Goal: Task Accomplishment & Management: Use online tool/utility

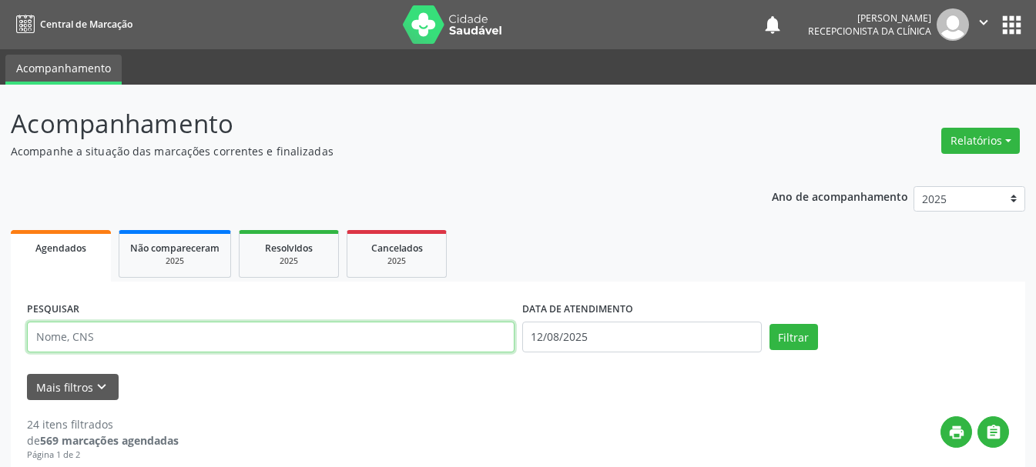
click at [173, 335] on input "text" at bounding box center [270, 337] width 487 height 31
click at [380, 332] on input "text" at bounding box center [270, 337] width 487 height 31
click at [111, 341] on input "text" at bounding box center [270, 337] width 487 height 31
click at [231, 333] on input "text" at bounding box center [270, 337] width 487 height 31
click at [402, 345] on input "text" at bounding box center [270, 337] width 487 height 31
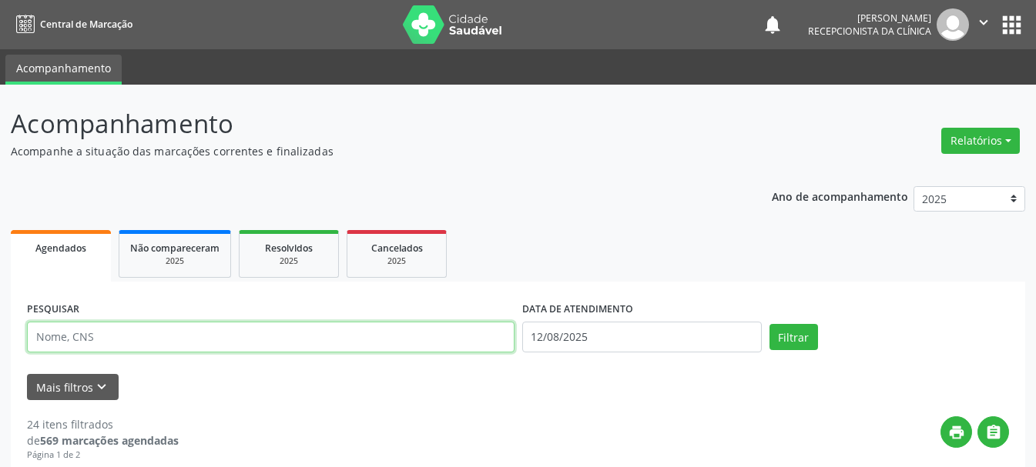
click at [395, 344] on input "text" at bounding box center [270, 337] width 487 height 31
type input "[PERSON_NAME]"
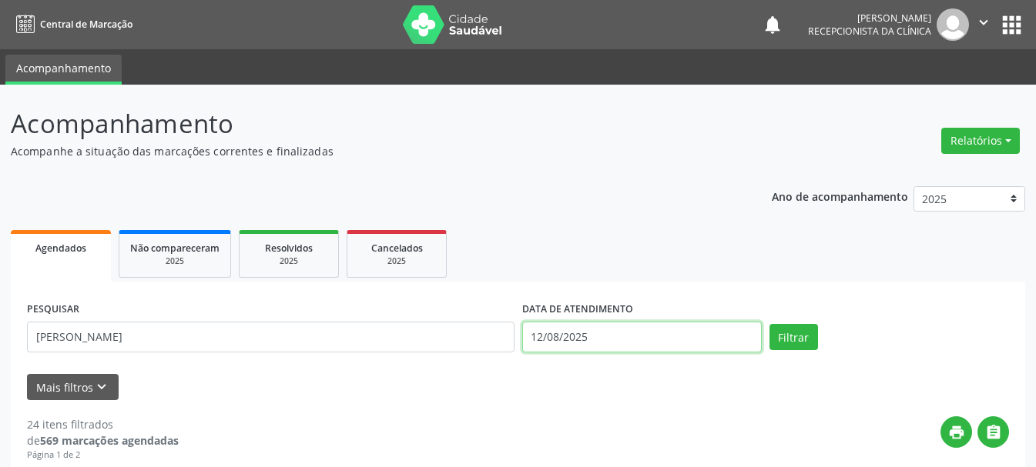
click at [594, 339] on input "12/08/2025" at bounding box center [641, 337] width 239 height 31
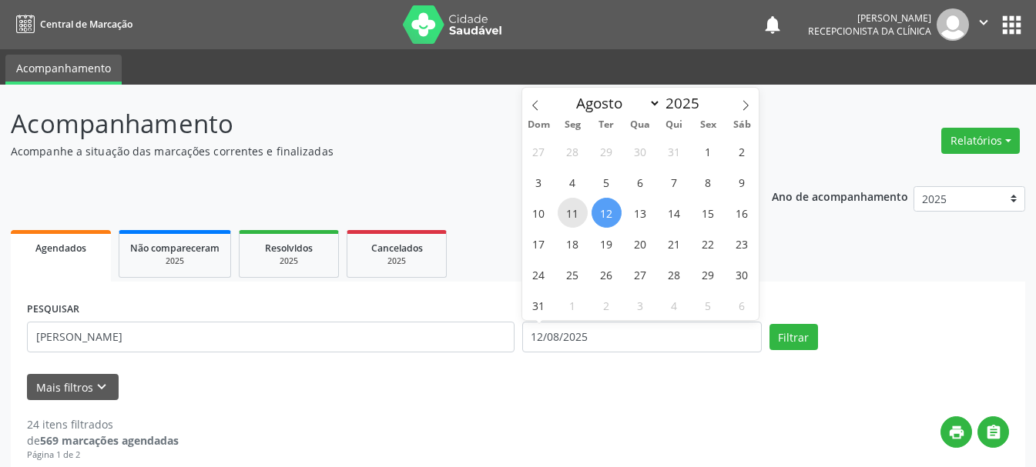
click at [574, 214] on span "11" at bounding box center [572, 213] width 30 height 30
type input "[DATE]"
click at [574, 214] on span "11" at bounding box center [572, 213] width 30 height 30
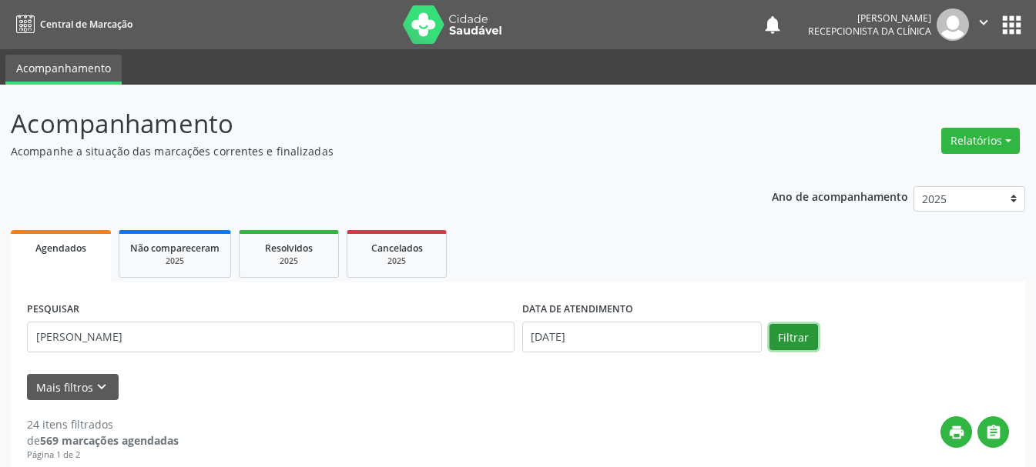
click at [794, 336] on button "Filtrar" at bounding box center [793, 337] width 49 height 26
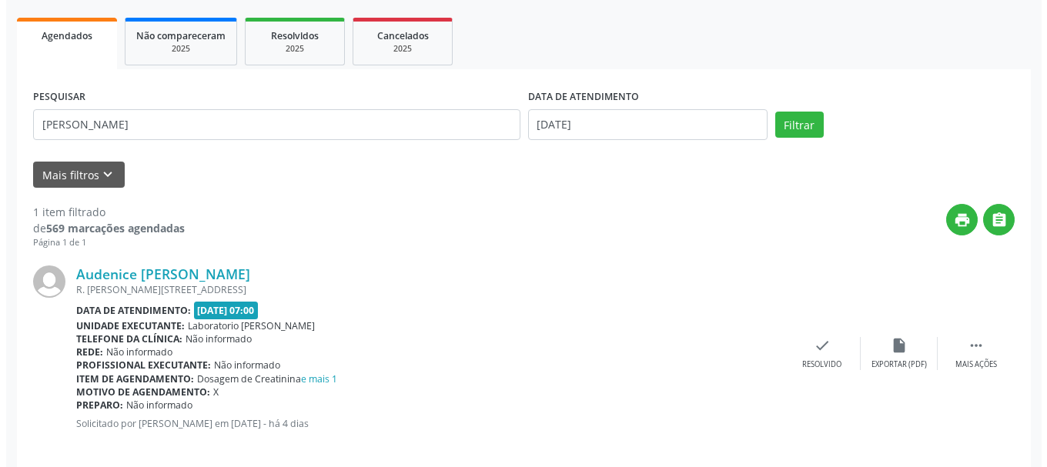
scroll to position [229, 0]
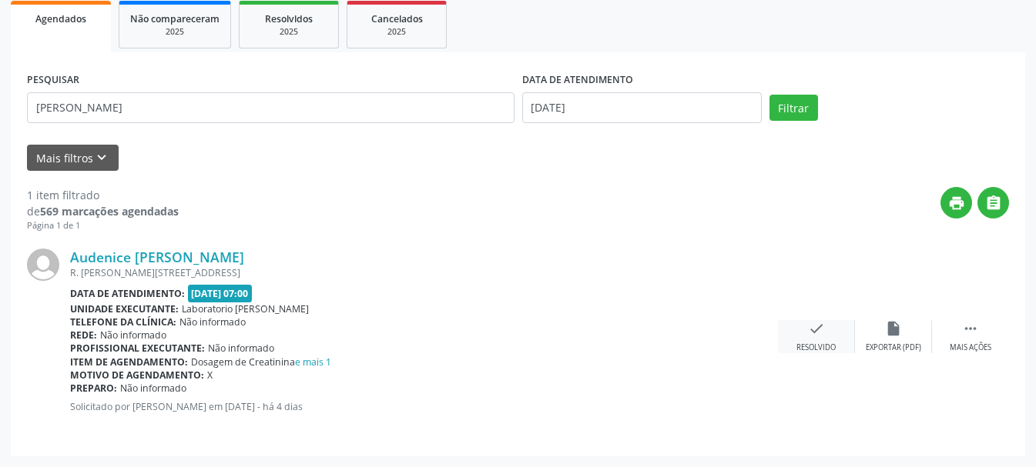
click at [814, 330] on icon "check" at bounding box center [816, 328] width 17 height 17
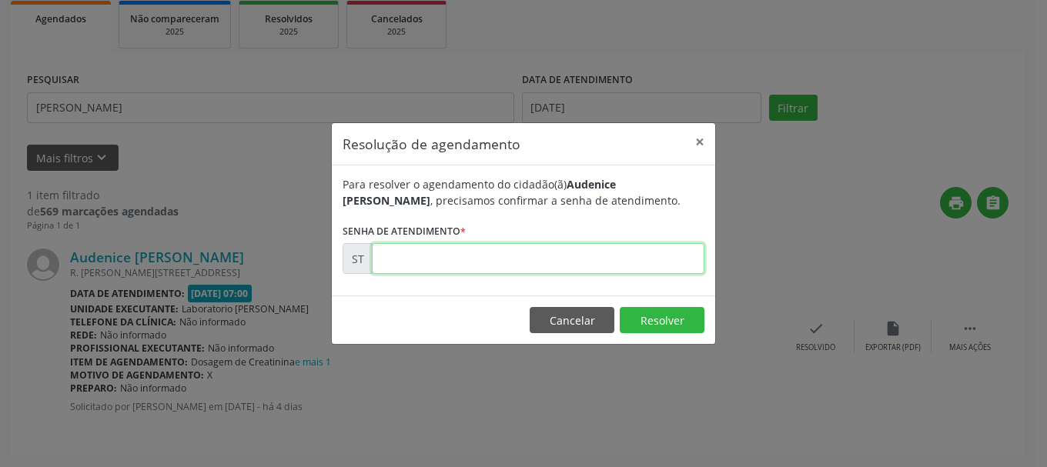
click at [427, 262] on input "text" at bounding box center [538, 258] width 333 height 31
type input "00015588"
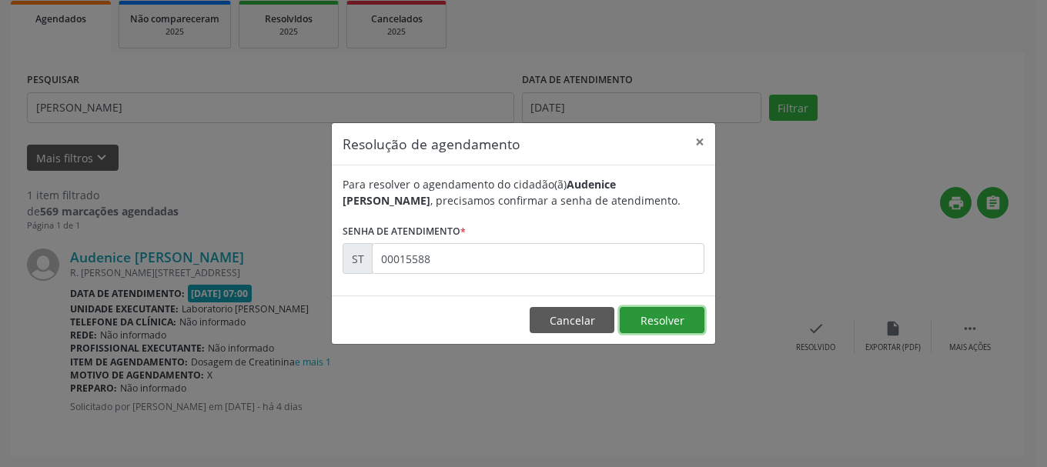
click at [663, 325] on button "Resolver" at bounding box center [662, 320] width 85 height 26
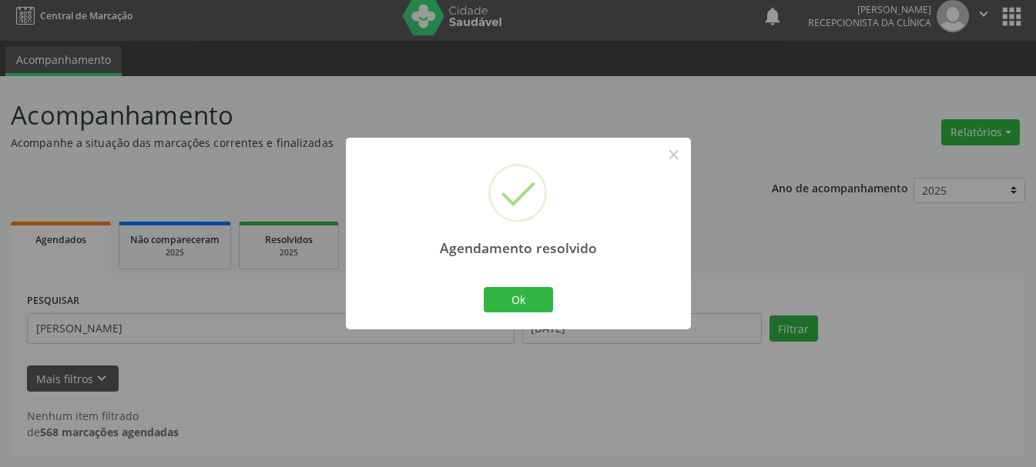
scroll to position [8, 0]
click at [537, 305] on button "Ok" at bounding box center [518, 300] width 69 height 26
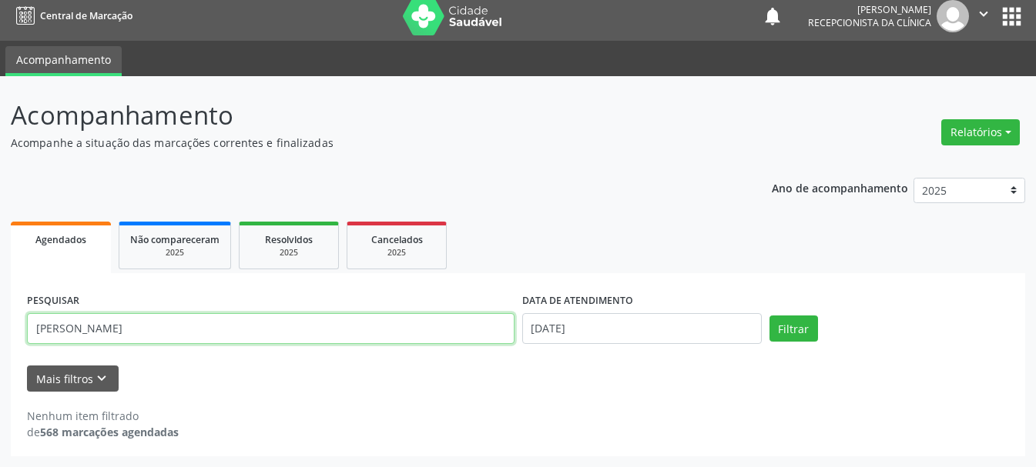
click at [344, 324] on input "[PERSON_NAME]" at bounding box center [270, 328] width 487 height 31
type input "A"
type input "[PERSON_NAME]"
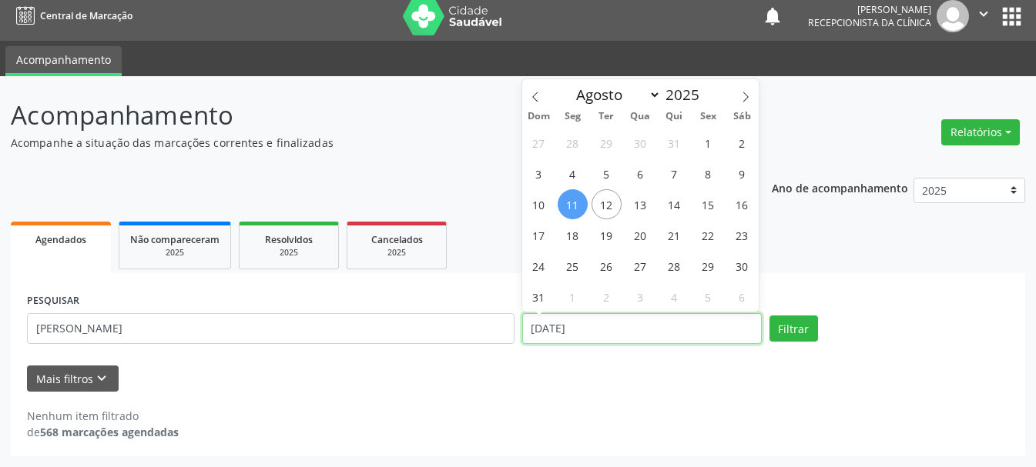
click at [594, 323] on input "[DATE]" at bounding box center [641, 328] width 239 height 31
click at [609, 212] on span "12" at bounding box center [606, 204] width 30 height 30
type input "12/08/2025"
click at [609, 212] on span "12" at bounding box center [606, 204] width 30 height 30
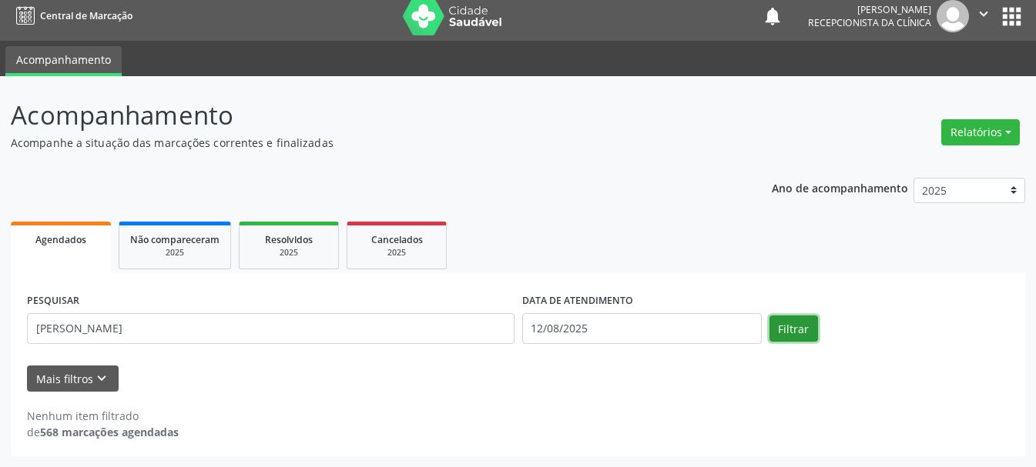
click at [787, 332] on button "Filtrar" at bounding box center [793, 329] width 49 height 26
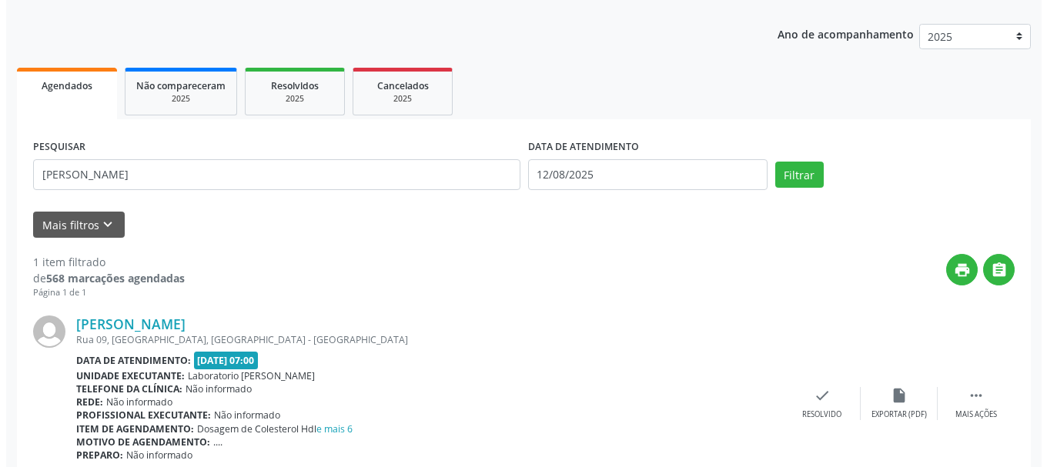
scroll to position [229, 0]
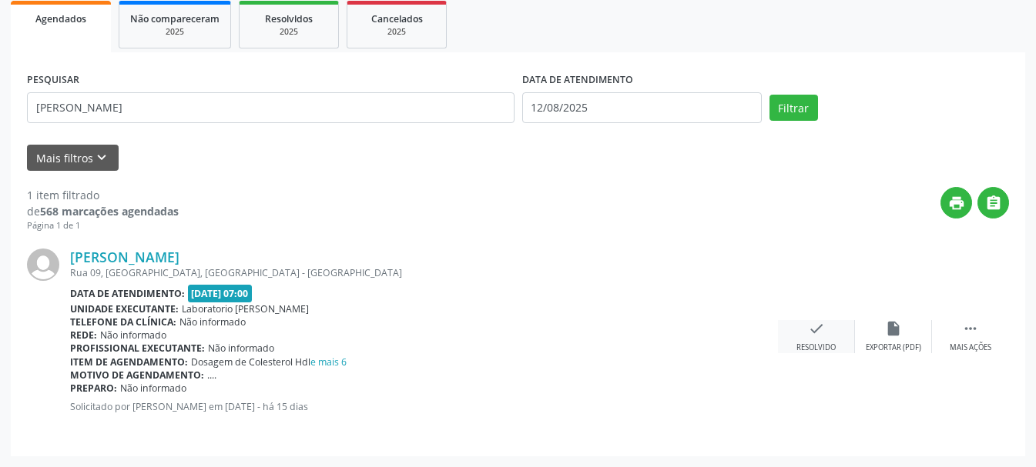
click at [819, 341] on div "check Resolvido" at bounding box center [816, 336] width 77 height 33
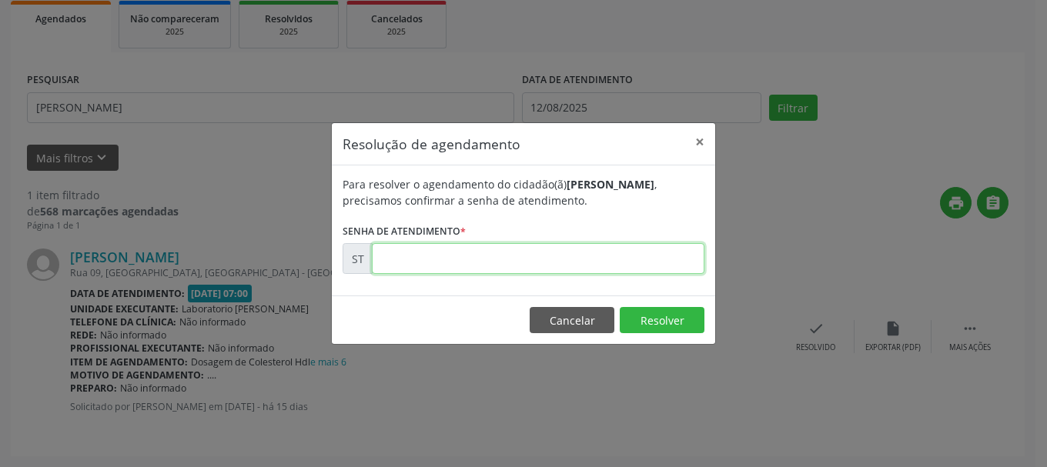
click at [561, 256] on input "text" at bounding box center [538, 258] width 333 height 31
type input "00013075"
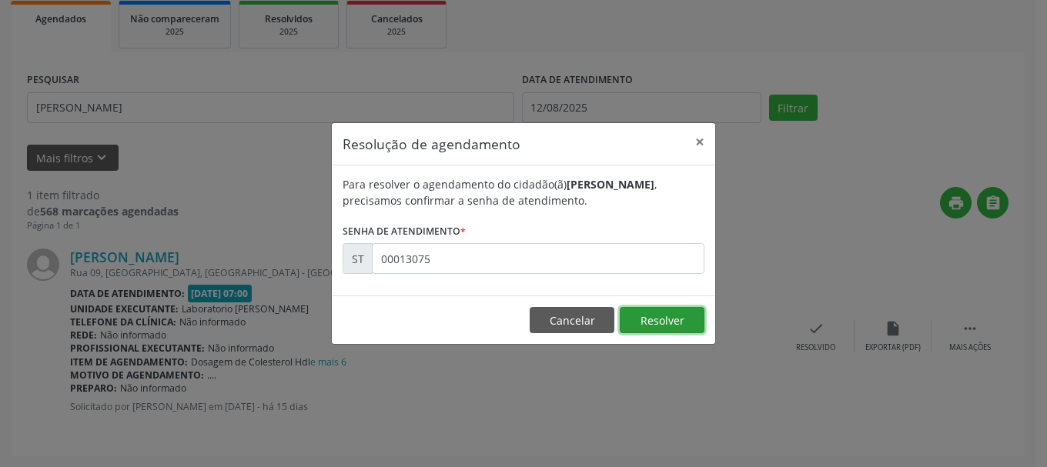
click at [674, 330] on button "Resolver" at bounding box center [662, 320] width 85 height 26
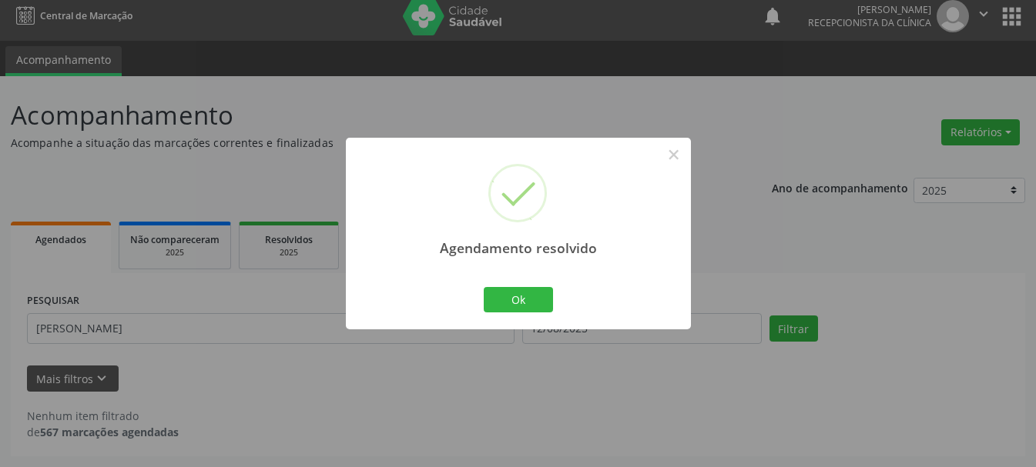
scroll to position [8, 0]
click at [513, 303] on button "Ok" at bounding box center [518, 300] width 69 height 26
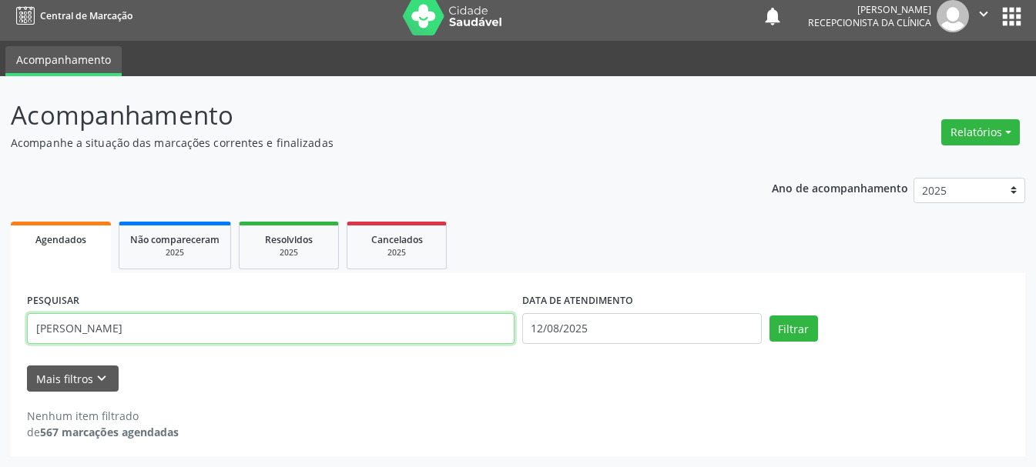
click at [224, 332] on input "[PERSON_NAME]" at bounding box center [270, 328] width 487 height 31
type input "L"
type input "[PERSON_NAME]"
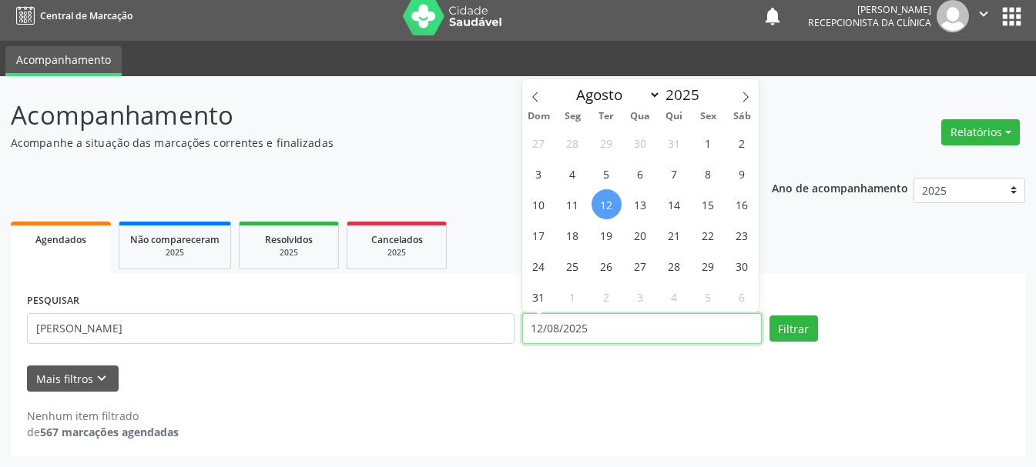
click at [604, 323] on input "12/08/2025" at bounding box center [641, 328] width 239 height 31
click at [646, 173] on span "6" at bounding box center [640, 174] width 30 height 30
type input "[DATE]"
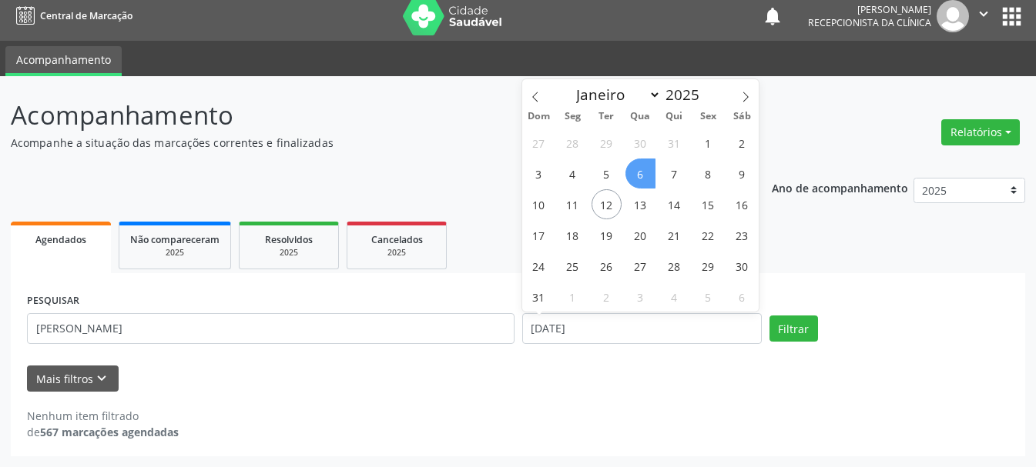
click at [641, 172] on span "6" at bounding box center [640, 174] width 30 height 30
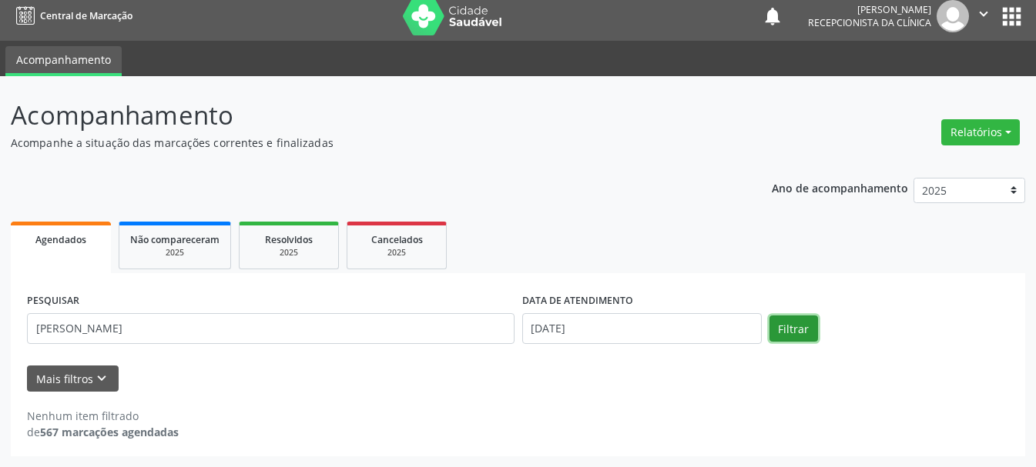
click at [806, 336] on button "Filtrar" at bounding box center [793, 329] width 49 height 26
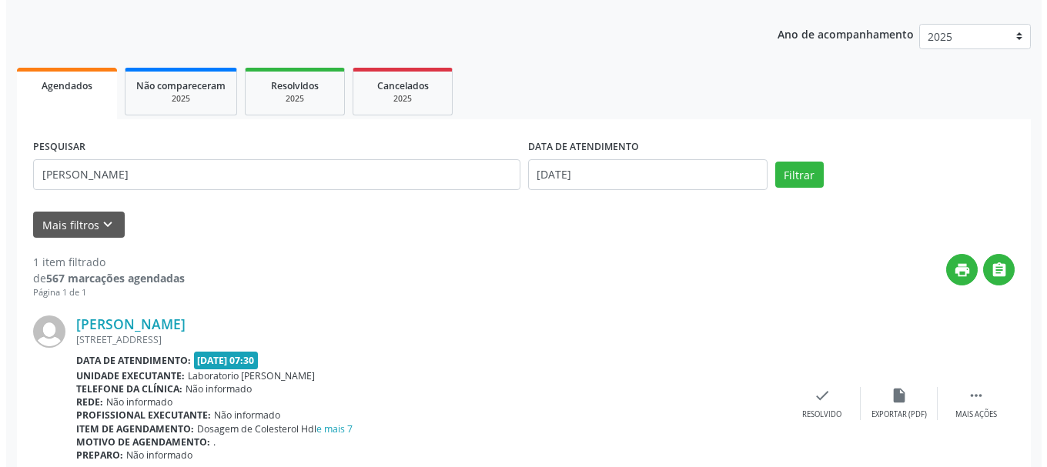
scroll to position [229, 0]
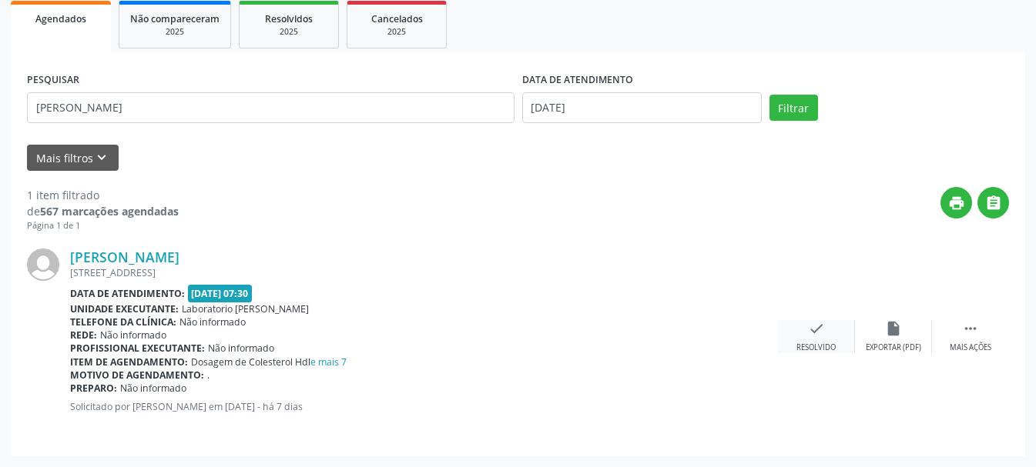
click at [812, 332] on icon "check" at bounding box center [816, 328] width 17 height 17
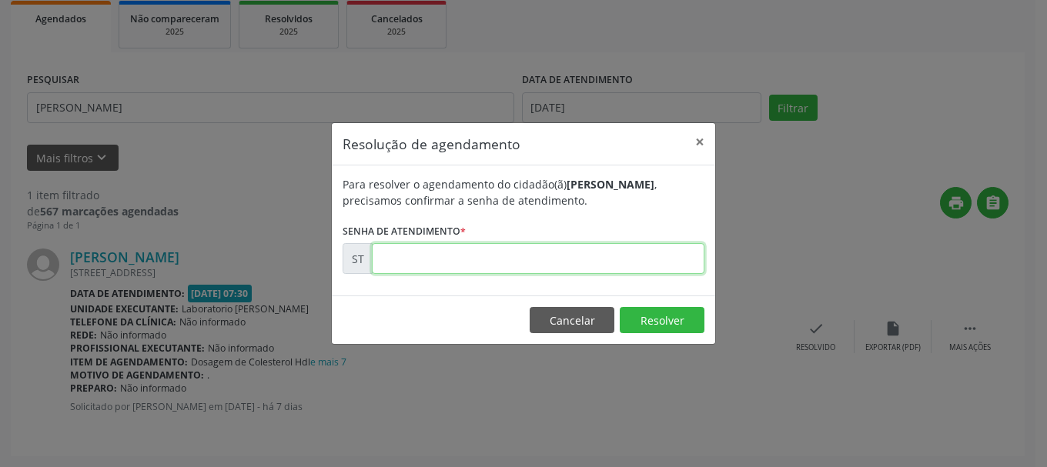
click at [407, 263] on input "text" at bounding box center [538, 258] width 333 height 31
type input "00015014"
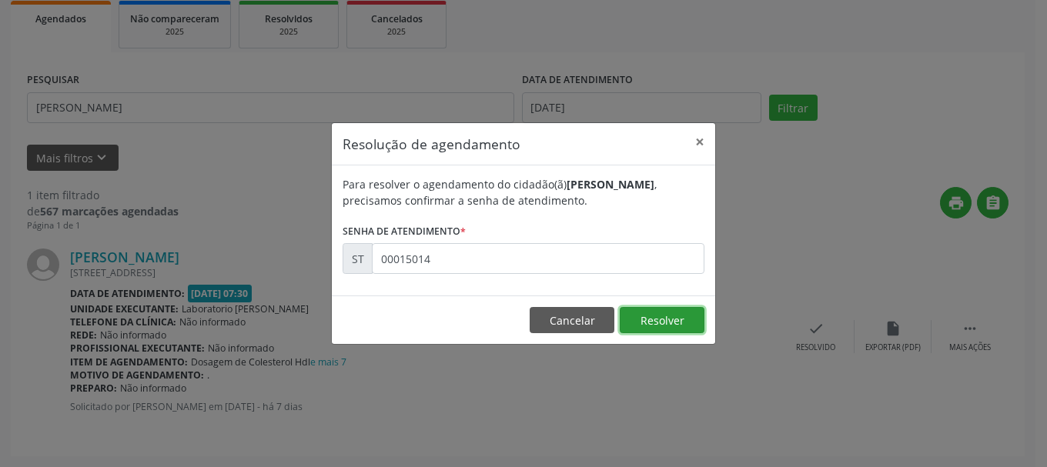
click at [675, 311] on button "Resolver" at bounding box center [662, 320] width 85 height 26
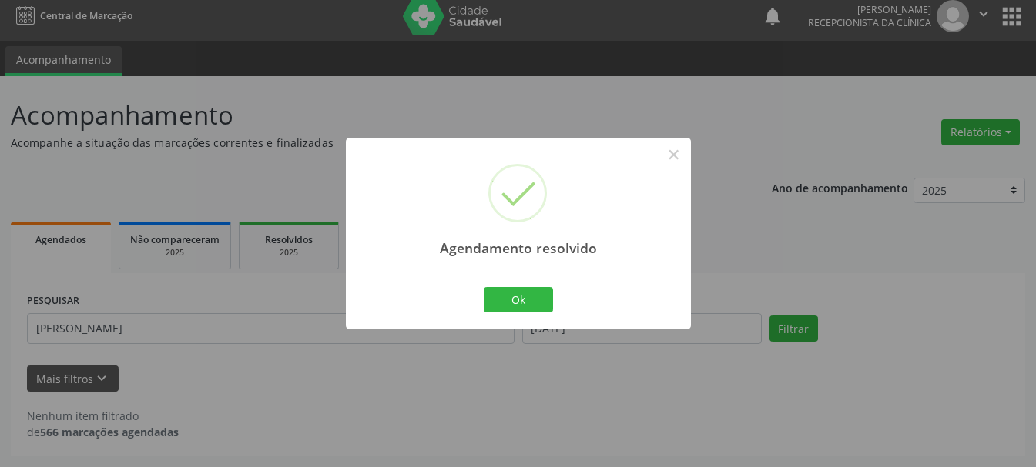
scroll to position [8, 0]
click at [533, 300] on button "Ok" at bounding box center [518, 300] width 69 height 26
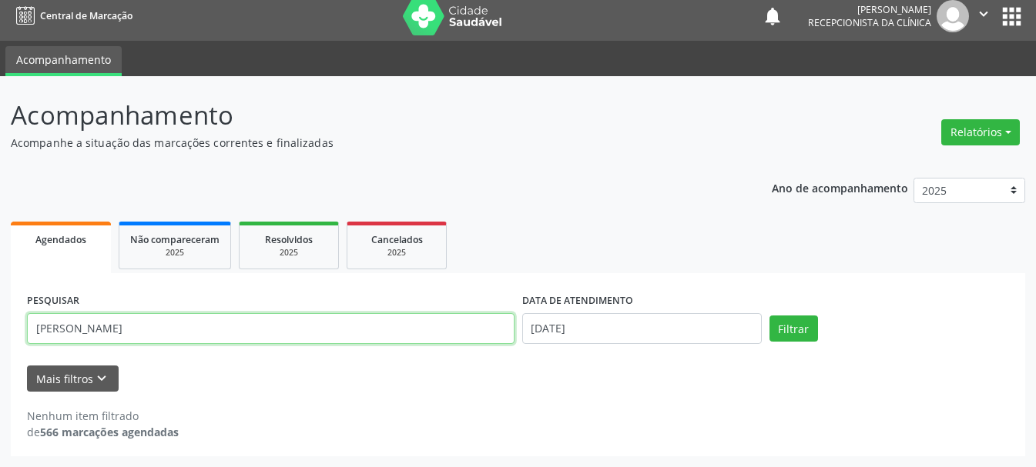
click at [344, 330] on input "[PERSON_NAME]" at bounding box center [270, 328] width 487 height 31
type input "C"
type input "[PERSON_NAME] [PERSON_NAME]"
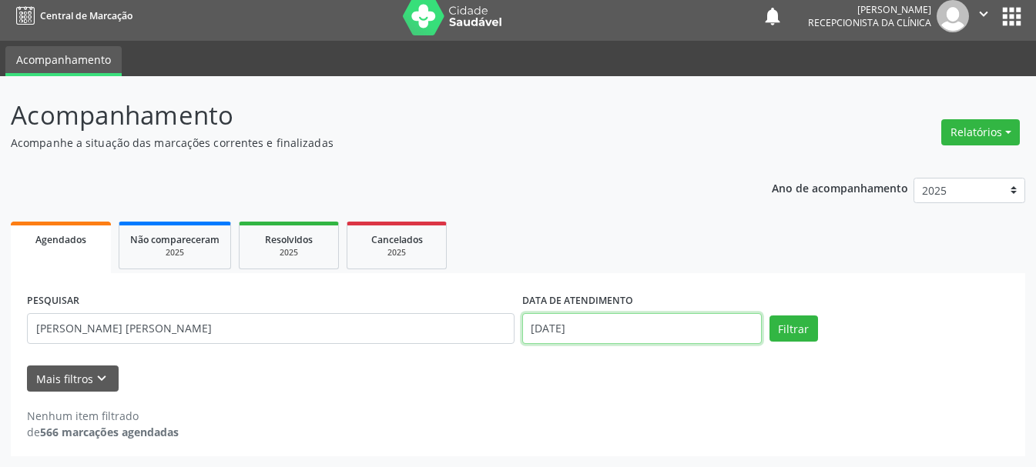
click at [681, 341] on input "[DATE]" at bounding box center [641, 328] width 239 height 31
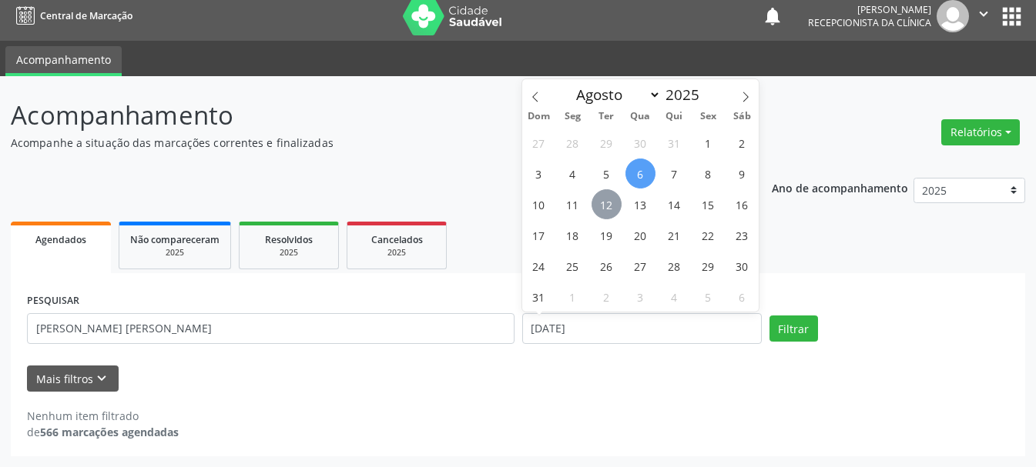
click at [608, 205] on span "12" at bounding box center [606, 204] width 30 height 30
type input "12/08/2025"
click at [603, 206] on span "12" at bounding box center [606, 204] width 30 height 30
click at [603, 206] on div "Ano de acompanhamento 2025 2024 Agendados Não compareceram 2025 Resolvidos 2025…" at bounding box center [518, 312] width 1014 height 290
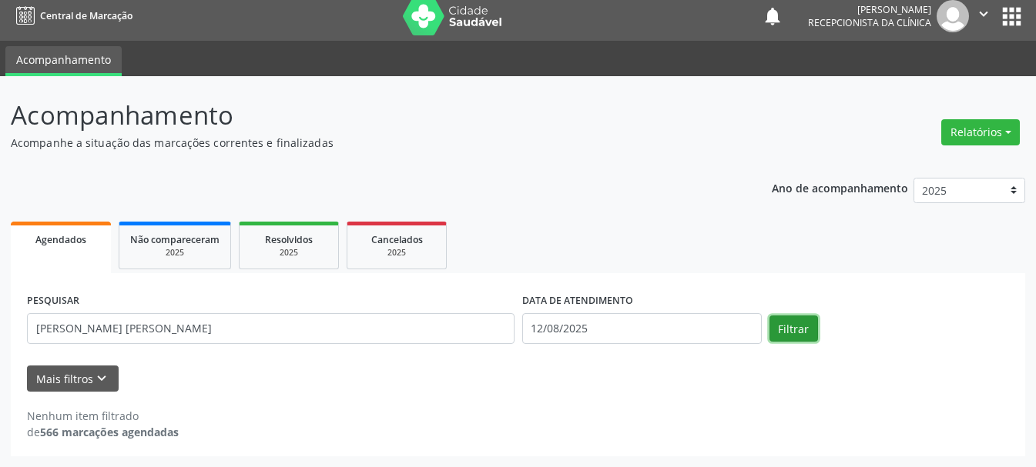
click at [808, 328] on button "Filtrar" at bounding box center [793, 329] width 49 height 26
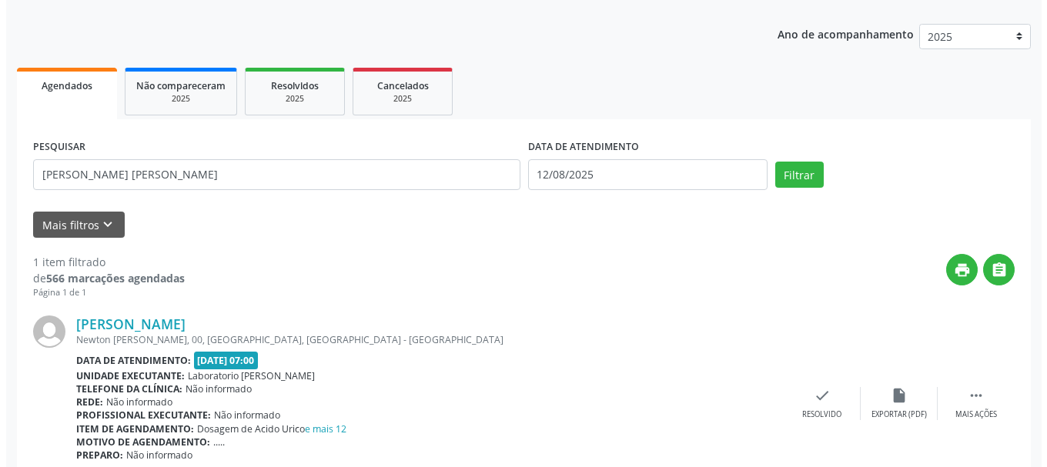
scroll to position [229, 0]
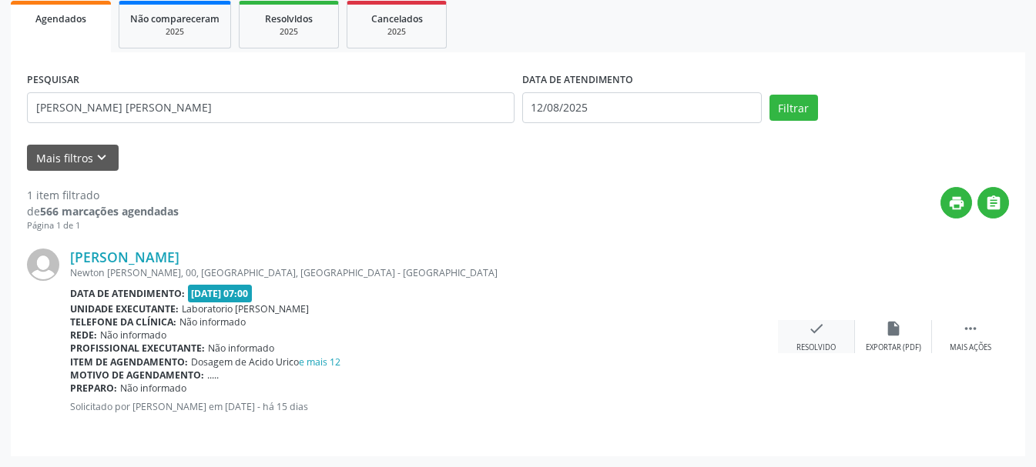
click at [806, 343] on div "Resolvido" at bounding box center [815, 348] width 39 height 11
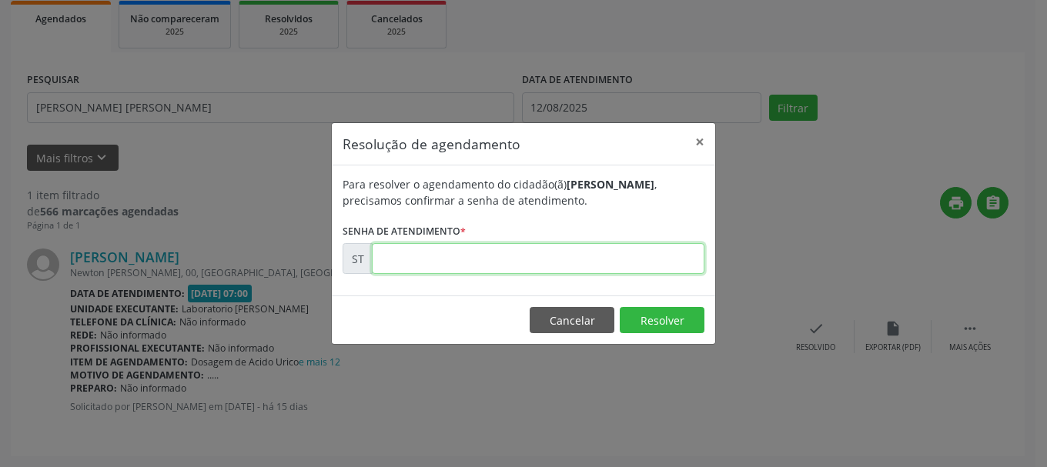
click at [548, 263] on input "text" at bounding box center [538, 258] width 333 height 31
type input "00013005"
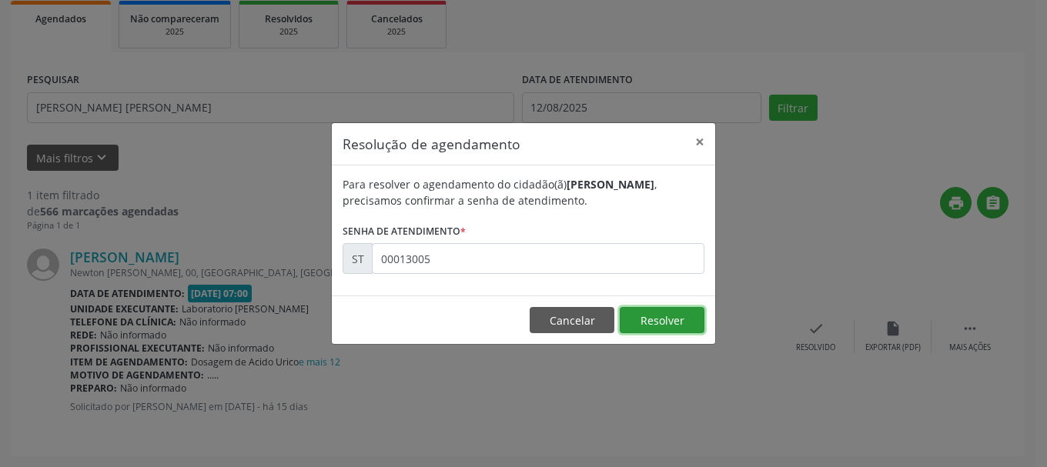
click at [671, 323] on button "Resolver" at bounding box center [662, 320] width 85 height 26
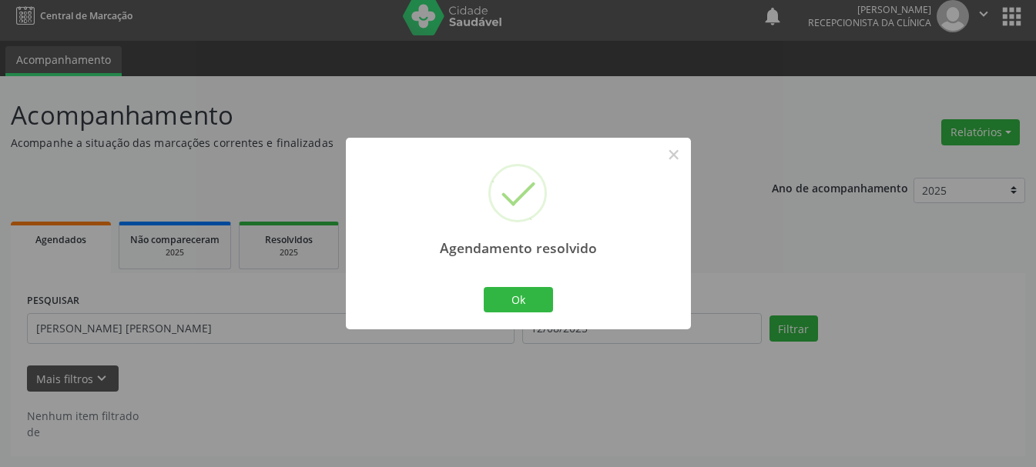
scroll to position [8, 0]
click at [529, 308] on button "Ok" at bounding box center [518, 300] width 69 height 26
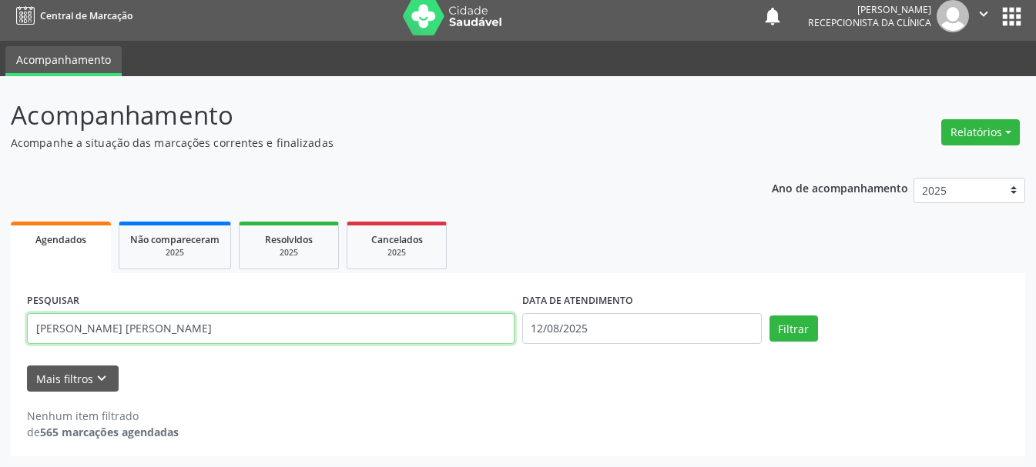
click at [395, 339] on input "[PERSON_NAME] [PERSON_NAME]" at bounding box center [270, 328] width 487 height 31
type input "M"
type input "[PERSON_NAME]"
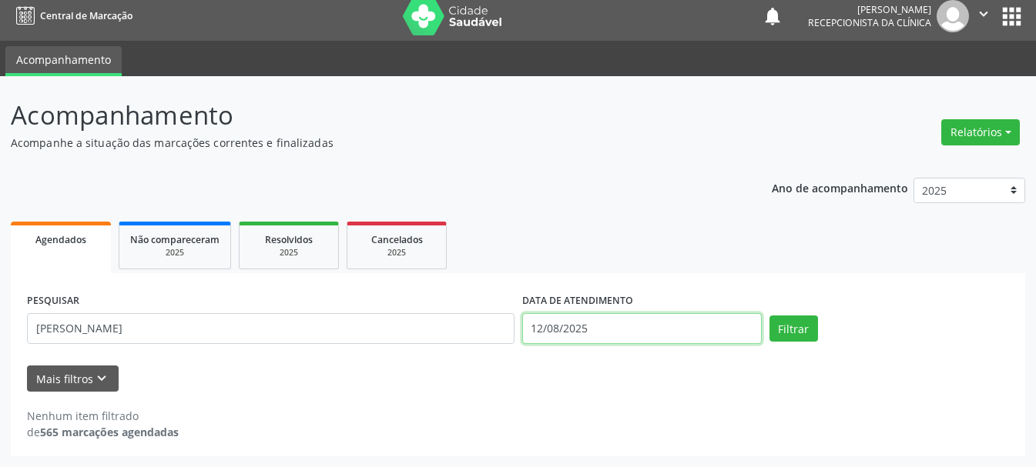
click at [568, 330] on input "12/08/2025" at bounding box center [641, 328] width 239 height 31
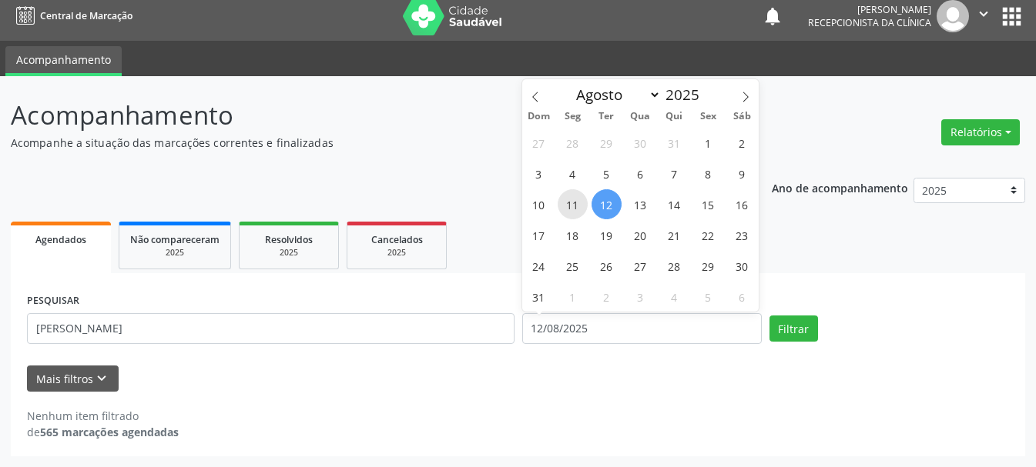
click at [574, 203] on span "11" at bounding box center [572, 204] width 30 height 30
type input "[DATE]"
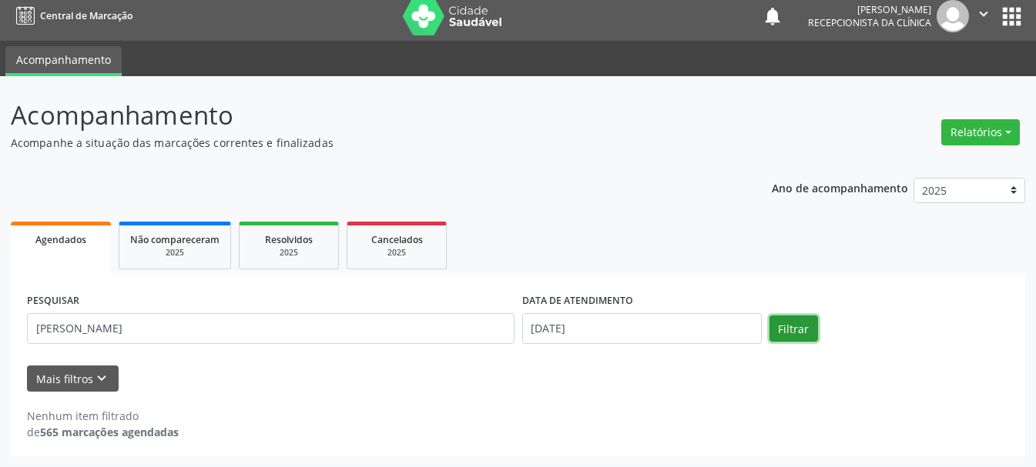
click at [771, 327] on button "Filtrar" at bounding box center [793, 329] width 49 height 26
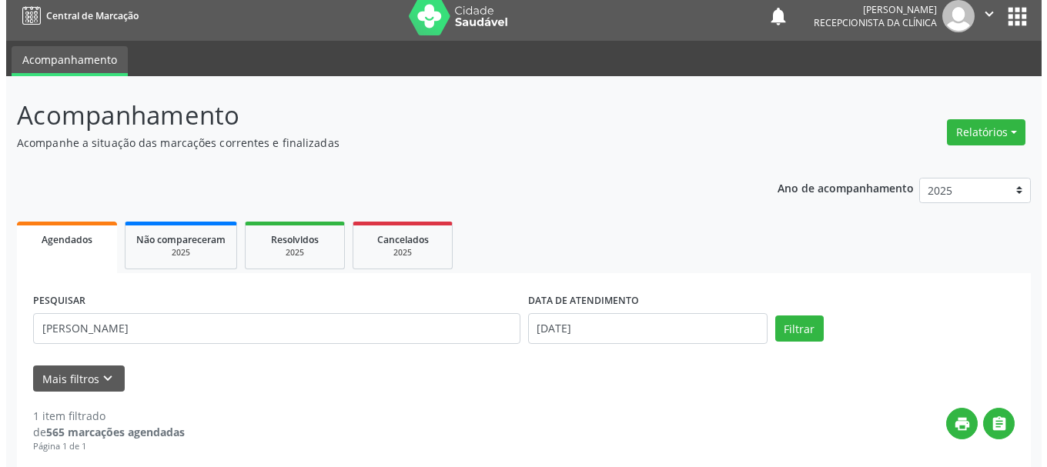
scroll to position [229, 0]
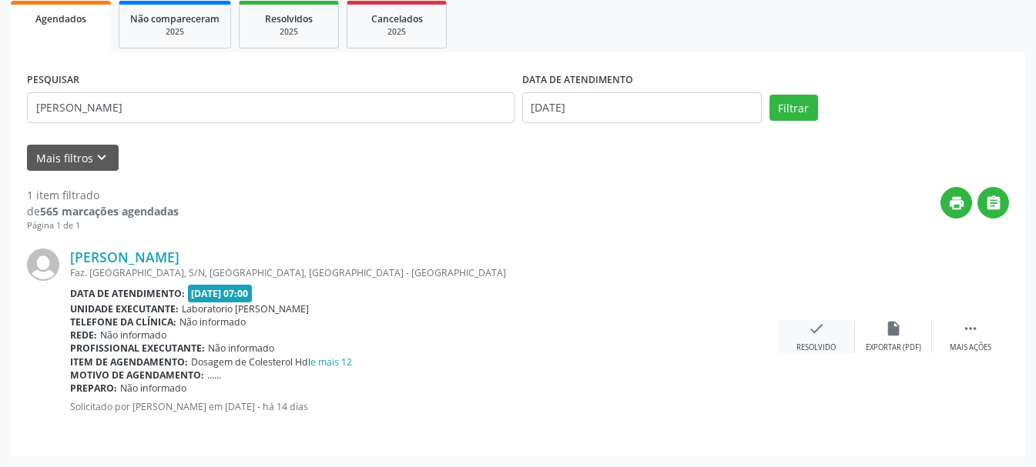
click at [811, 333] on icon "check" at bounding box center [816, 328] width 17 height 17
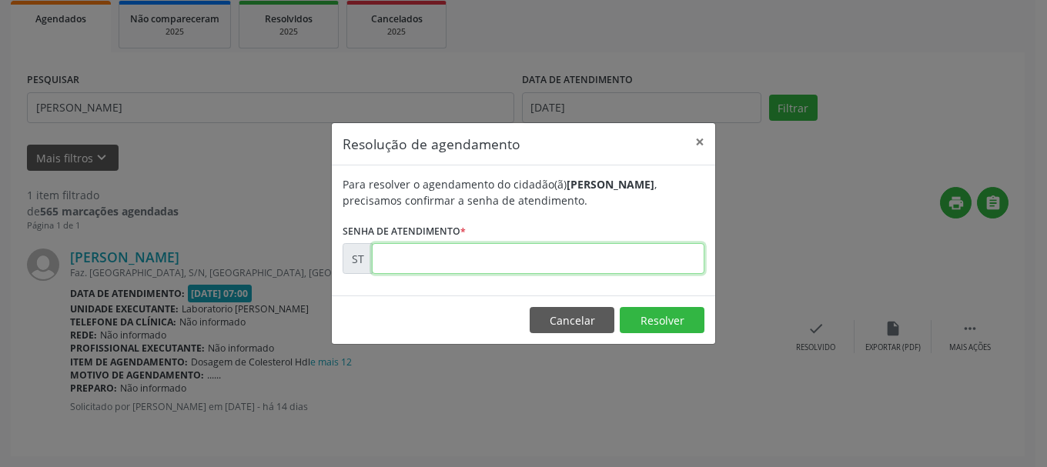
click at [654, 259] on input "text" at bounding box center [538, 258] width 333 height 31
type input "00013456"
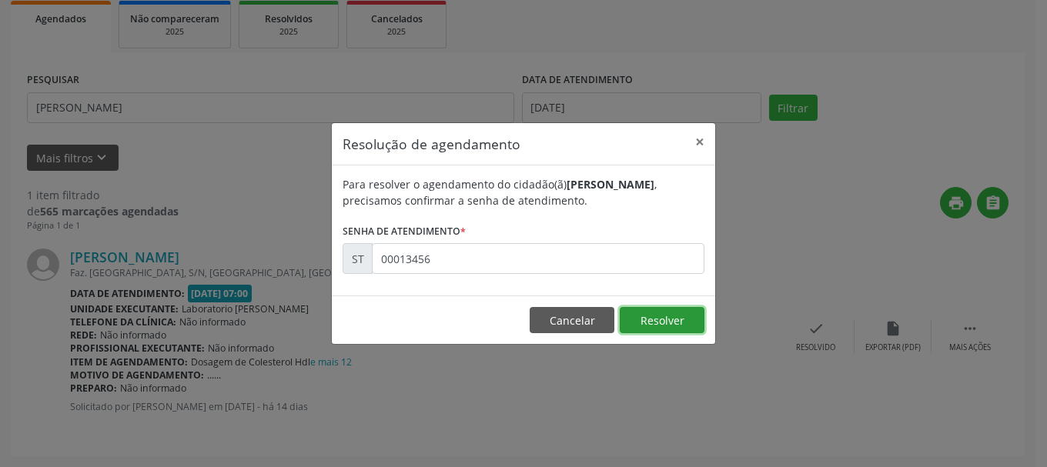
click at [681, 313] on button "Resolver" at bounding box center [662, 320] width 85 height 26
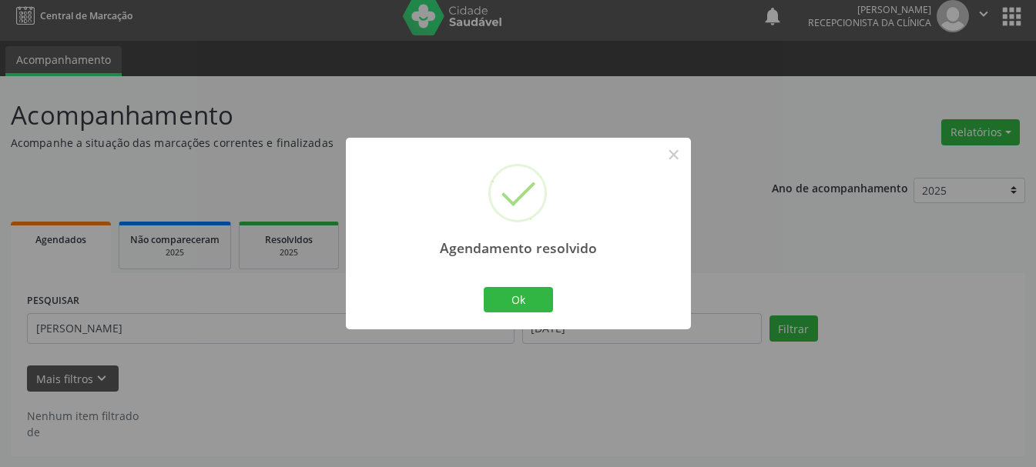
scroll to position [8, 0]
click at [533, 303] on button "Ok" at bounding box center [518, 300] width 69 height 26
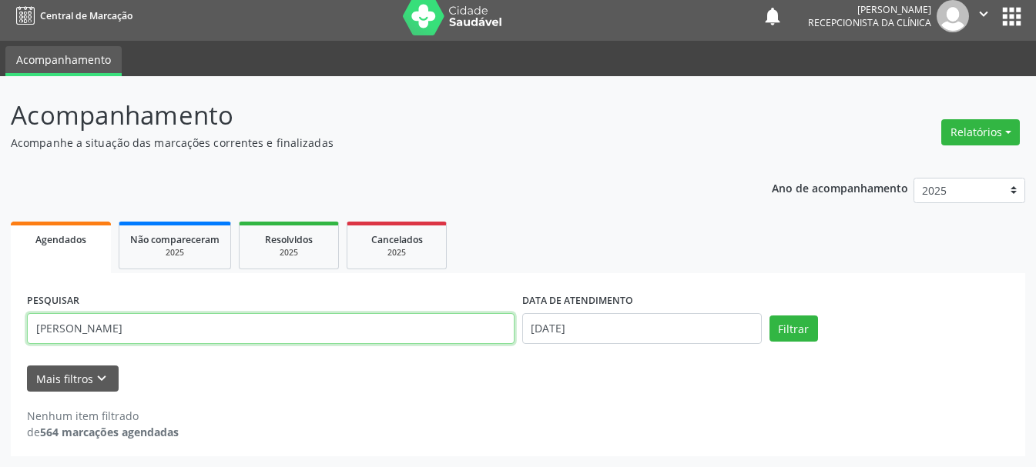
click at [345, 336] on input "[PERSON_NAME]" at bounding box center [270, 328] width 487 height 31
type input "G"
type input "ELUZIANE IARA LIMA DA COSTA"
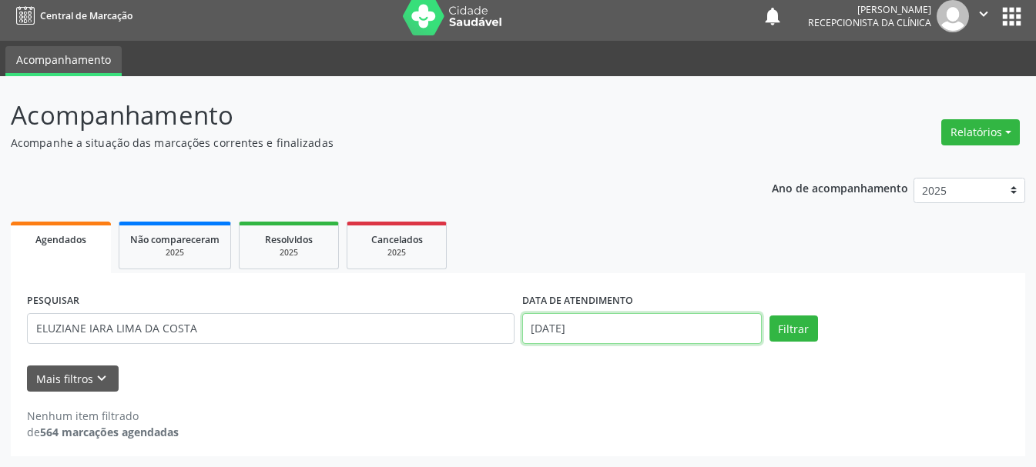
click at [549, 332] on input "[DATE]" at bounding box center [641, 328] width 239 height 31
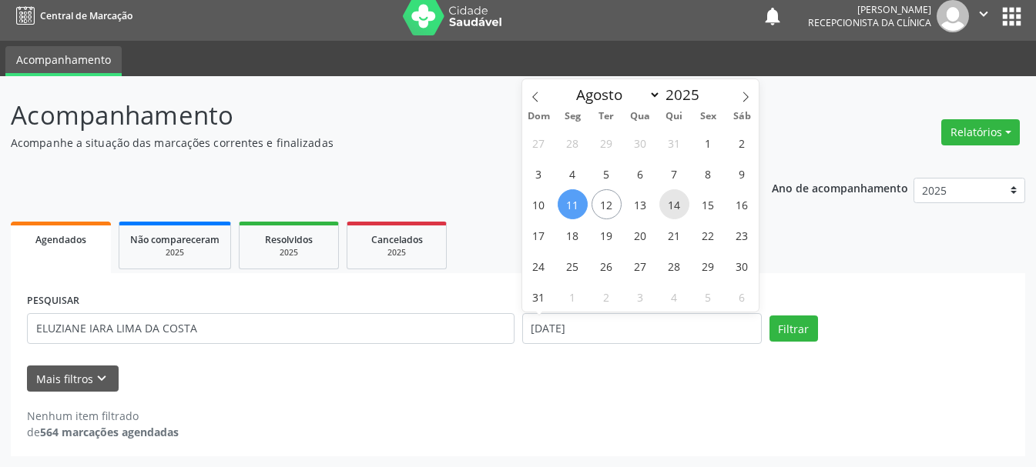
click at [684, 206] on span "14" at bounding box center [674, 204] width 30 height 30
type input "[DATE]"
click at [684, 206] on span "14" at bounding box center [674, 204] width 30 height 30
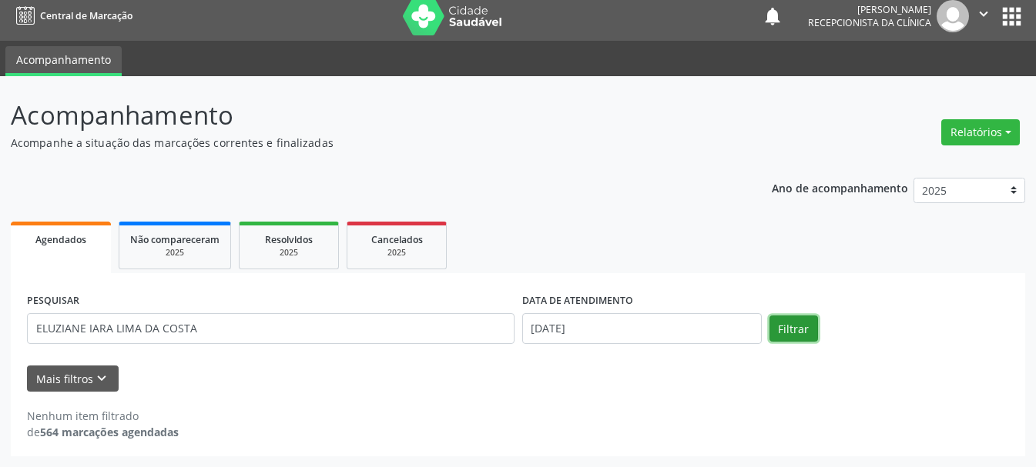
click at [790, 338] on button "Filtrar" at bounding box center [793, 329] width 49 height 26
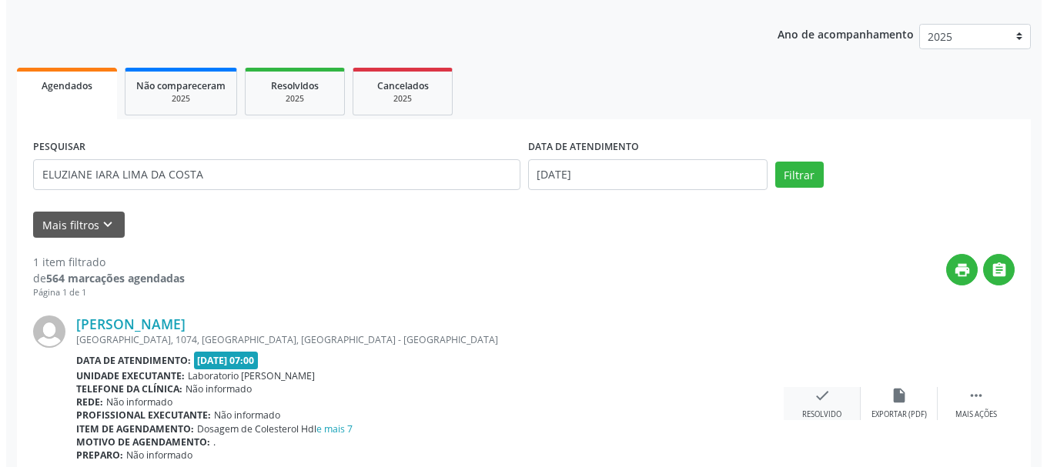
scroll to position [229, 0]
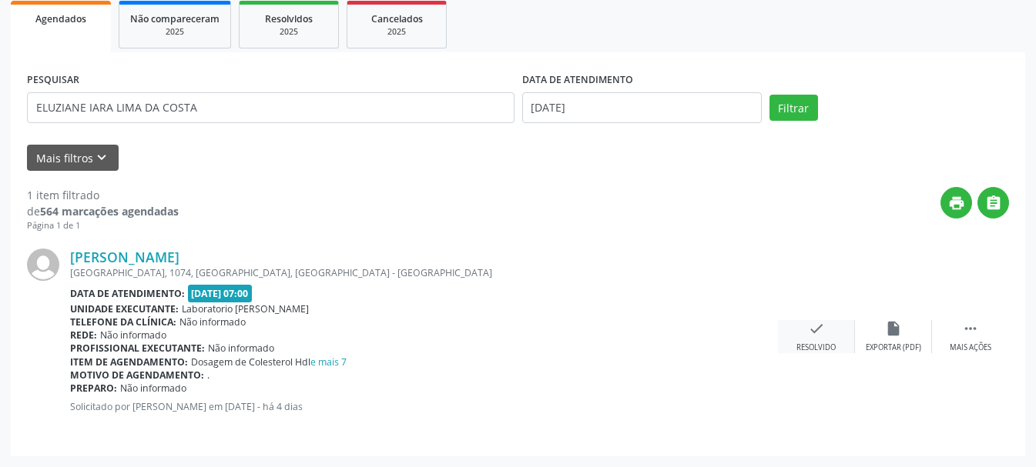
click at [822, 336] on icon "check" at bounding box center [816, 328] width 17 height 17
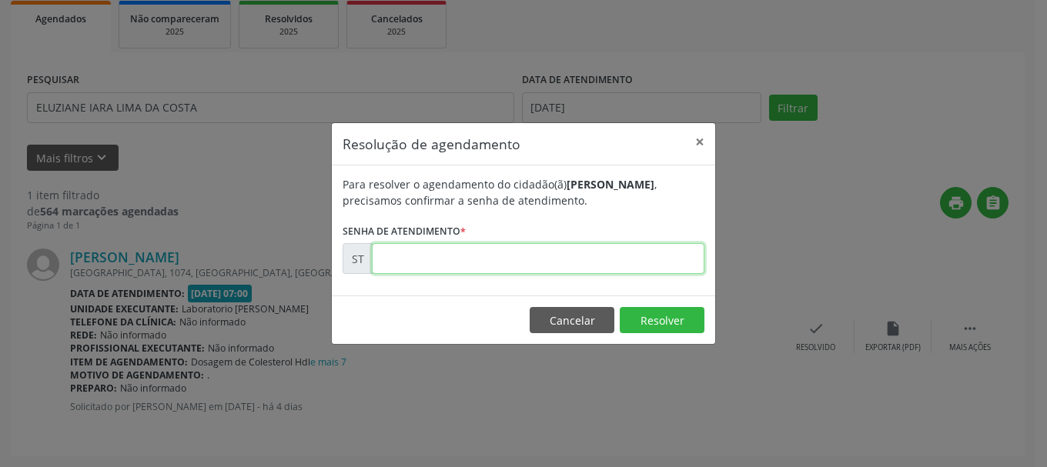
click at [554, 251] on input "text" at bounding box center [538, 258] width 333 height 31
type input "00015605"
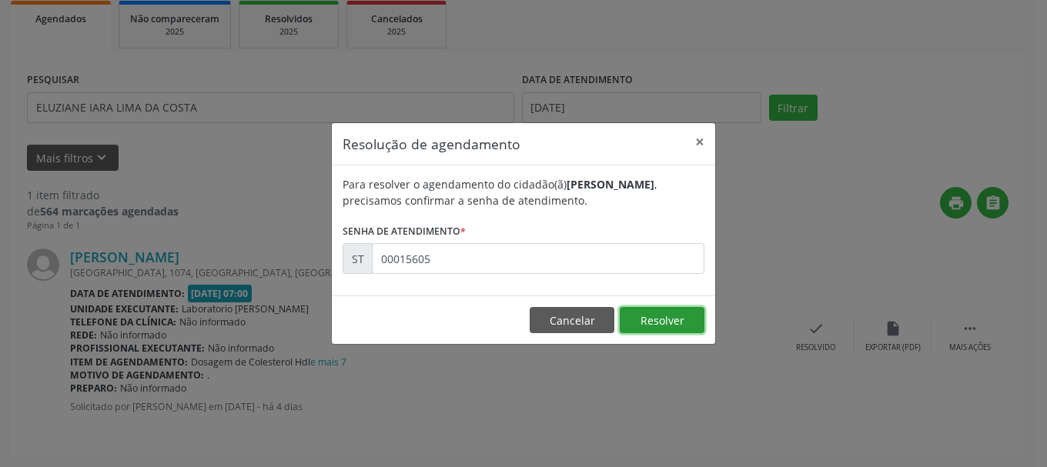
click at [687, 321] on button "Resolver" at bounding box center [662, 320] width 85 height 26
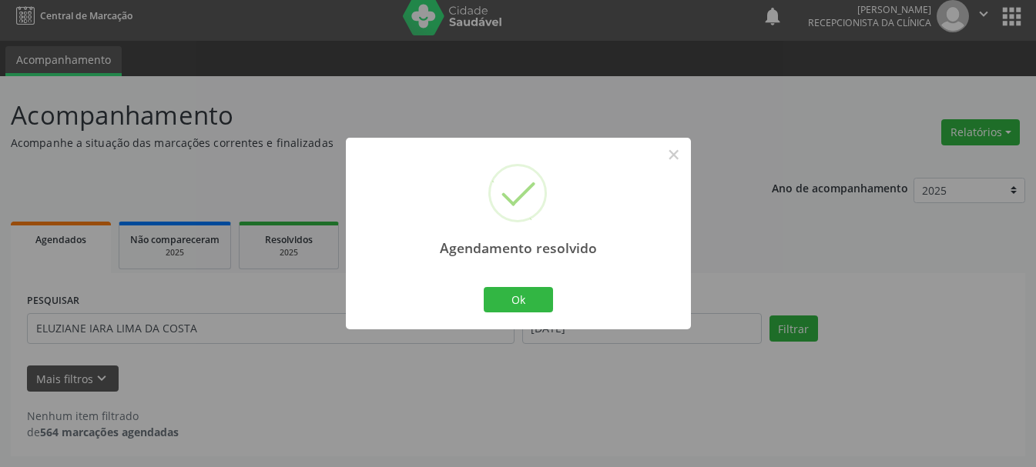
scroll to position [8, 0]
click at [538, 304] on button "Ok" at bounding box center [518, 300] width 69 height 26
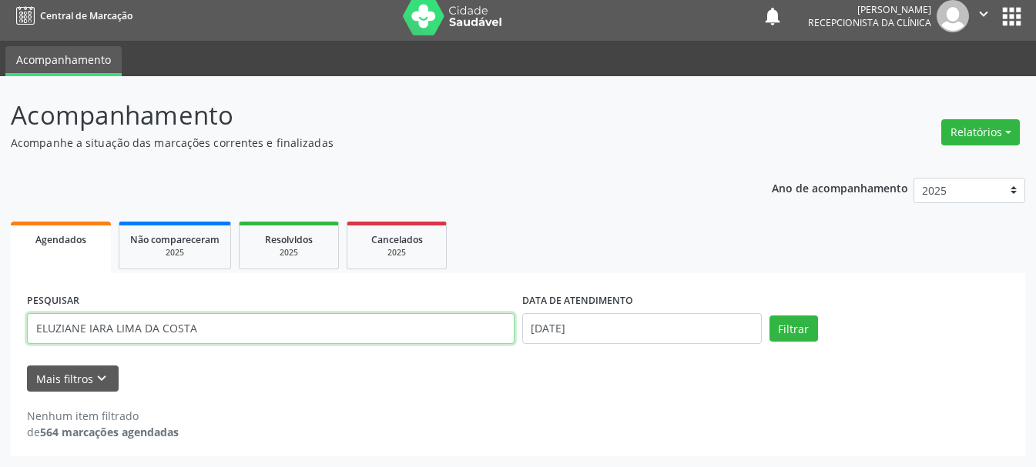
click at [269, 323] on input "ELUZIANE IARA LIMA DA COSTA" at bounding box center [270, 328] width 487 height 31
type input "E"
type input "[PERSON_NAME]"
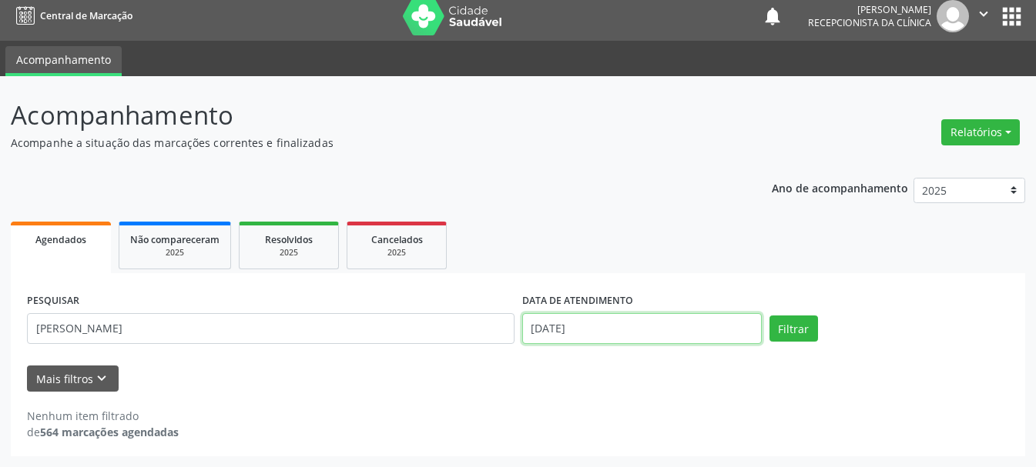
click at [603, 323] on input "[DATE]" at bounding box center [641, 328] width 239 height 31
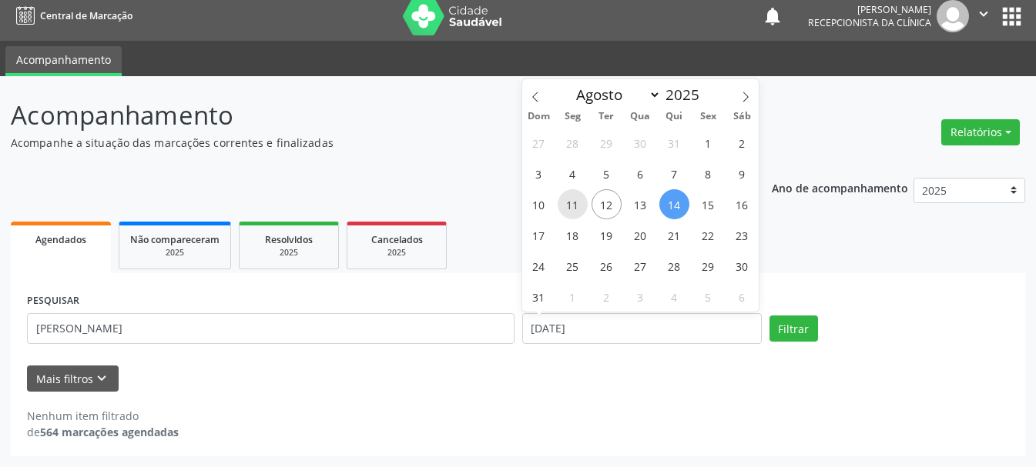
click at [578, 209] on span "11" at bounding box center [572, 204] width 30 height 30
type input "[DATE]"
click at [578, 209] on span "11" at bounding box center [572, 204] width 30 height 30
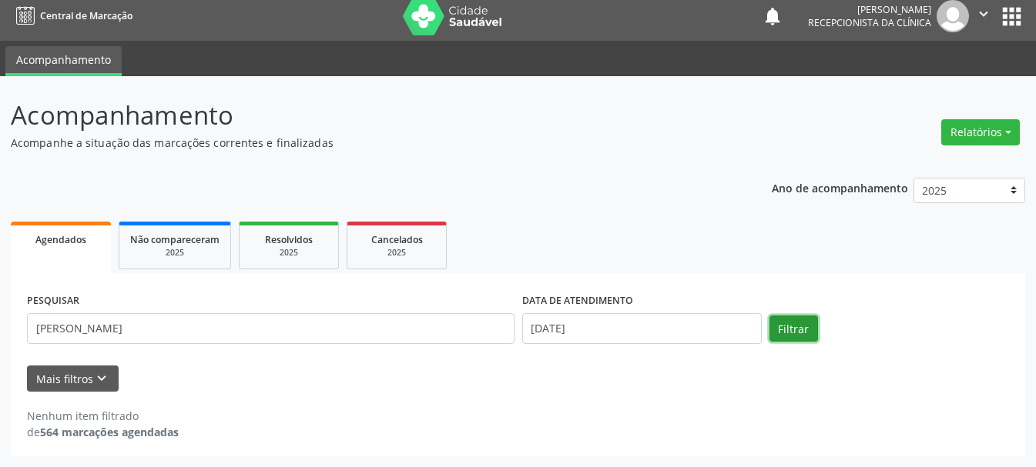
click at [798, 331] on button "Filtrar" at bounding box center [793, 329] width 49 height 26
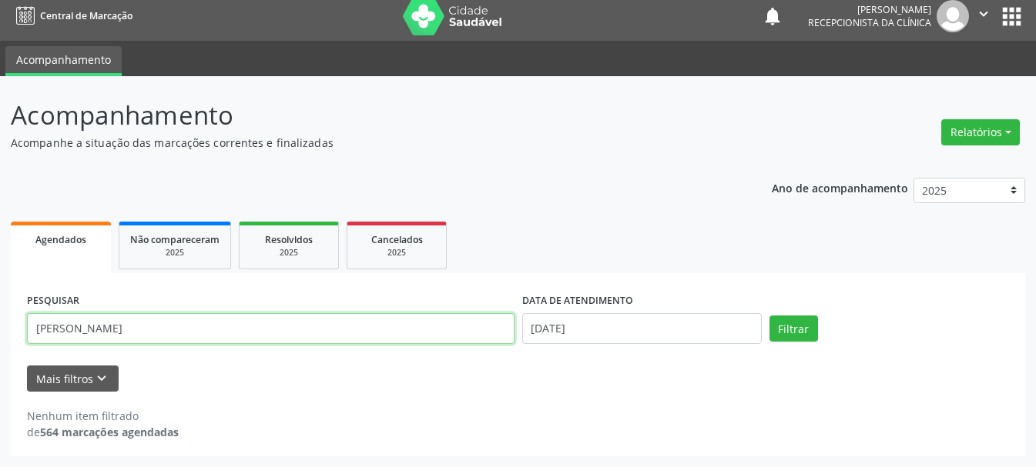
click at [201, 327] on input "[PERSON_NAME]" at bounding box center [270, 328] width 487 height 31
type input "E"
type input "898050058738276"
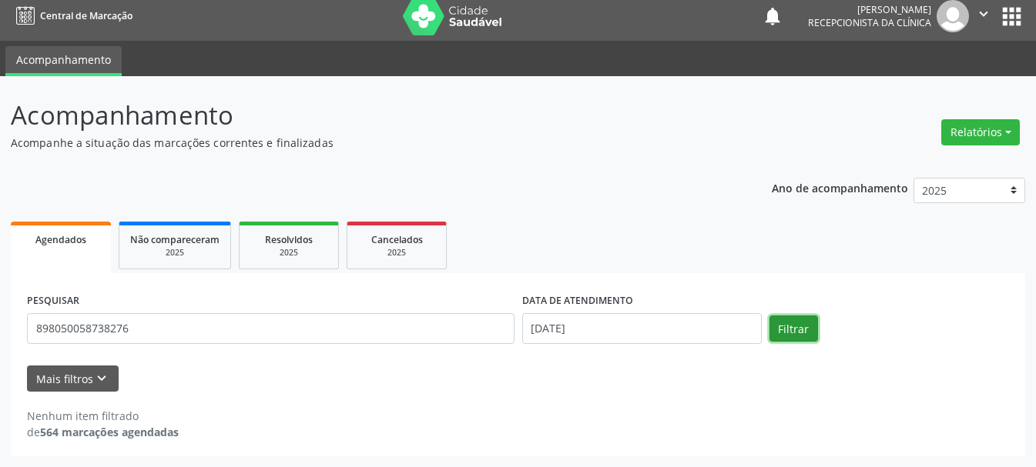
click at [788, 323] on button "Filtrar" at bounding box center [793, 329] width 49 height 26
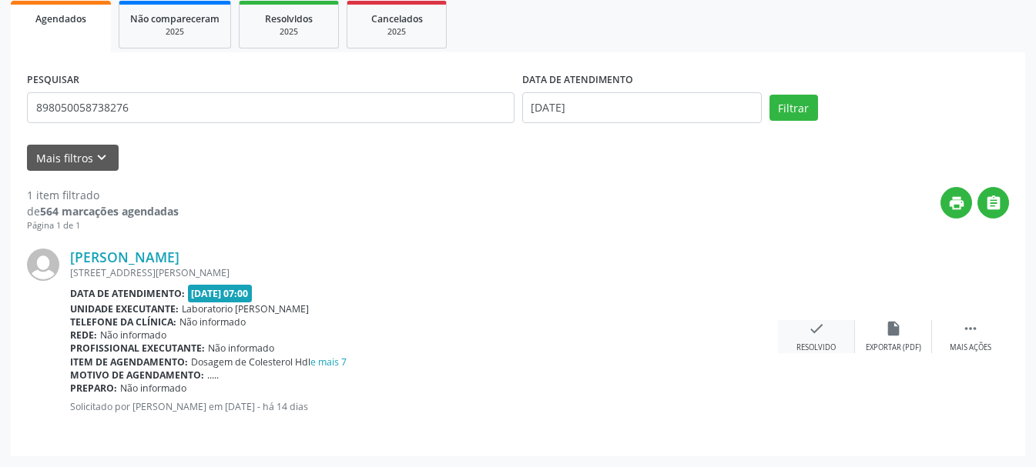
click at [819, 333] on icon "check" at bounding box center [816, 328] width 17 height 17
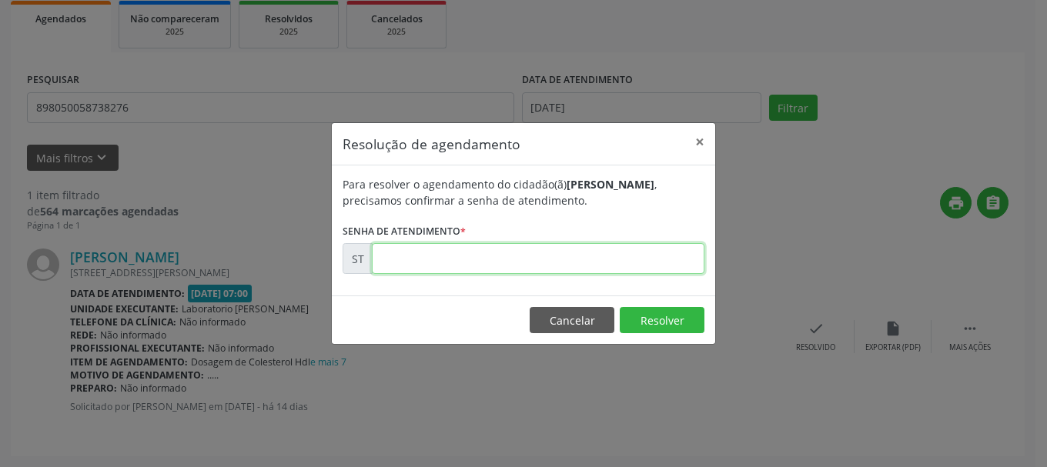
click at [614, 270] on input "text" at bounding box center [538, 258] width 333 height 31
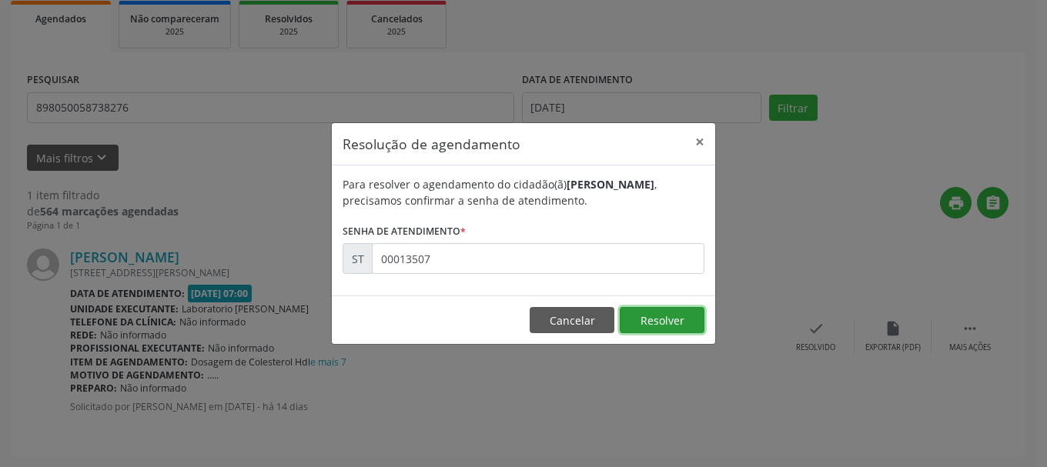
click at [691, 322] on button "Resolver" at bounding box center [662, 320] width 85 height 26
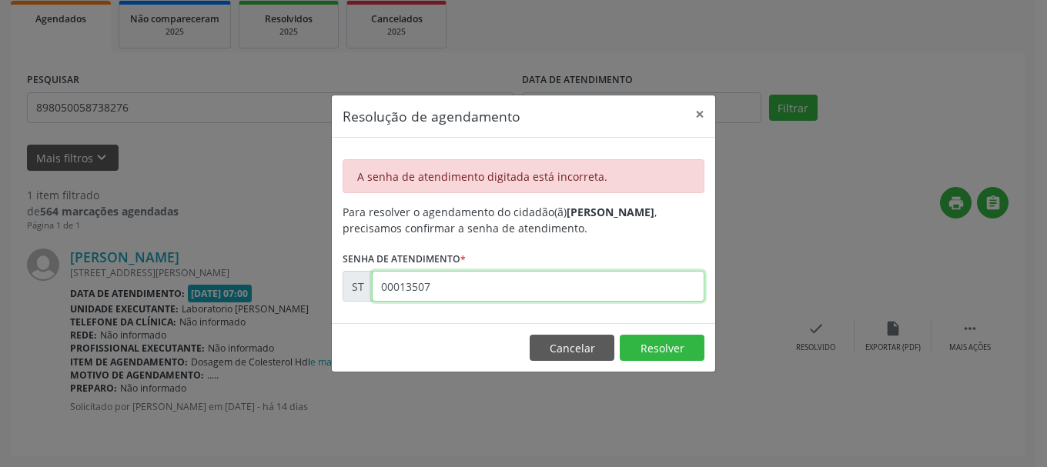
click at [536, 291] on input "00013507" at bounding box center [538, 286] width 333 height 31
type input "00135007"
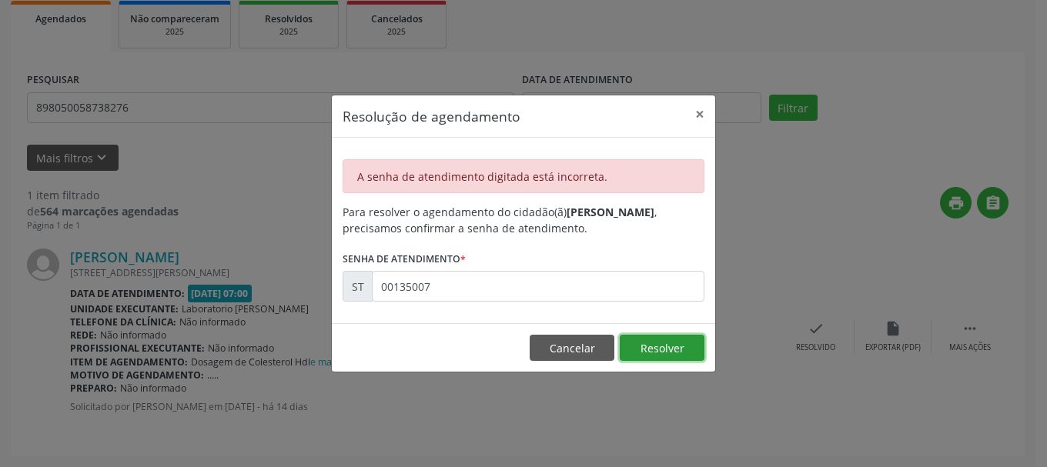
click at [637, 337] on button "Resolver" at bounding box center [662, 348] width 85 height 26
click at [699, 117] on button "×" at bounding box center [700, 114] width 31 height 38
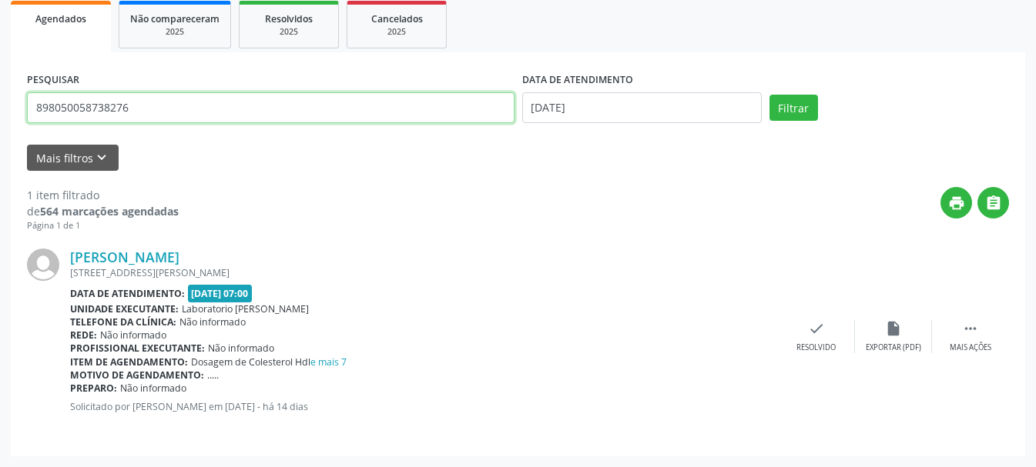
click at [203, 113] on input "898050058738276" at bounding box center [270, 107] width 487 height 31
type input "8"
type input "707404026265070"
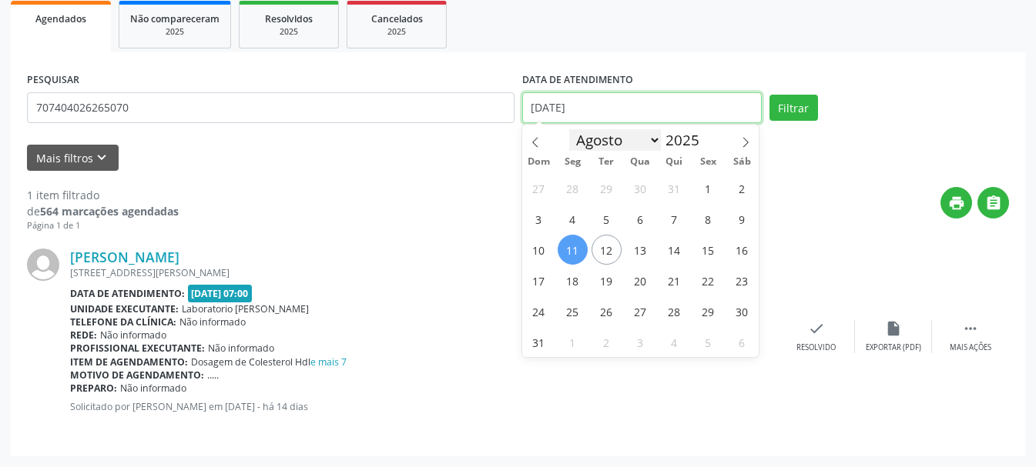
click at [613, 114] on input "[DATE]" at bounding box center [641, 107] width 239 height 31
click at [572, 243] on span "11" at bounding box center [572, 250] width 30 height 30
type input "[DATE]"
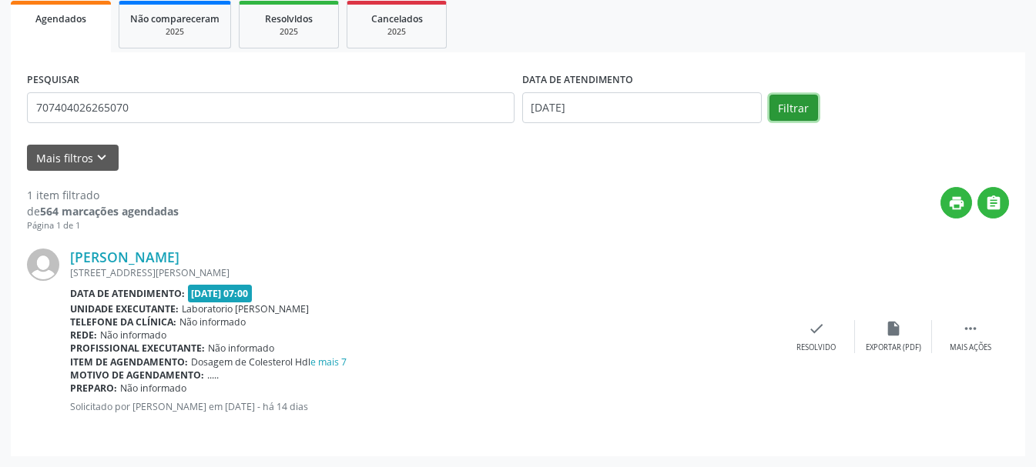
click at [808, 115] on button "Filtrar" at bounding box center [793, 108] width 49 height 26
click at [817, 333] on icon "check" at bounding box center [816, 328] width 17 height 17
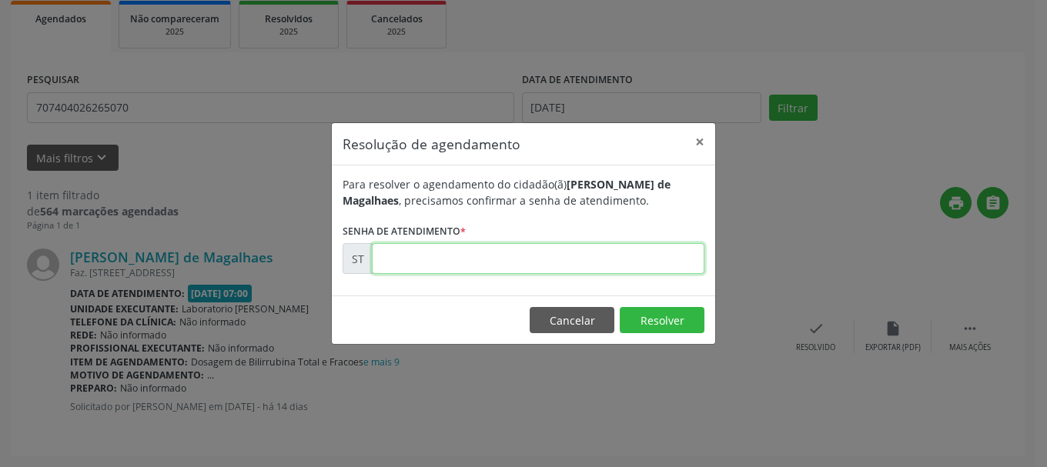
click at [639, 269] on input "text" at bounding box center [538, 258] width 333 height 31
type input "00013590"
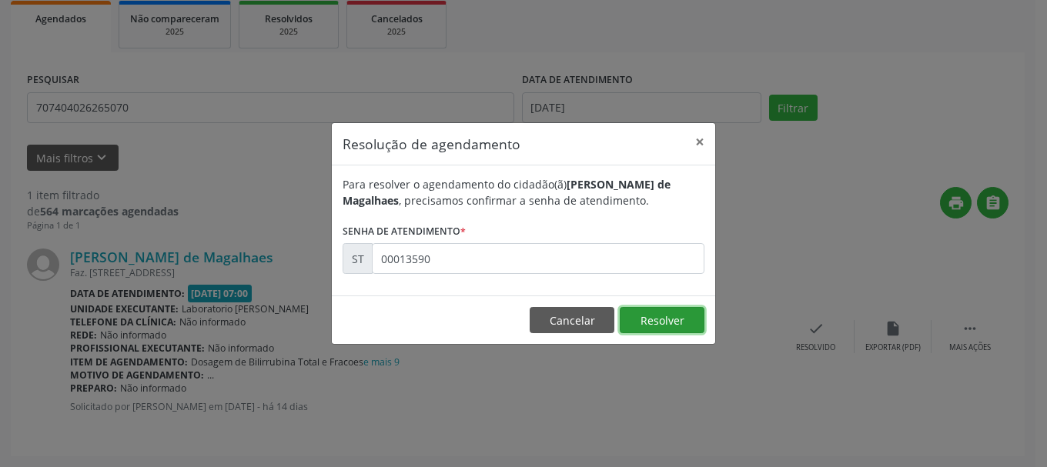
click at [665, 322] on button "Resolver" at bounding box center [662, 320] width 85 height 26
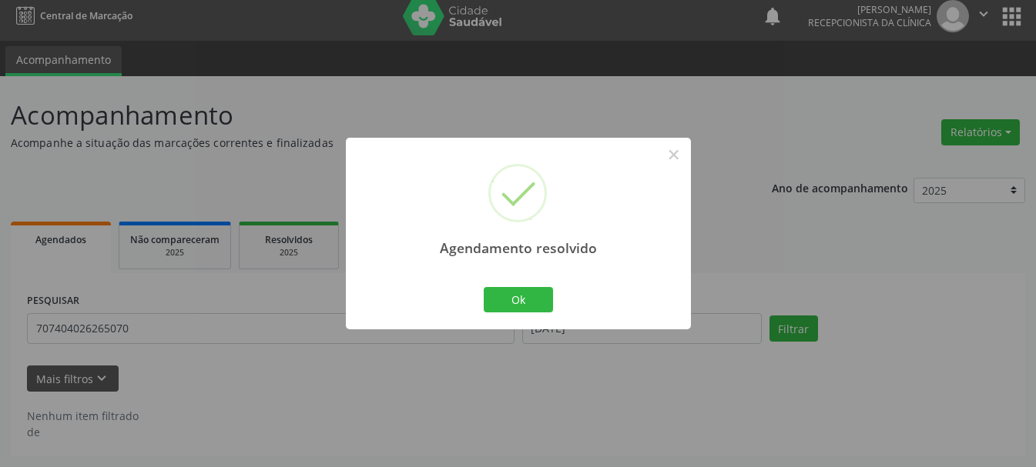
scroll to position [8, 0]
click at [532, 299] on button "Ok" at bounding box center [518, 300] width 69 height 26
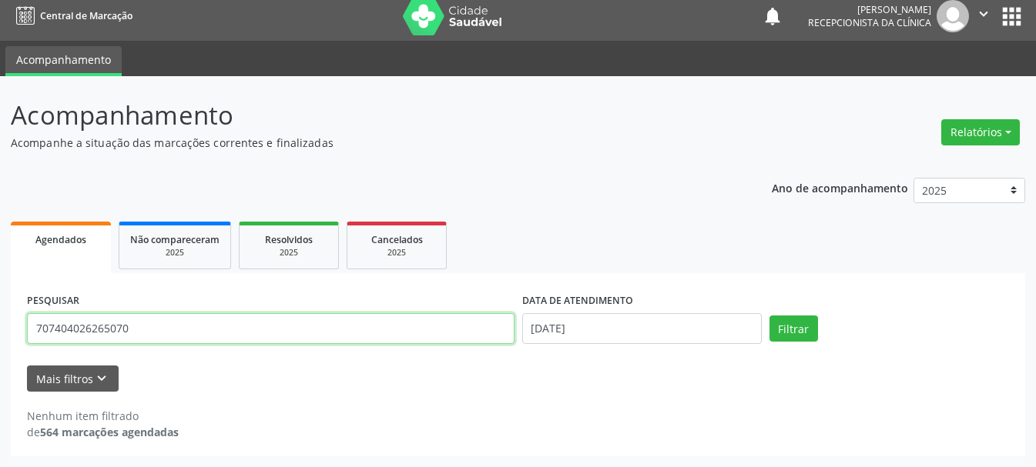
click at [396, 326] on input "707404026265070" at bounding box center [270, 328] width 487 height 31
type input "7"
type input "898006305203735"
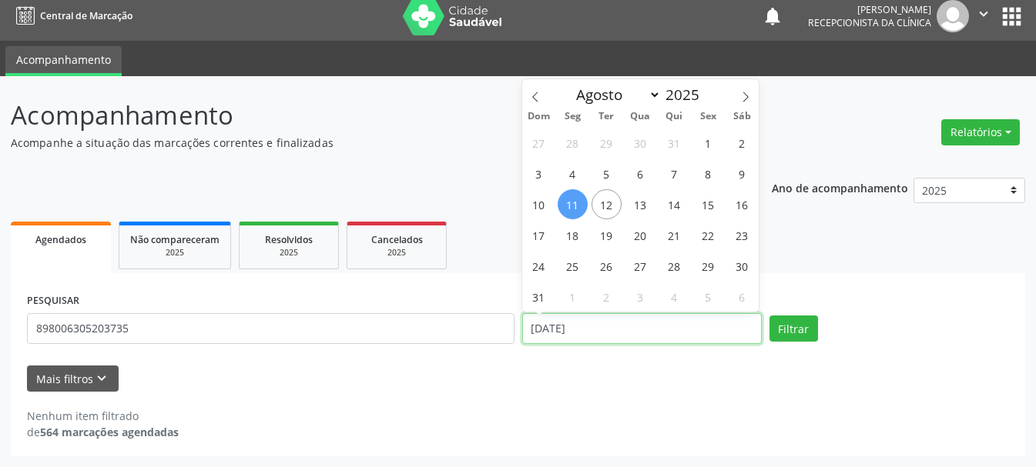
click at [604, 334] on input "[DATE]" at bounding box center [641, 328] width 239 height 31
click at [602, 206] on span "12" at bounding box center [606, 204] width 30 height 30
type input "12/08/2025"
click at [602, 206] on span "12" at bounding box center [606, 204] width 30 height 30
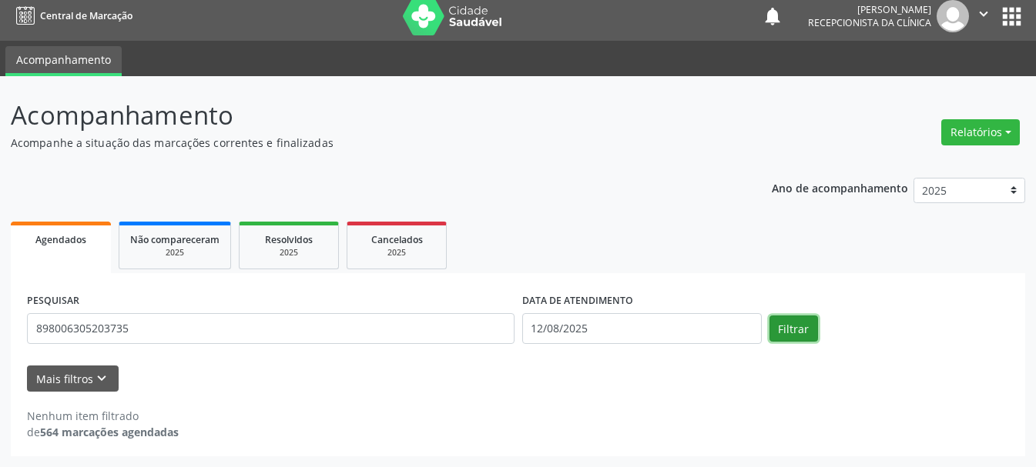
click at [783, 341] on button "Filtrar" at bounding box center [793, 329] width 49 height 26
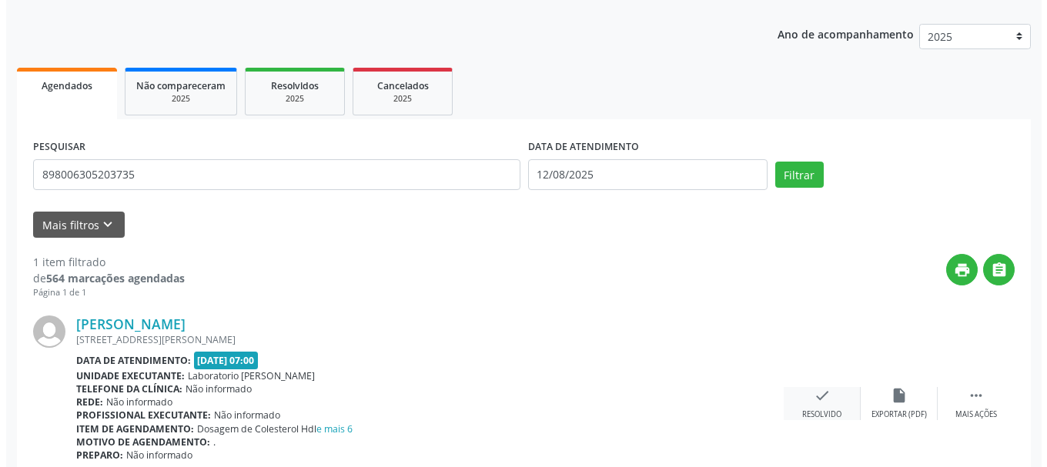
scroll to position [229, 0]
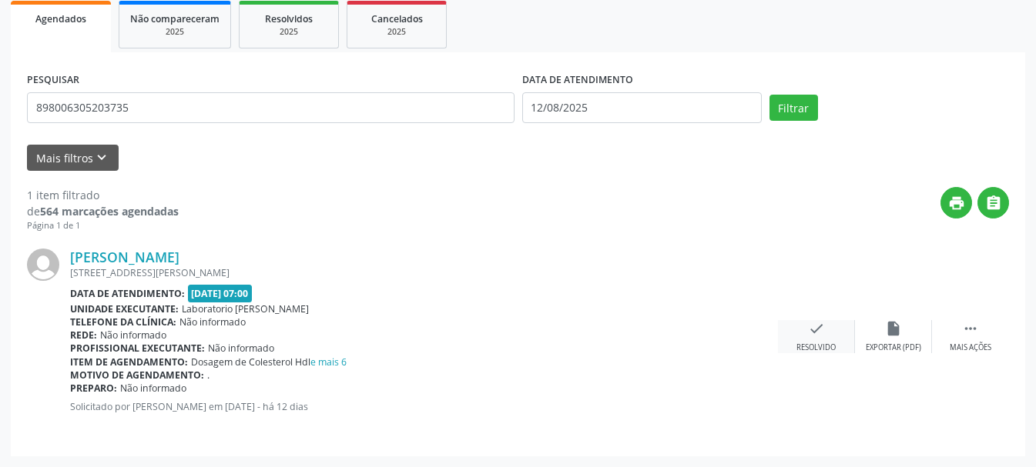
click at [813, 336] on icon "check" at bounding box center [816, 328] width 17 height 17
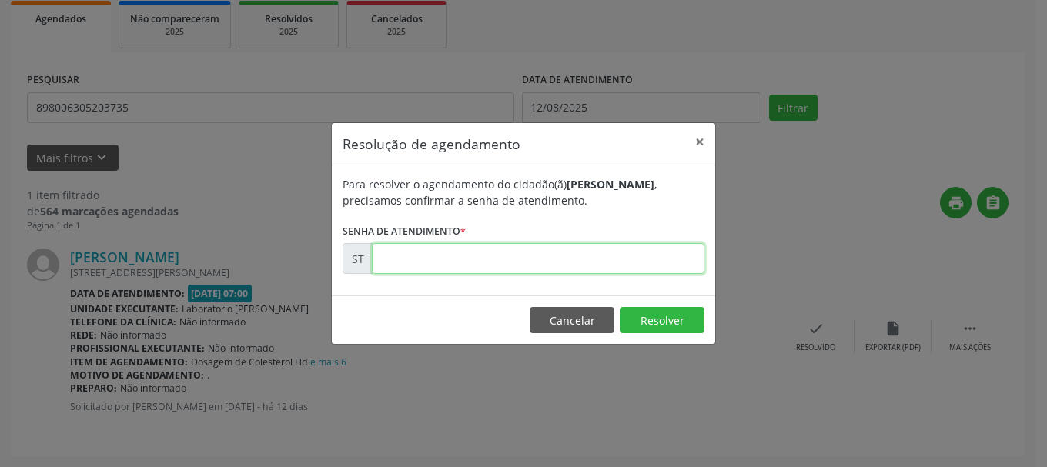
click at [662, 269] on input "text" at bounding box center [538, 258] width 333 height 31
type input "00014320"
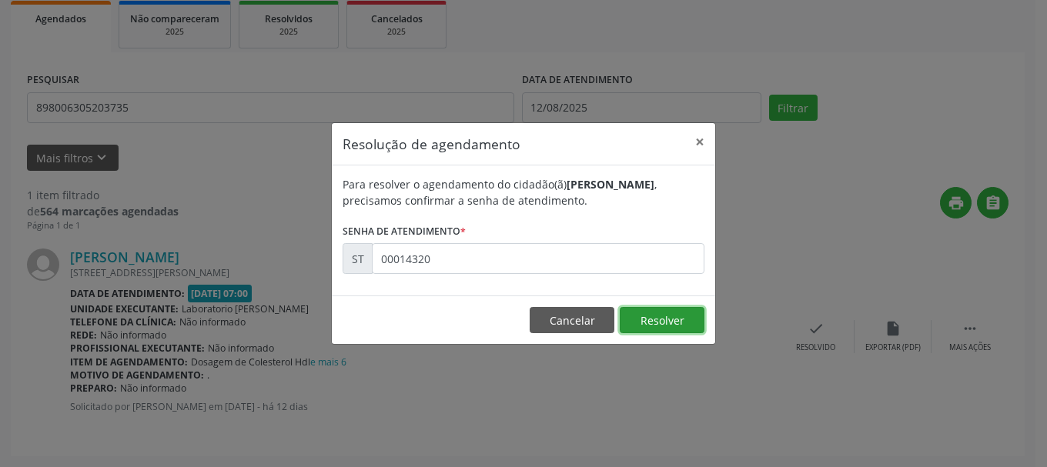
click at [645, 320] on button "Resolver" at bounding box center [662, 320] width 85 height 26
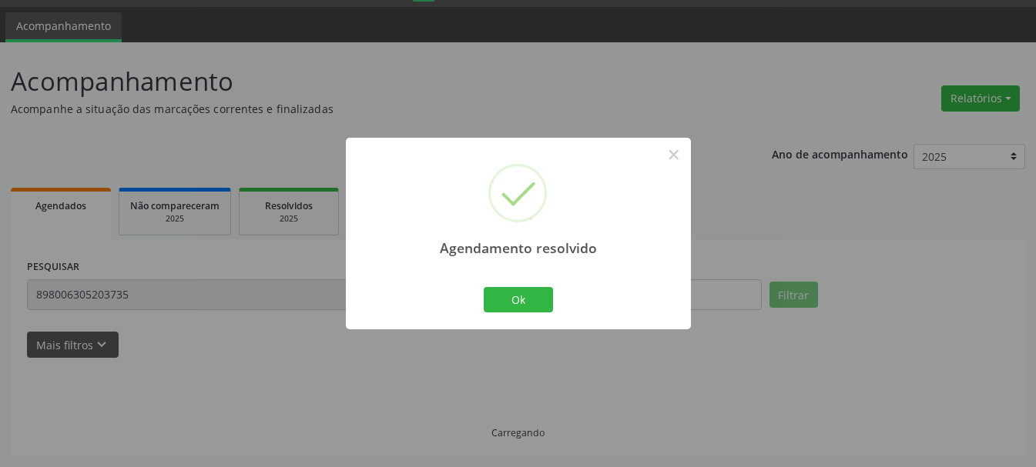
scroll to position [8, 0]
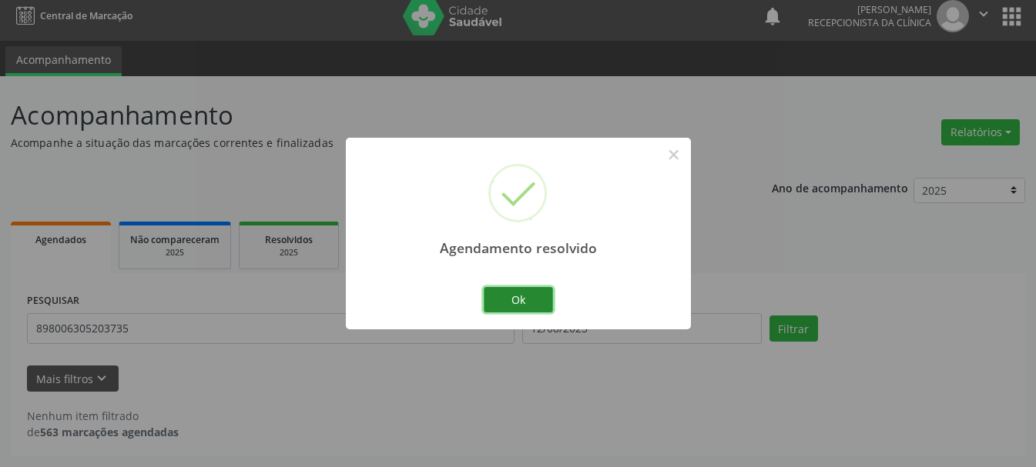
click at [520, 292] on button "Ok" at bounding box center [518, 300] width 69 height 26
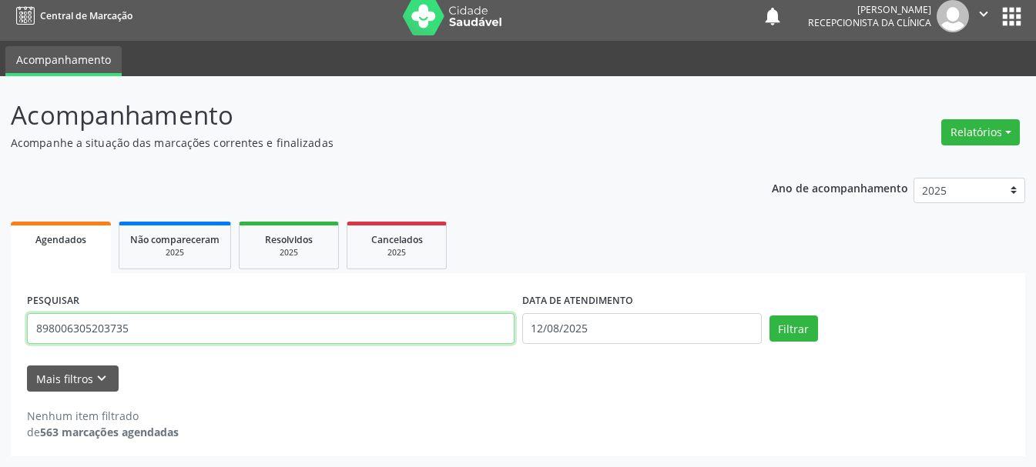
click at [356, 328] on input "898006305203735" at bounding box center [270, 328] width 487 height 31
type input "8"
click at [131, 331] on input "[PERSON_NAME] DO NACIMENTO" at bounding box center [270, 328] width 487 height 31
type input "[PERSON_NAME]"
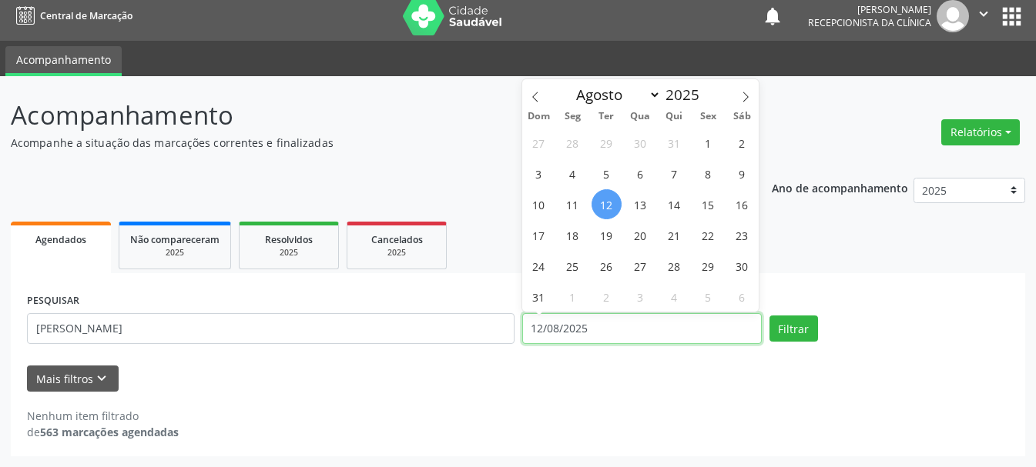
click at [557, 332] on input "12/08/2025" at bounding box center [641, 328] width 239 height 31
click at [577, 203] on span "11" at bounding box center [572, 204] width 30 height 30
type input "[DATE]"
click at [564, 204] on span "11" at bounding box center [572, 204] width 30 height 30
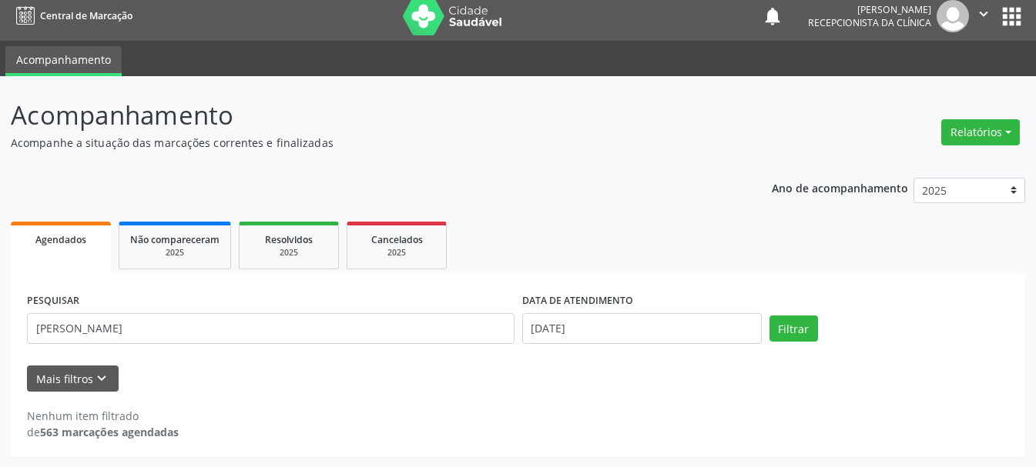
click at [564, 204] on div "Ano de acompanhamento 2025 2024 Agendados Não compareceram 2025 Resolvidos 2025…" at bounding box center [518, 312] width 1014 height 290
click at [795, 336] on button "Filtrar" at bounding box center [793, 329] width 49 height 26
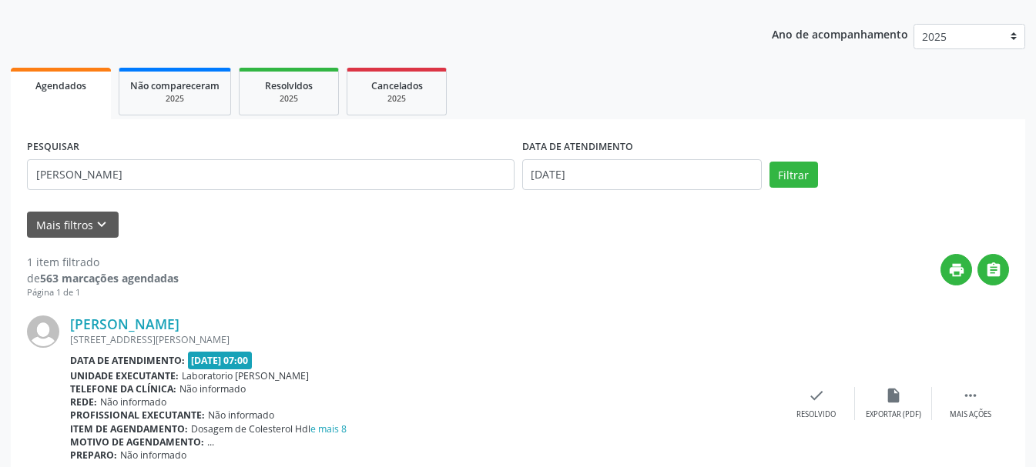
scroll to position [229, 0]
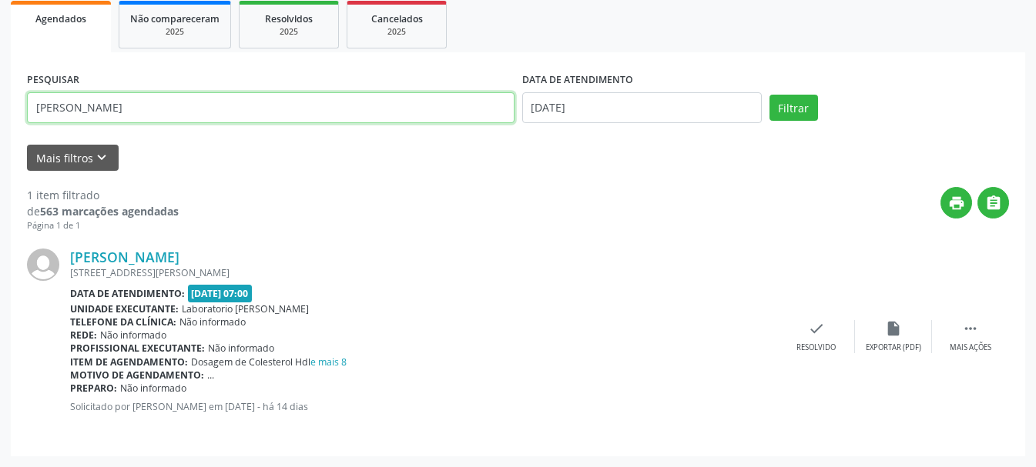
click at [276, 115] on input "[PERSON_NAME]" at bounding box center [270, 107] width 487 height 31
type input "A"
type input "[PERSON_NAME]"
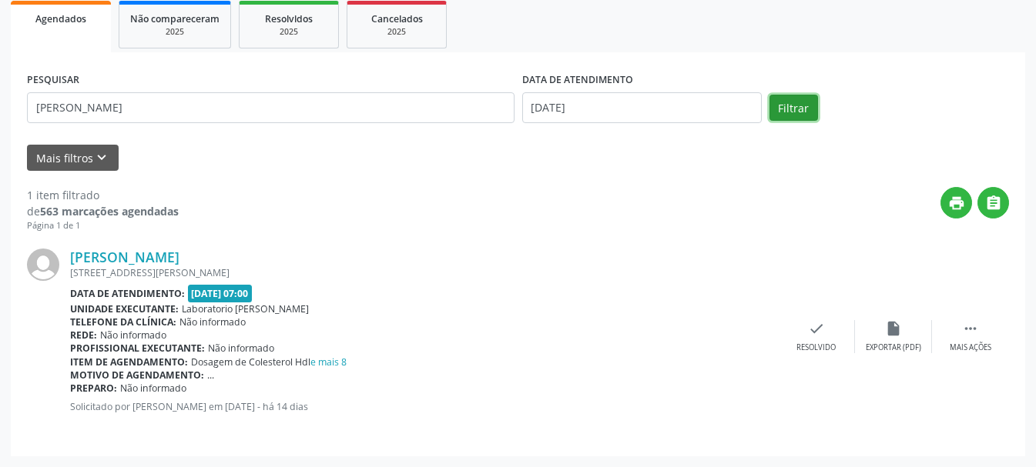
click at [788, 107] on button "Filtrar" at bounding box center [793, 108] width 49 height 26
click at [808, 335] on icon "check" at bounding box center [816, 328] width 17 height 17
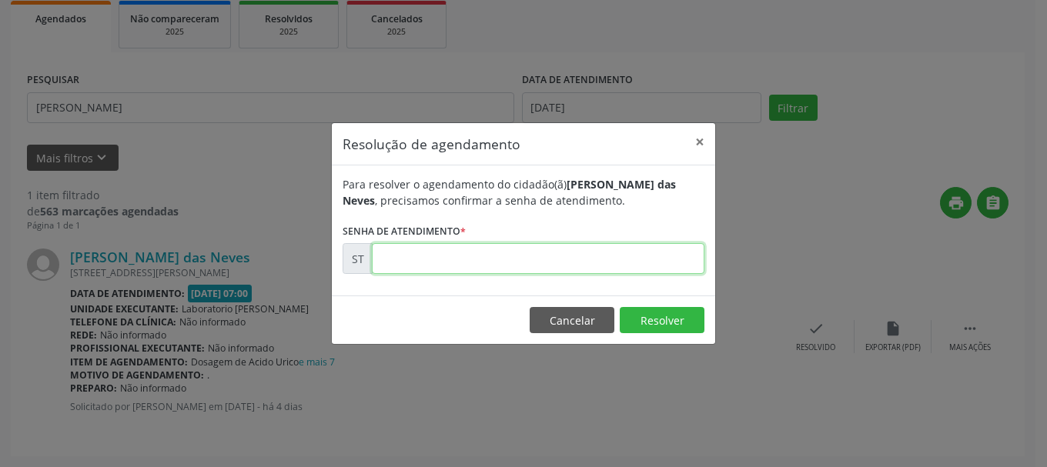
click at [587, 265] on input "text" at bounding box center [538, 258] width 333 height 31
type input "00015597"
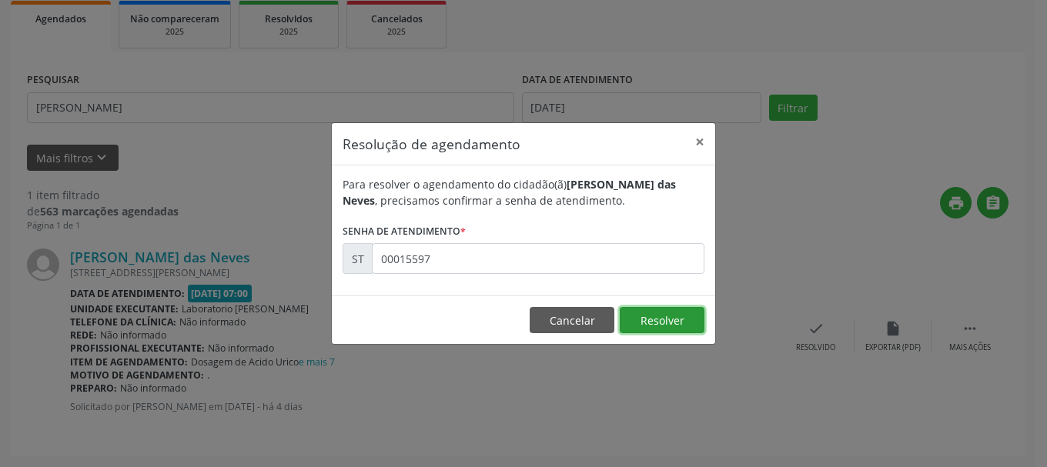
click at [661, 317] on button "Resolver" at bounding box center [662, 320] width 85 height 26
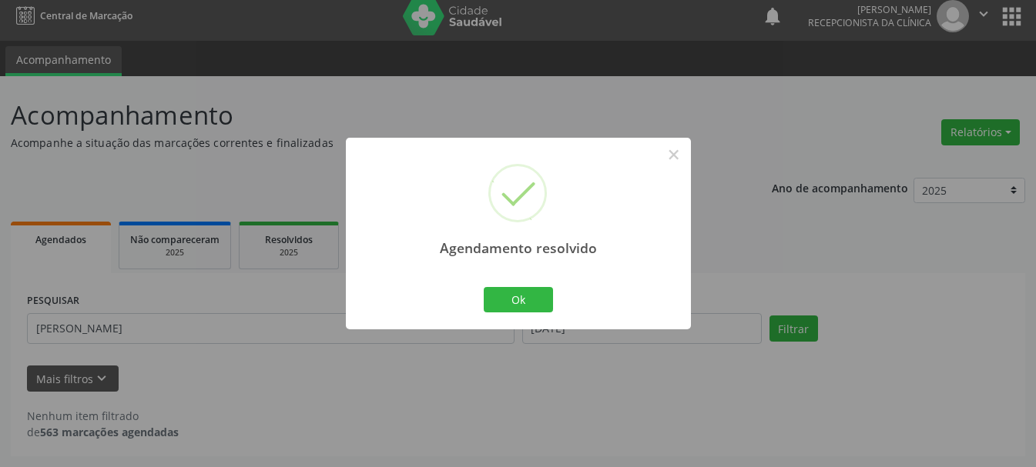
scroll to position [8, 0]
click at [527, 303] on button "Ok" at bounding box center [518, 300] width 69 height 26
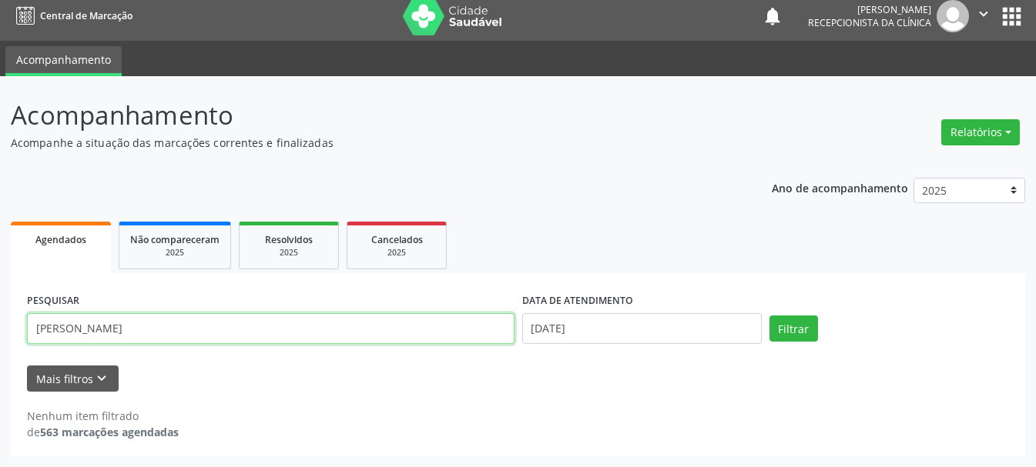
click at [466, 333] on input "[PERSON_NAME]" at bounding box center [270, 328] width 487 height 31
type input "C"
type input "[PERSON_NAME]"
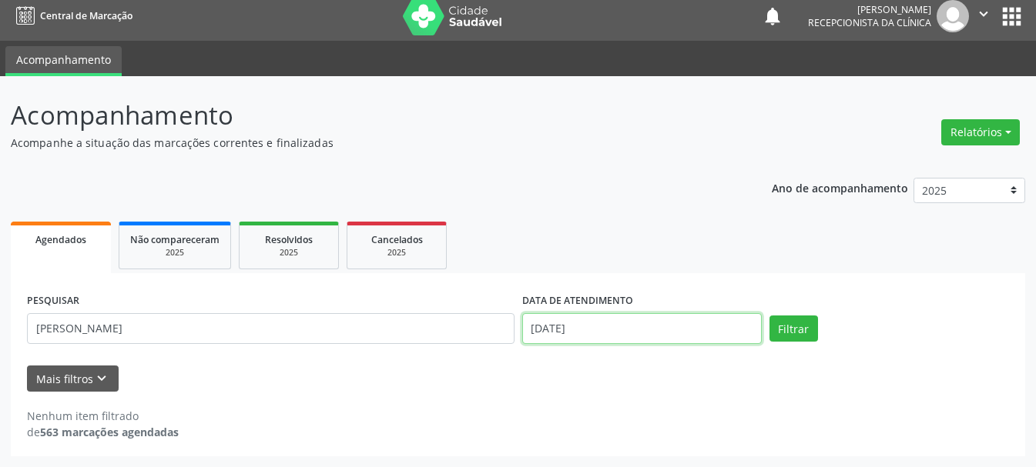
click at [596, 329] on input "[DATE]" at bounding box center [641, 328] width 239 height 31
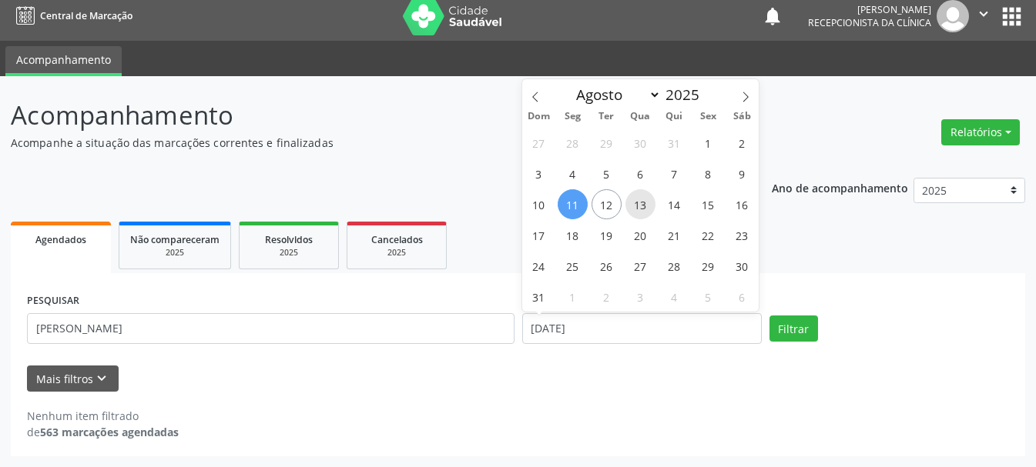
click at [644, 207] on span "13" at bounding box center [640, 204] width 30 height 30
type input "[DATE]"
click at [644, 207] on span "13" at bounding box center [640, 204] width 30 height 30
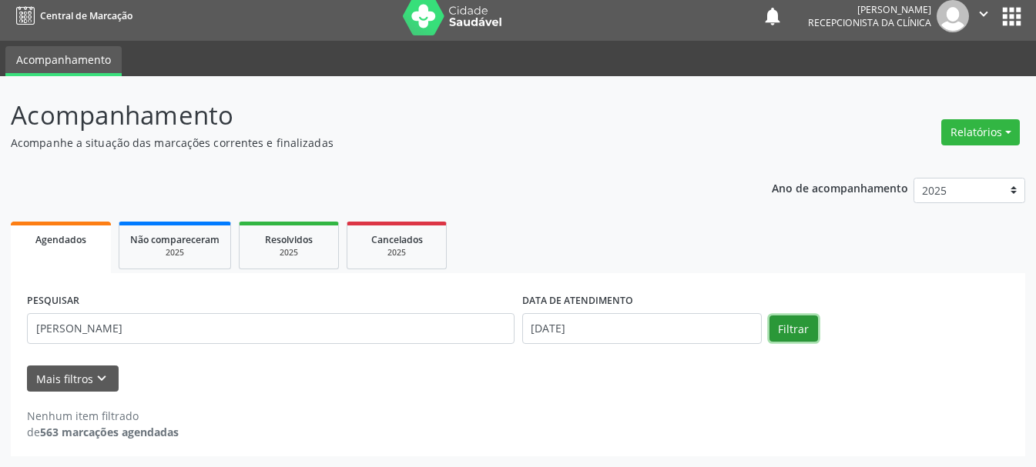
click at [798, 328] on button "Filtrar" at bounding box center [793, 329] width 49 height 26
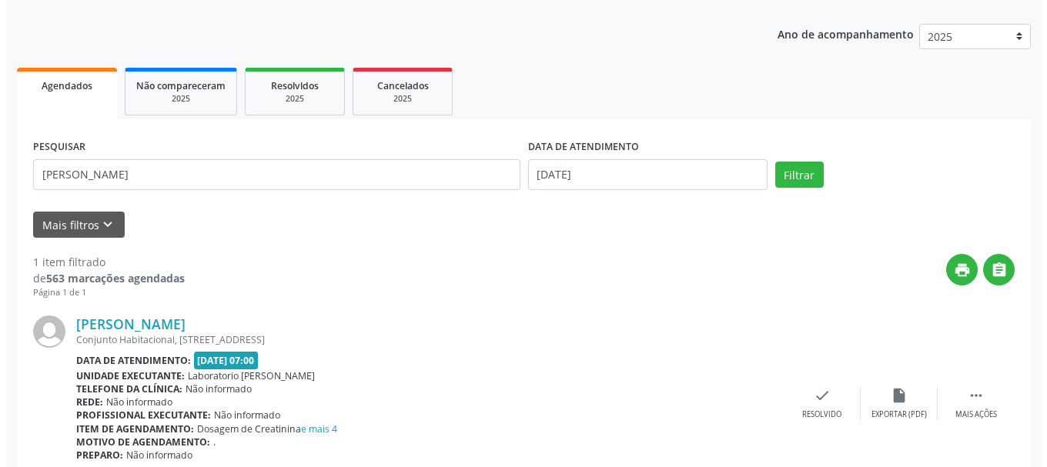
scroll to position [229, 0]
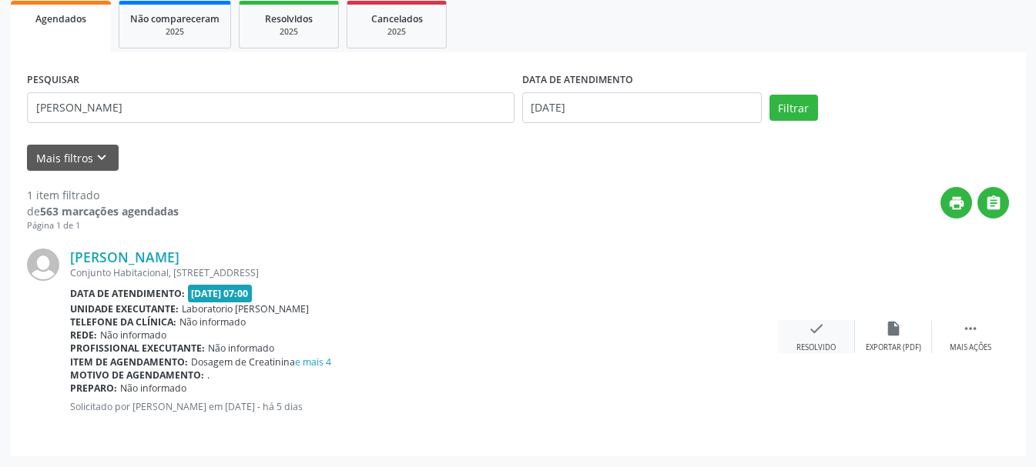
click at [810, 331] on icon "check" at bounding box center [816, 328] width 17 height 17
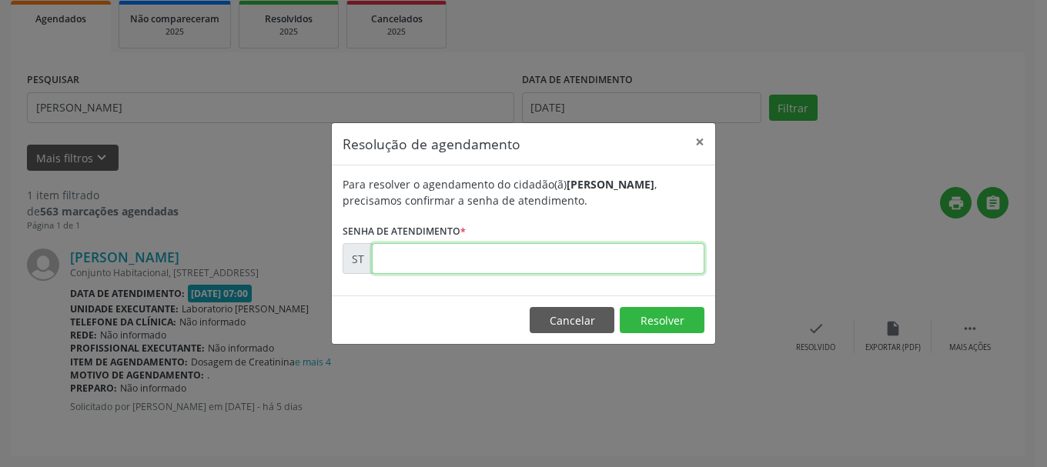
click at [633, 264] on input "text" at bounding box center [538, 258] width 333 height 31
type input "00015356"
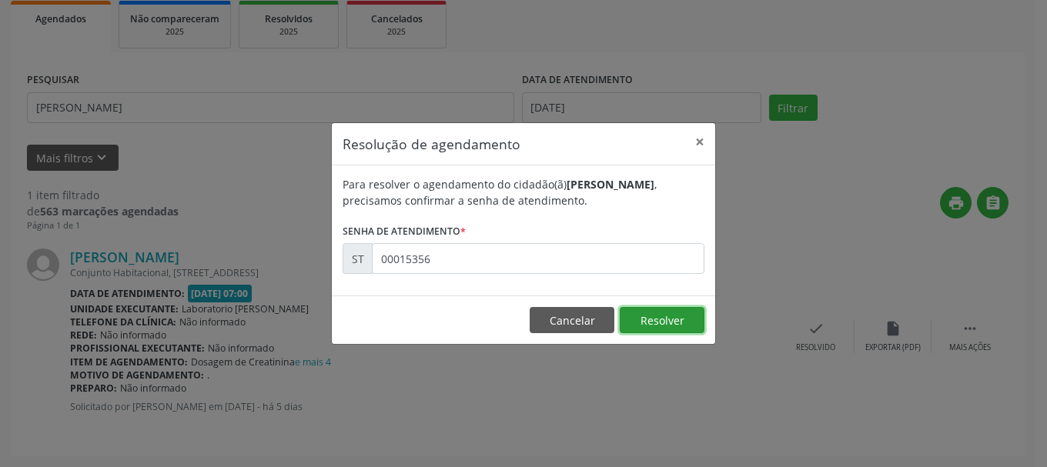
click at [654, 321] on button "Resolver" at bounding box center [662, 320] width 85 height 26
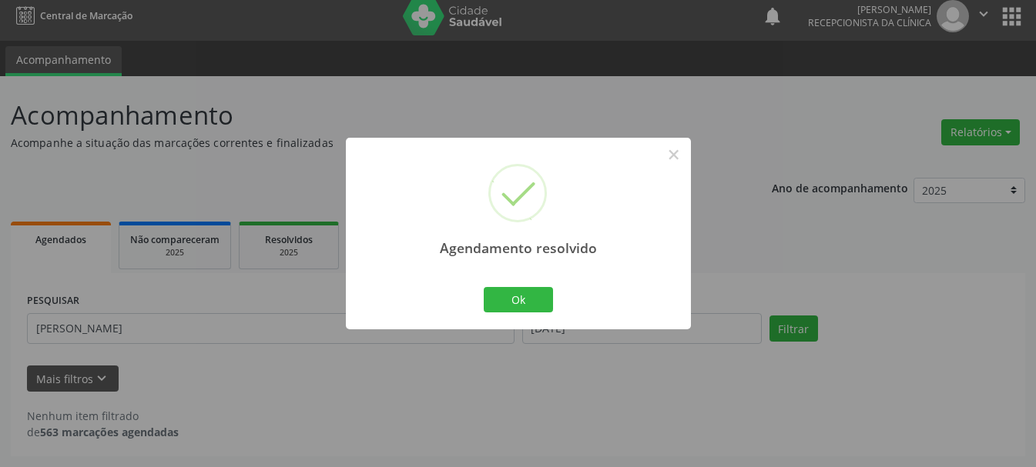
scroll to position [8, 0]
click at [501, 292] on button "Ok" at bounding box center [518, 300] width 69 height 26
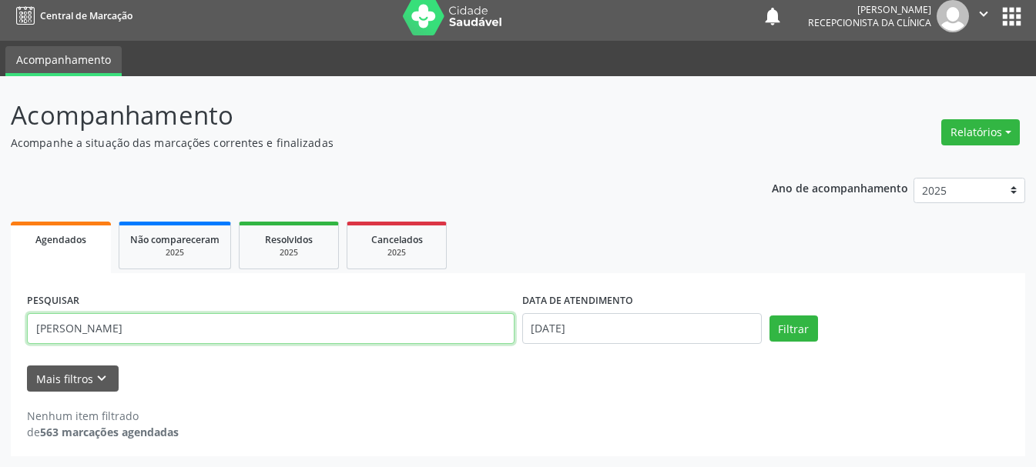
click at [378, 331] on input "[PERSON_NAME]" at bounding box center [270, 328] width 487 height 31
type input "C"
type input "[PERSON_NAME]"
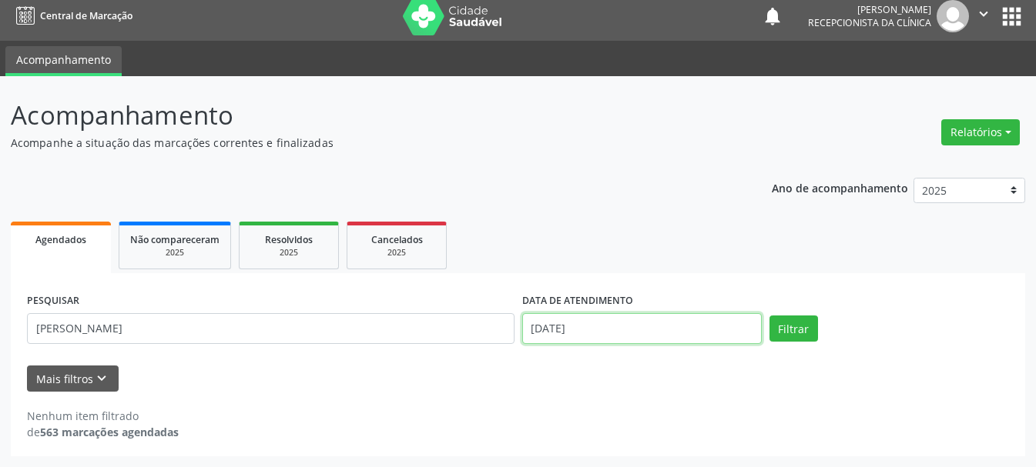
click at [548, 326] on input "[DATE]" at bounding box center [641, 328] width 239 height 31
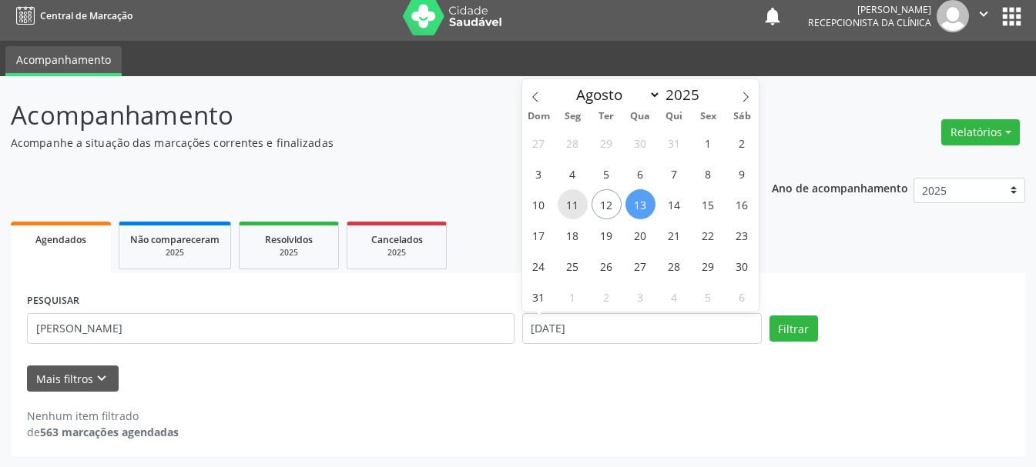
click at [573, 203] on span "11" at bounding box center [572, 204] width 30 height 30
type input "[DATE]"
click at [573, 203] on span "11" at bounding box center [572, 204] width 30 height 30
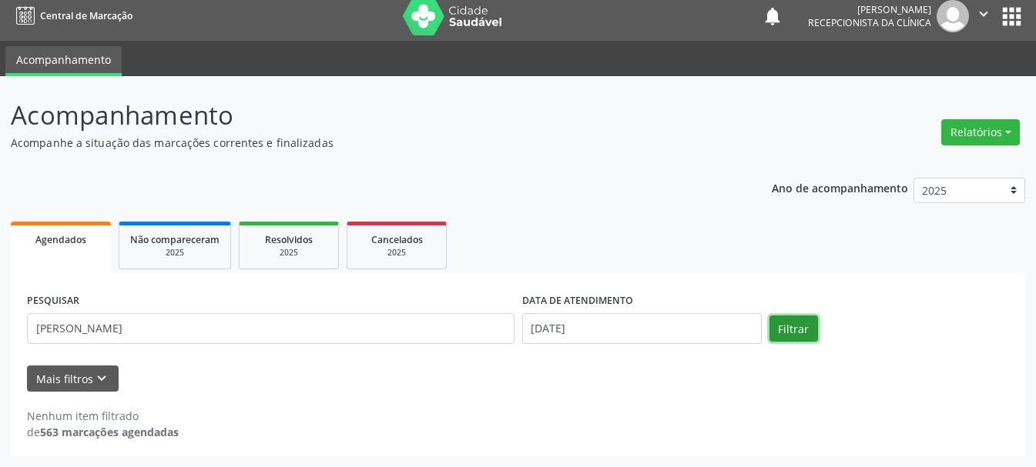
click at [802, 328] on button "Filtrar" at bounding box center [793, 329] width 49 height 26
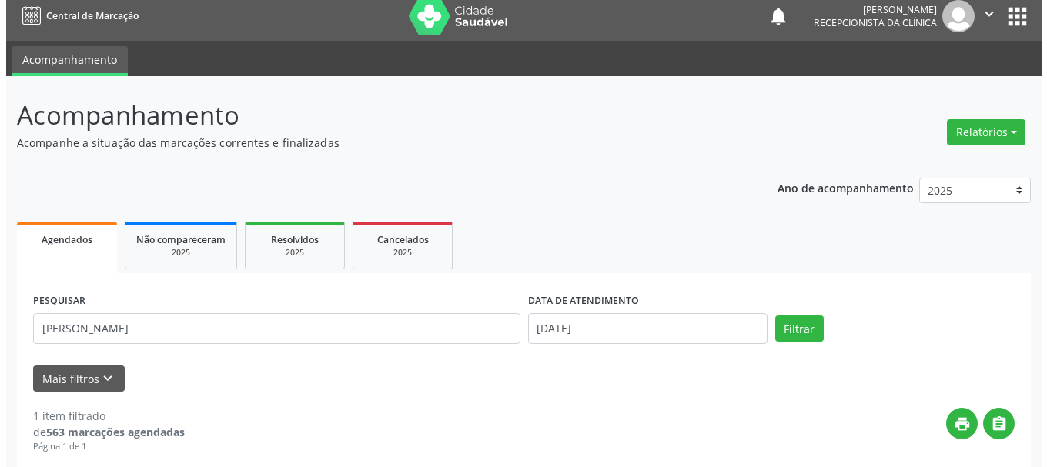
scroll to position [229, 0]
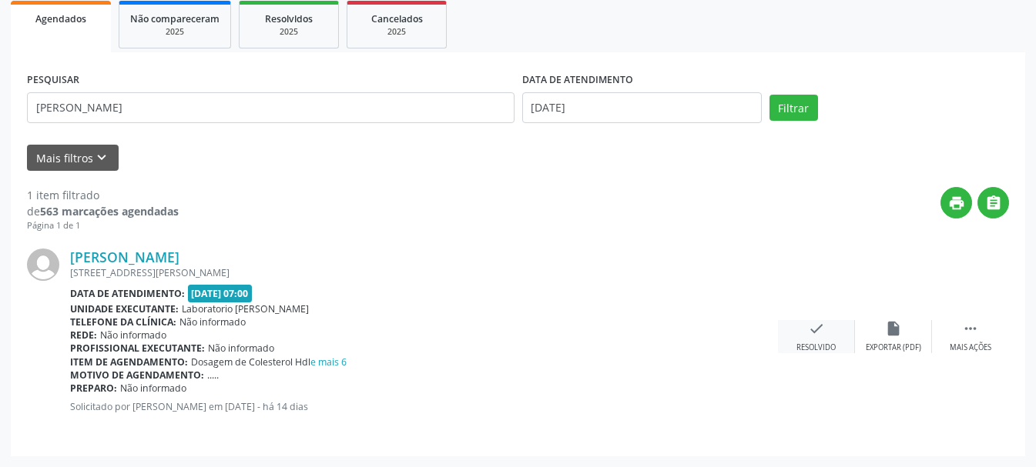
click at [815, 330] on icon "check" at bounding box center [816, 328] width 17 height 17
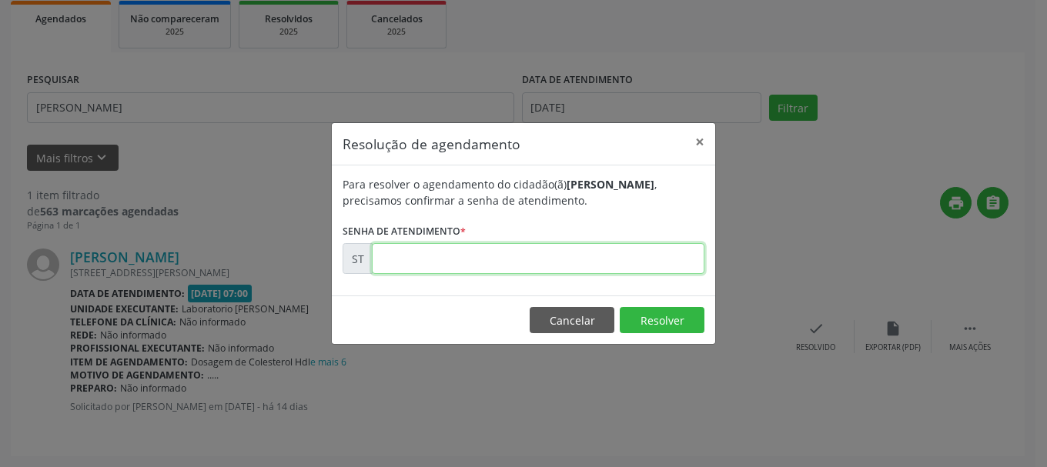
click at [601, 257] on input "text" at bounding box center [538, 258] width 333 height 31
type input "00013593"
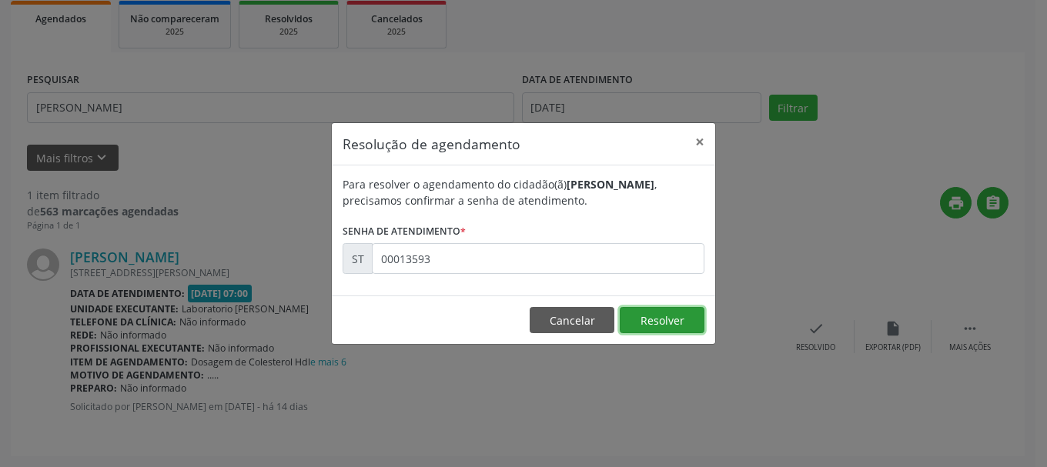
click at [685, 323] on button "Resolver" at bounding box center [662, 320] width 85 height 26
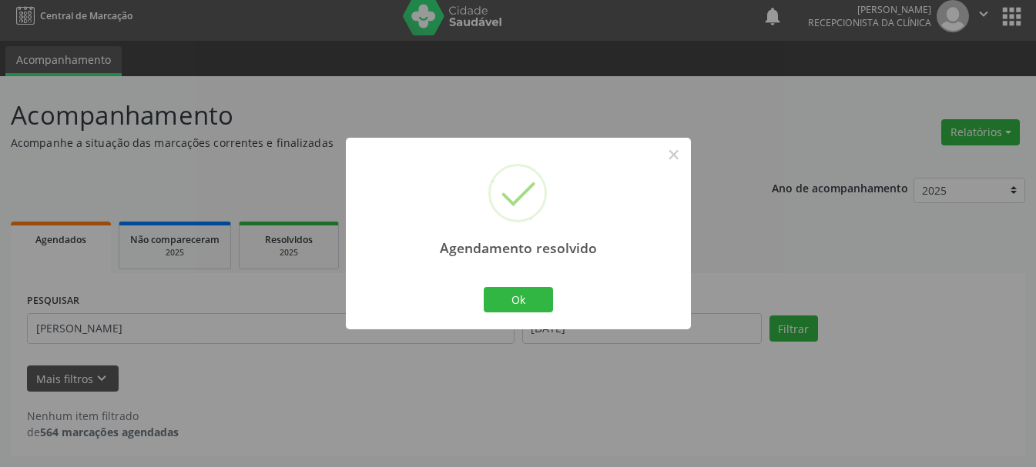
scroll to position [8, 0]
click at [515, 309] on button "Ok" at bounding box center [518, 300] width 69 height 26
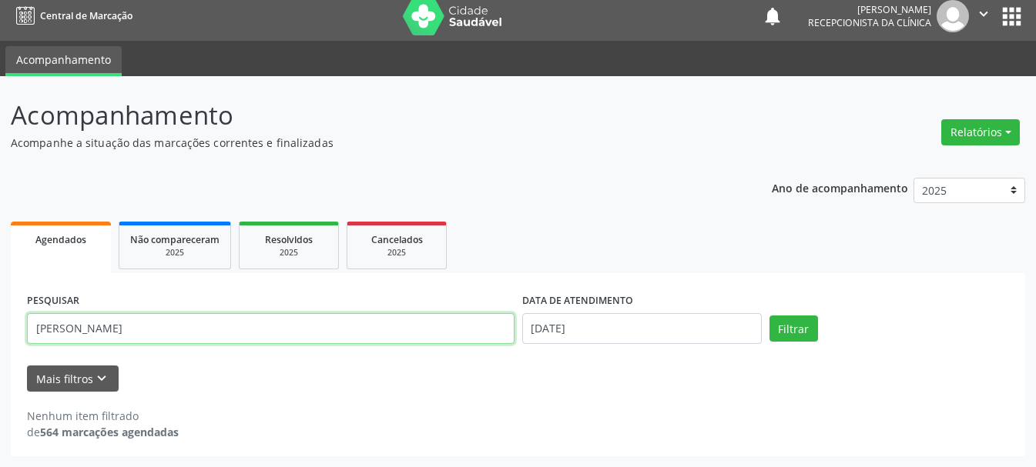
click at [494, 340] on input "[PERSON_NAME]" at bounding box center [270, 328] width 487 height 31
type input "D"
type input "[PERSON_NAME]"
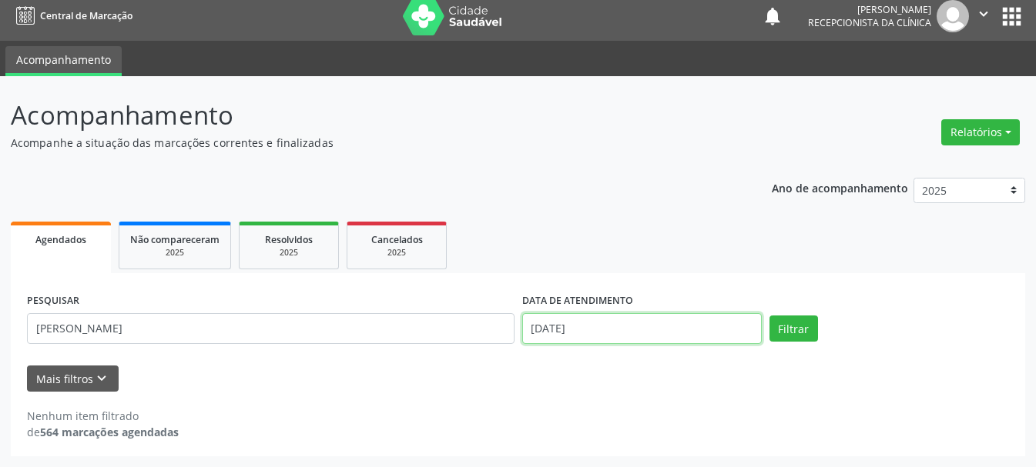
click at [646, 331] on input "[DATE]" at bounding box center [641, 328] width 239 height 31
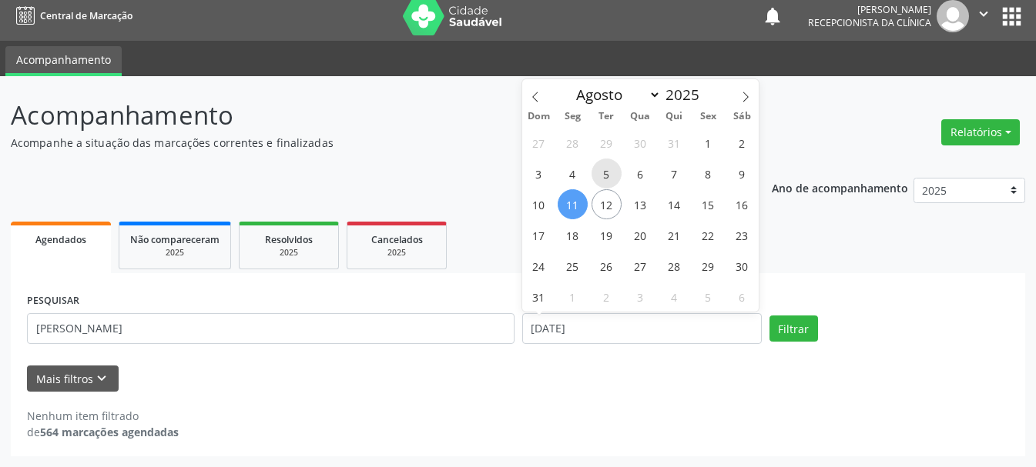
click at [615, 176] on span "5" at bounding box center [606, 174] width 30 height 30
type input "[DATE]"
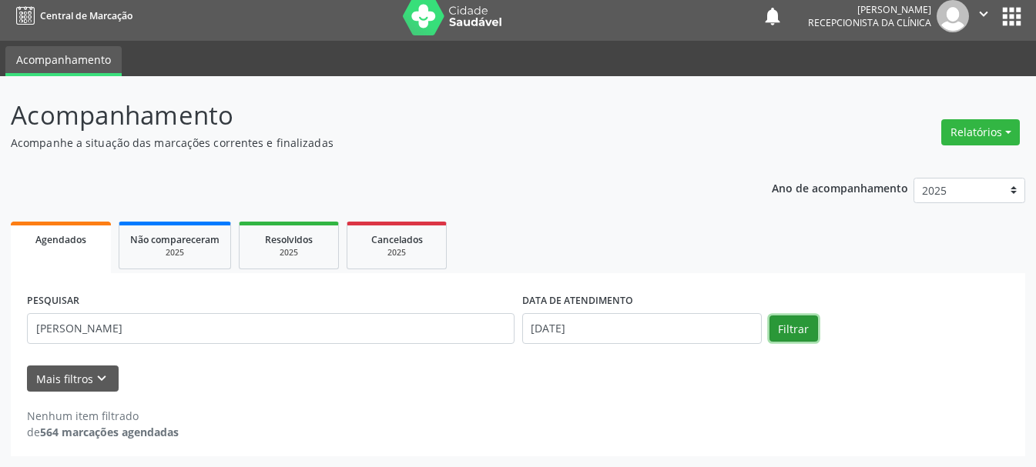
click at [802, 326] on button "Filtrar" at bounding box center [793, 329] width 49 height 26
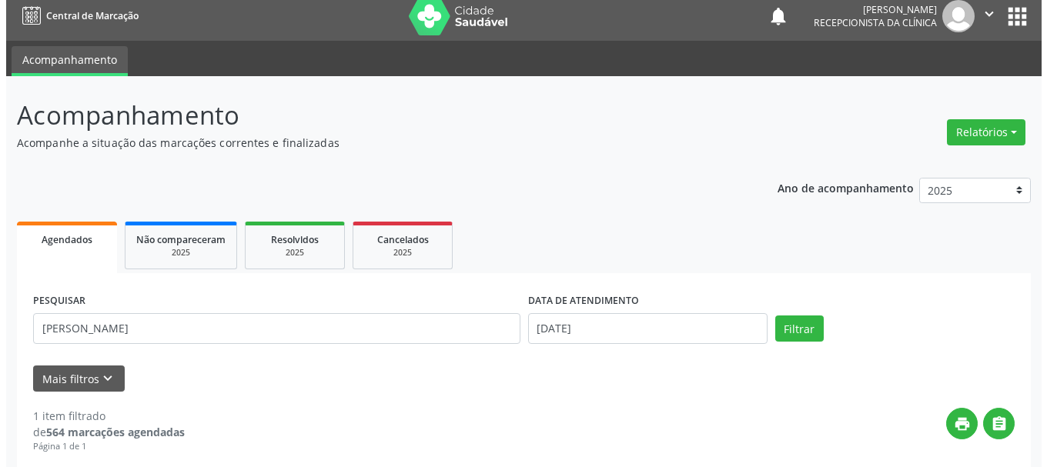
scroll to position [239, 0]
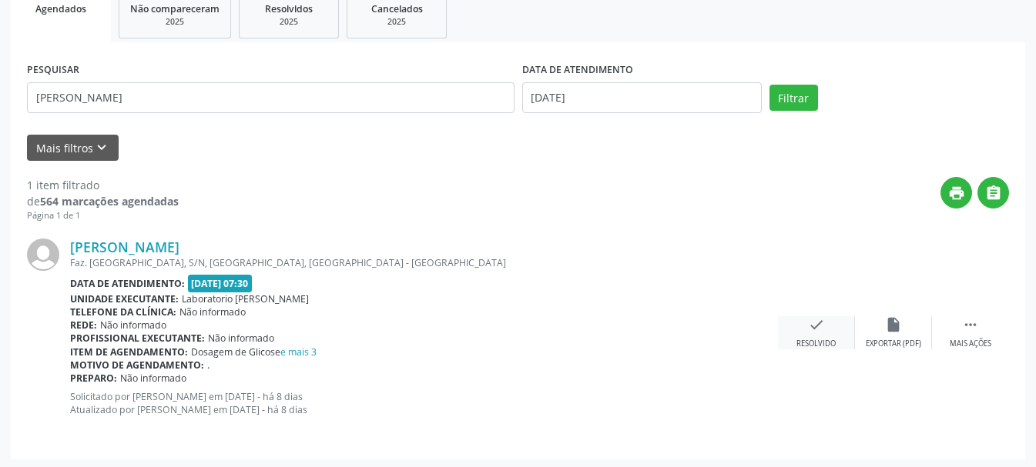
click at [824, 331] on icon "check" at bounding box center [816, 324] width 17 height 17
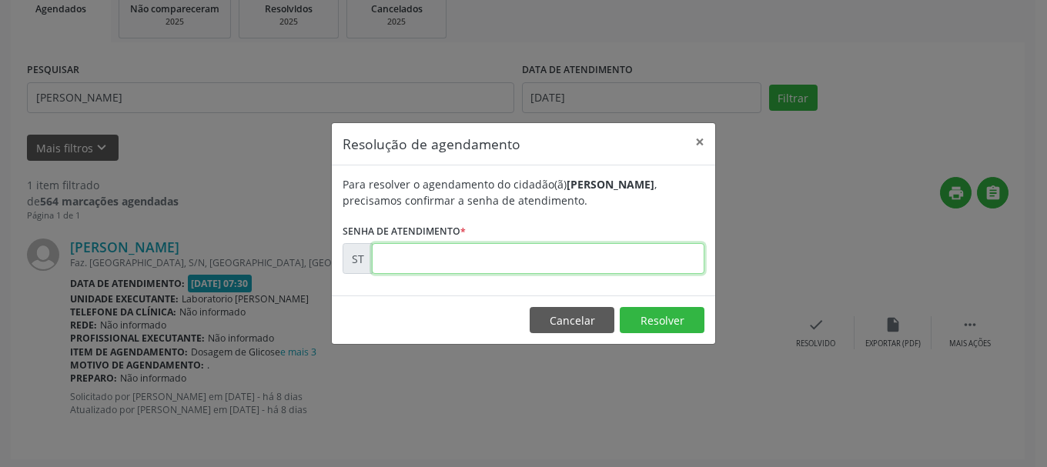
click at [639, 261] on input "text" at bounding box center [538, 258] width 333 height 31
type input "00014769"
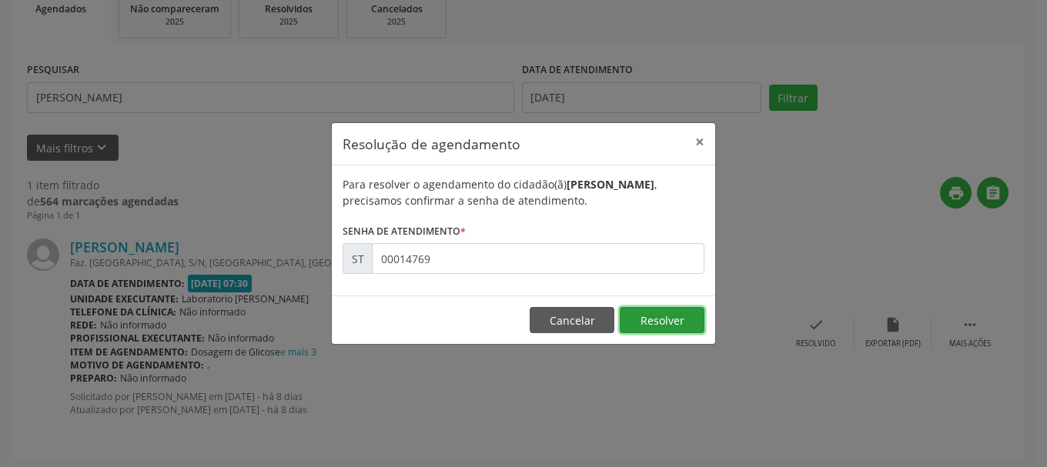
click at [665, 319] on button "Resolver" at bounding box center [662, 320] width 85 height 26
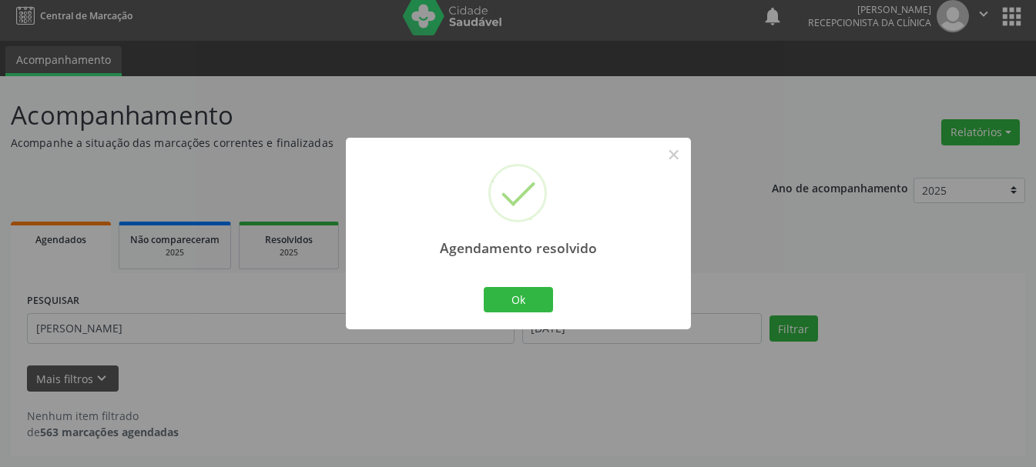
scroll to position [8, 0]
click at [530, 305] on button "Ok" at bounding box center [518, 300] width 69 height 26
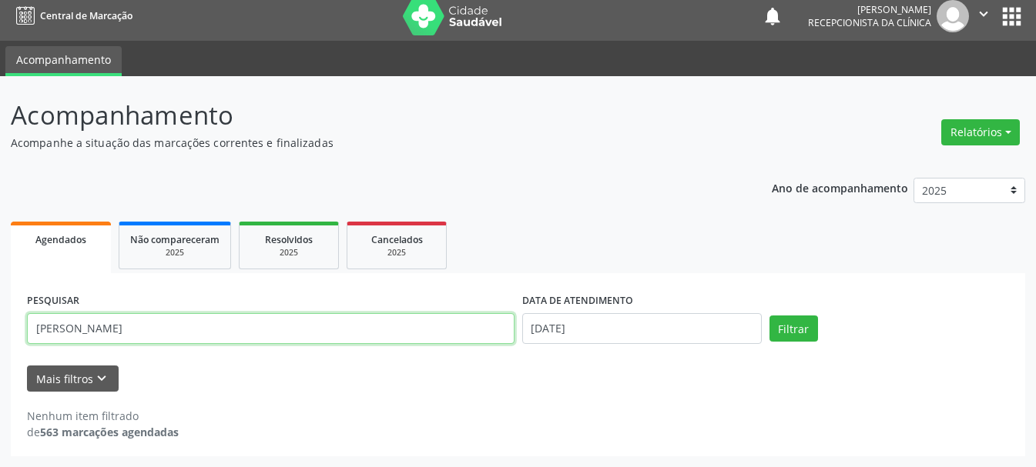
click at [461, 343] on input "[PERSON_NAME]" at bounding box center [270, 328] width 487 height 31
type input "M"
type input "[PERSON_NAME] DOS [PERSON_NAME]"
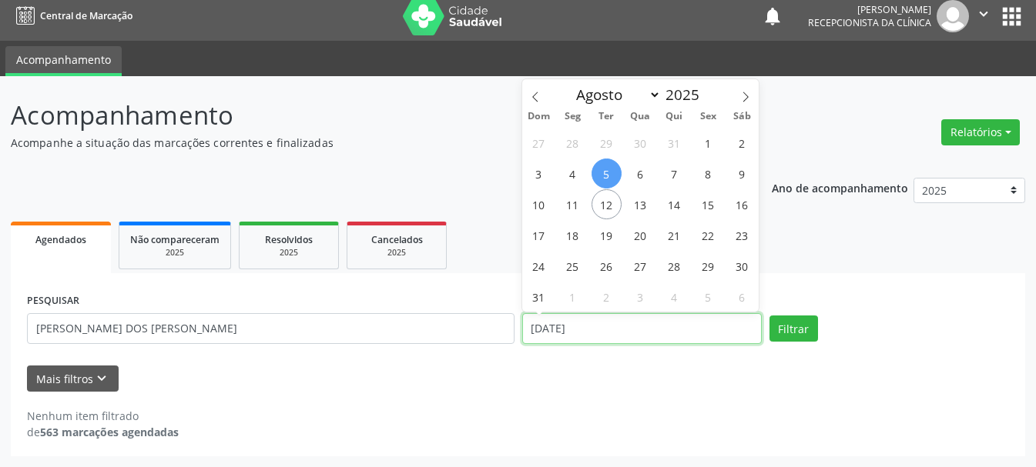
click at [587, 326] on input "[DATE]" at bounding box center [641, 328] width 239 height 31
click at [574, 206] on span "11" at bounding box center [572, 204] width 30 height 30
type input "[DATE]"
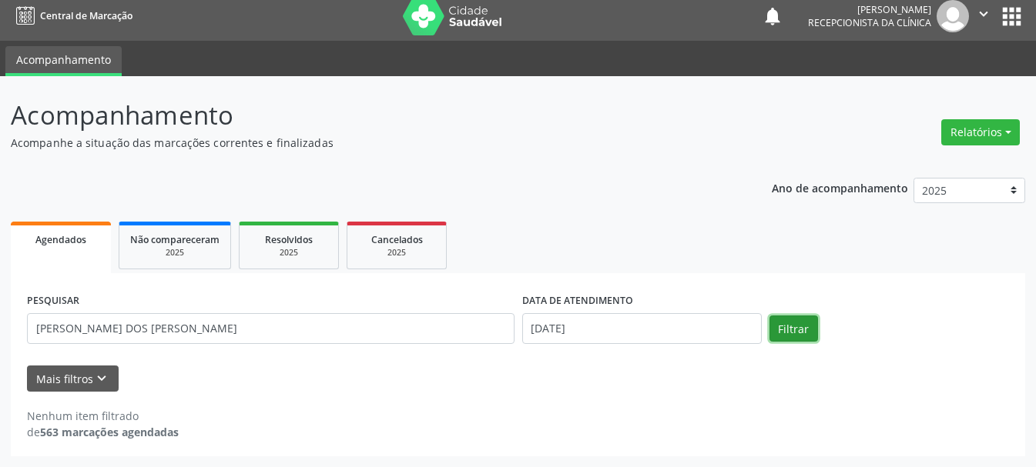
click at [805, 332] on button "Filtrar" at bounding box center [793, 329] width 49 height 26
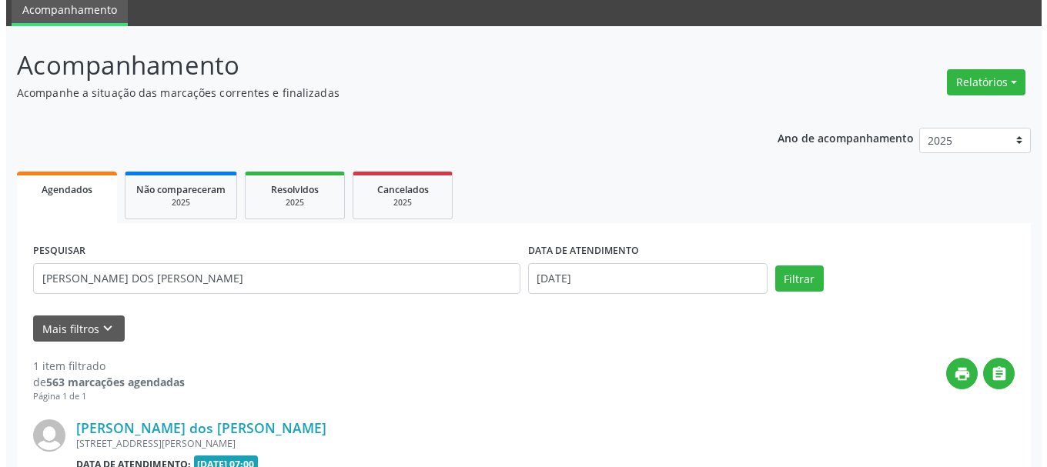
scroll to position [229, 0]
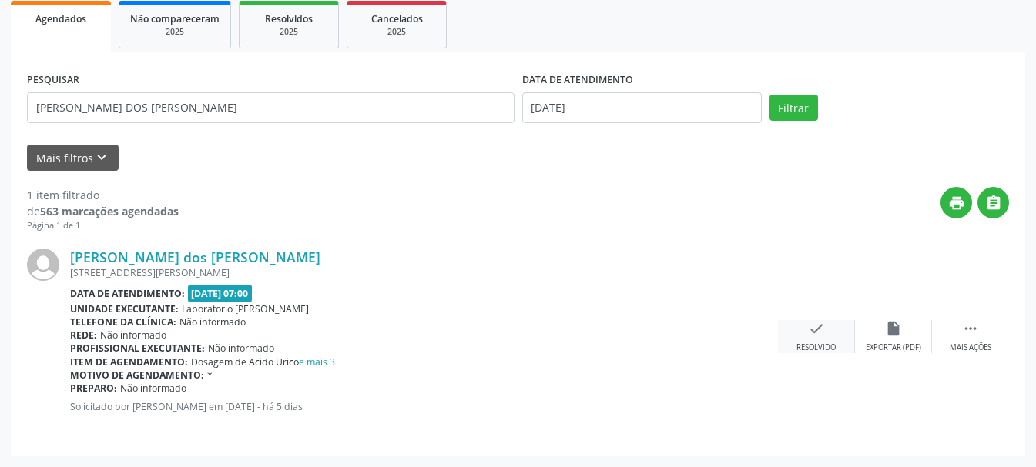
click at [808, 344] on div "Resolvido" at bounding box center [815, 348] width 39 height 11
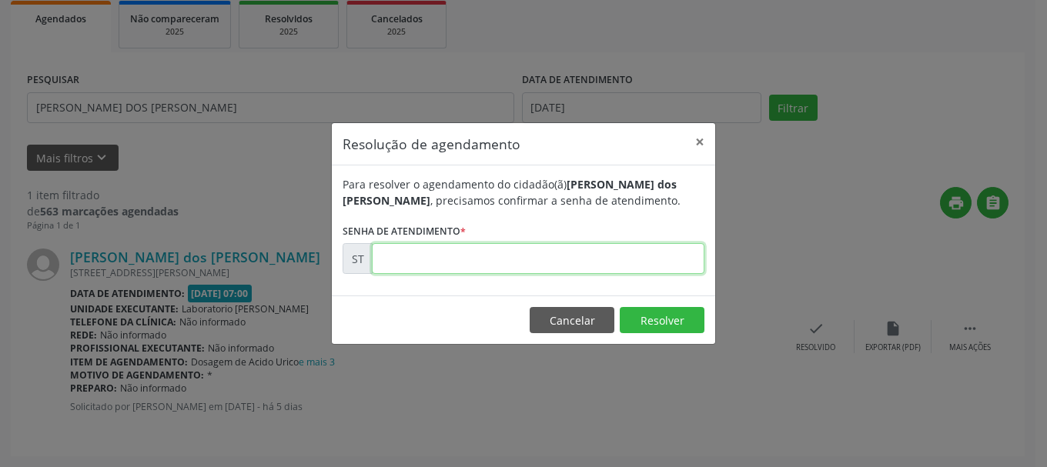
click at [454, 254] on input "text" at bounding box center [538, 258] width 333 height 31
type input "00015435"
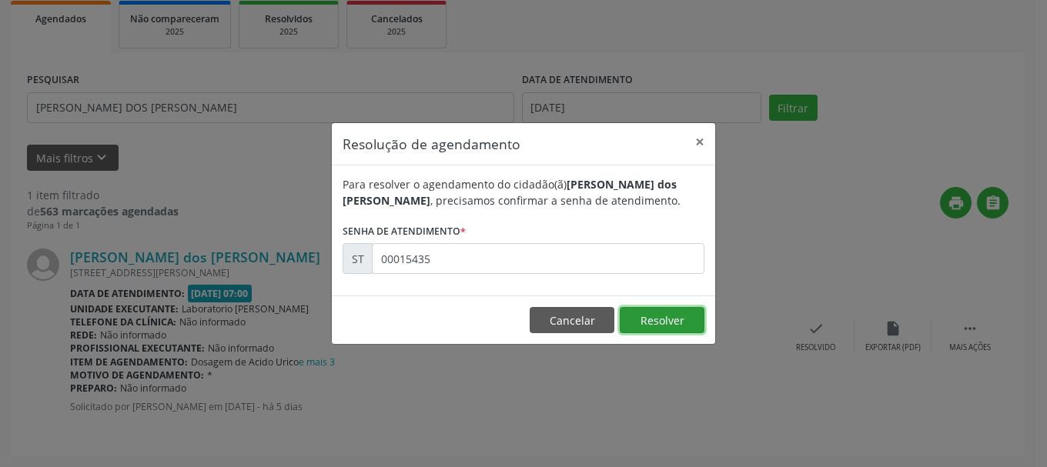
click at [652, 320] on button "Resolver" at bounding box center [662, 320] width 85 height 26
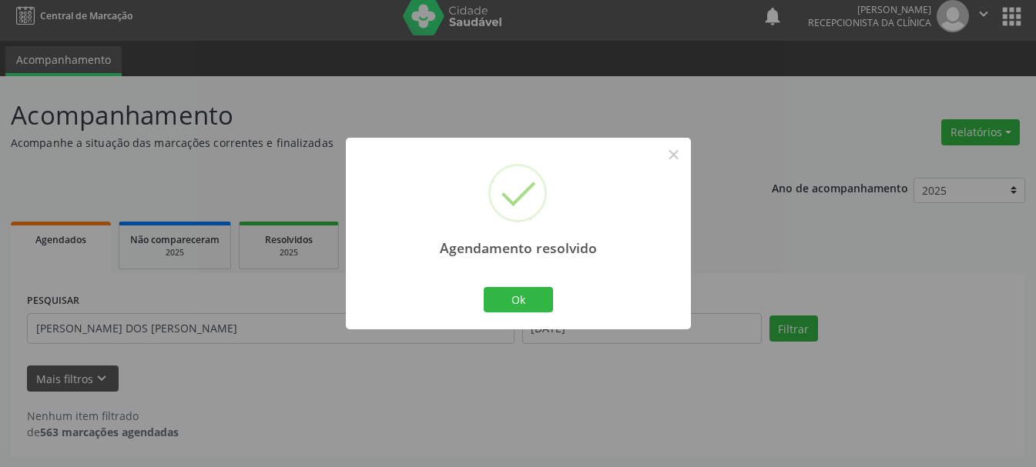
scroll to position [8, 0]
click at [524, 293] on button "Ok" at bounding box center [518, 300] width 69 height 26
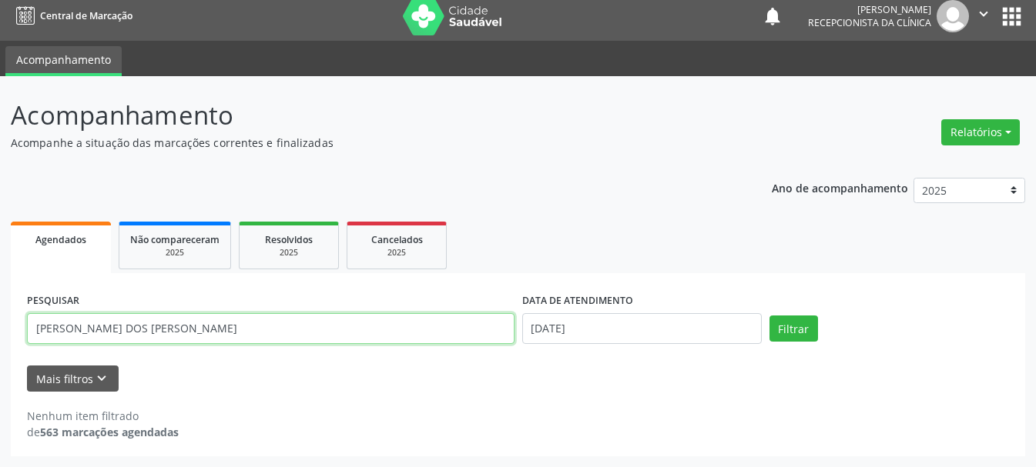
click at [387, 332] on input "[PERSON_NAME] DOS [PERSON_NAME]" at bounding box center [270, 328] width 487 height 31
type input "V"
type input "[PERSON_NAME]"
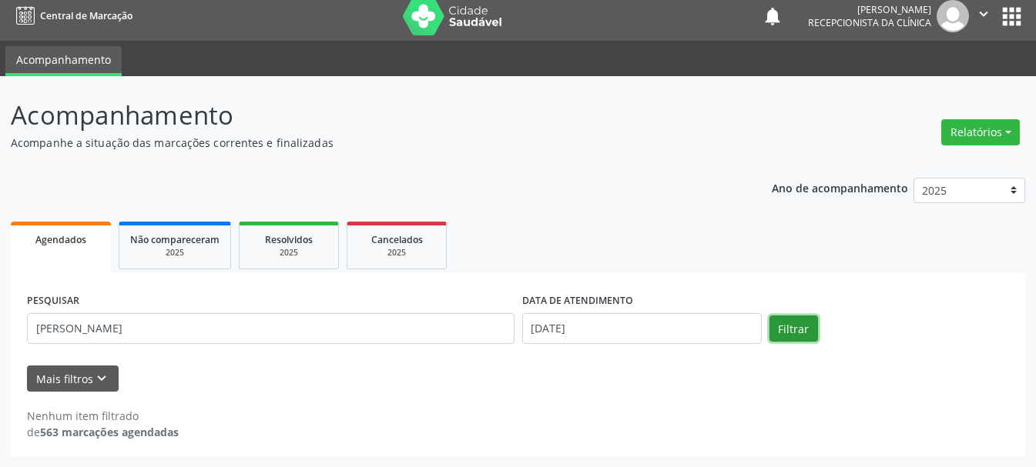
click at [790, 325] on button "Filtrar" at bounding box center [793, 329] width 49 height 26
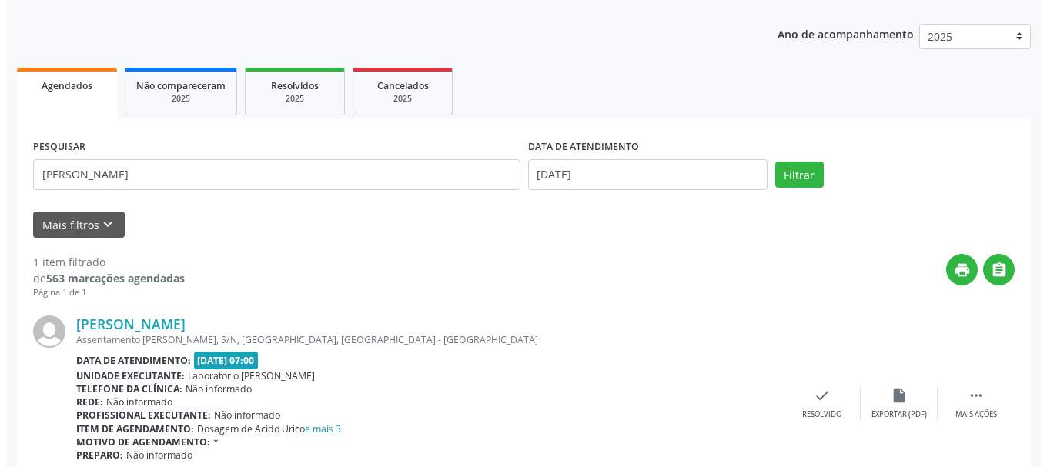
scroll to position [229, 0]
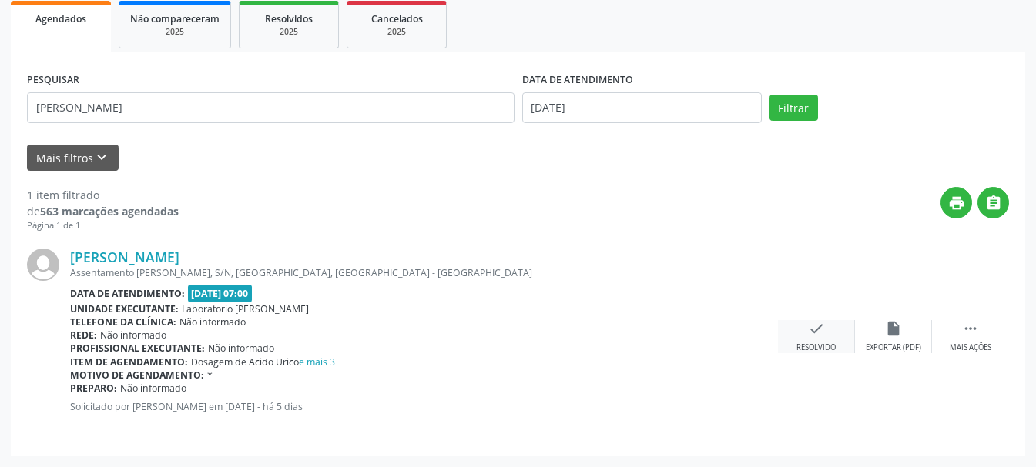
click at [814, 334] on icon "check" at bounding box center [816, 328] width 17 height 17
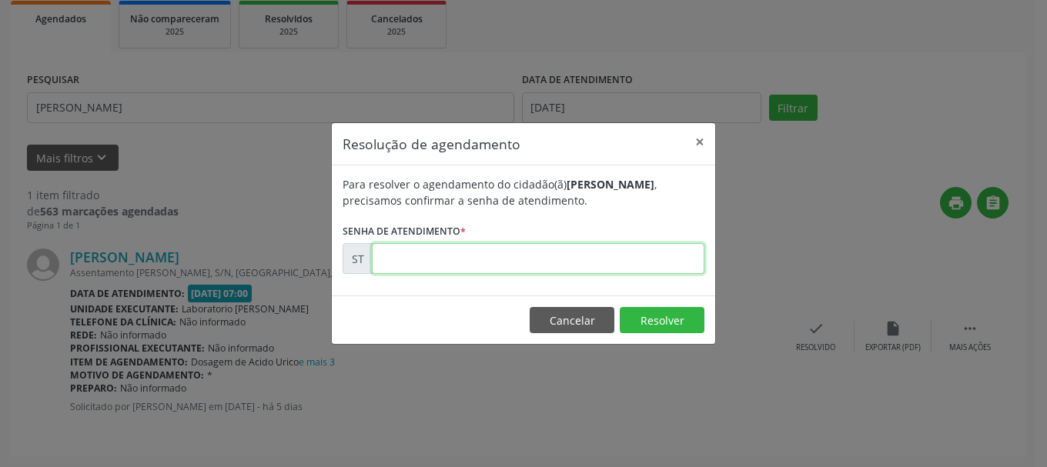
click at [594, 263] on input "text" at bounding box center [538, 258] width 333 height 31
type input "00015431"
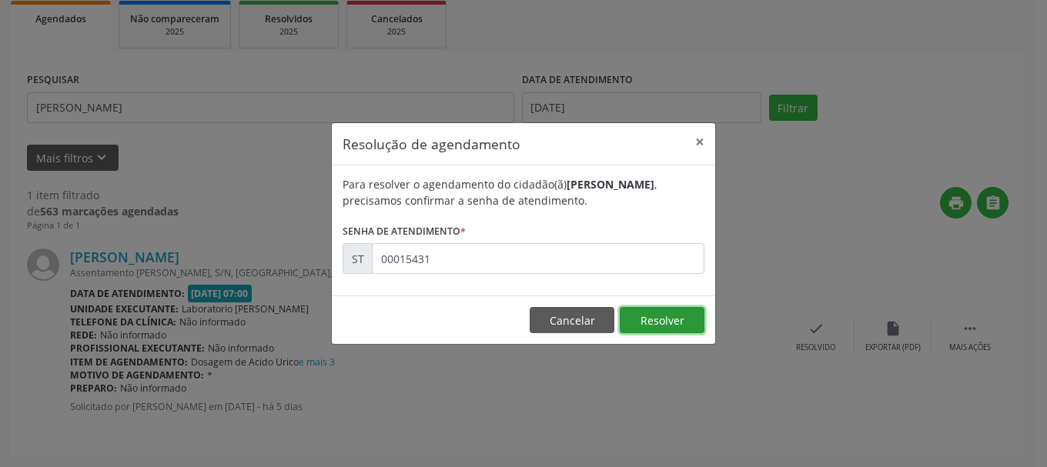
click at [650, 320] on button "Resolver" at bounding box center [662, 320] width 85 height 26
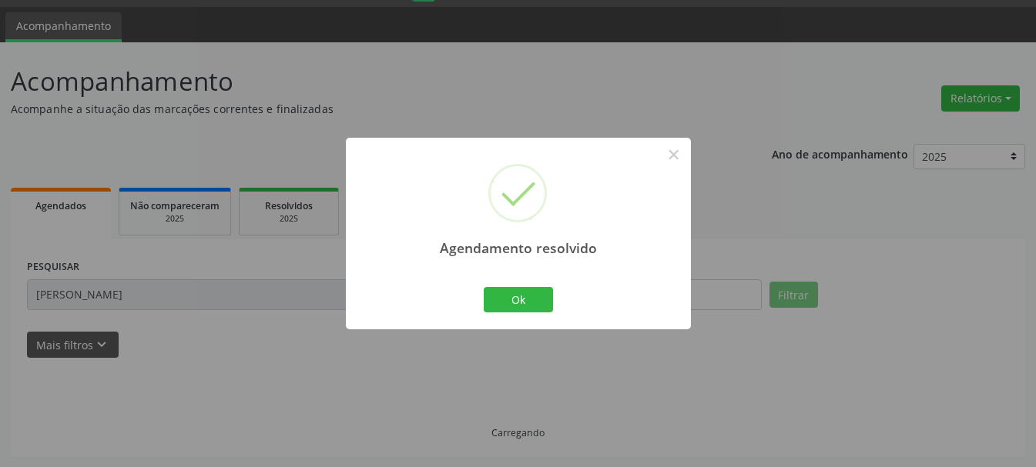
scroll to position [59, 0]
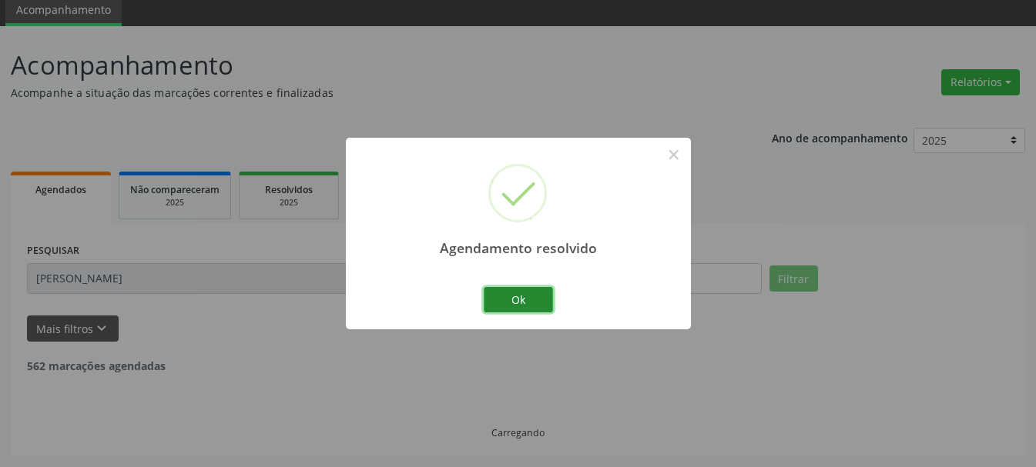
click at [536, 302] on button "Ok" at bounding box center [518, 300] width 69 height 26
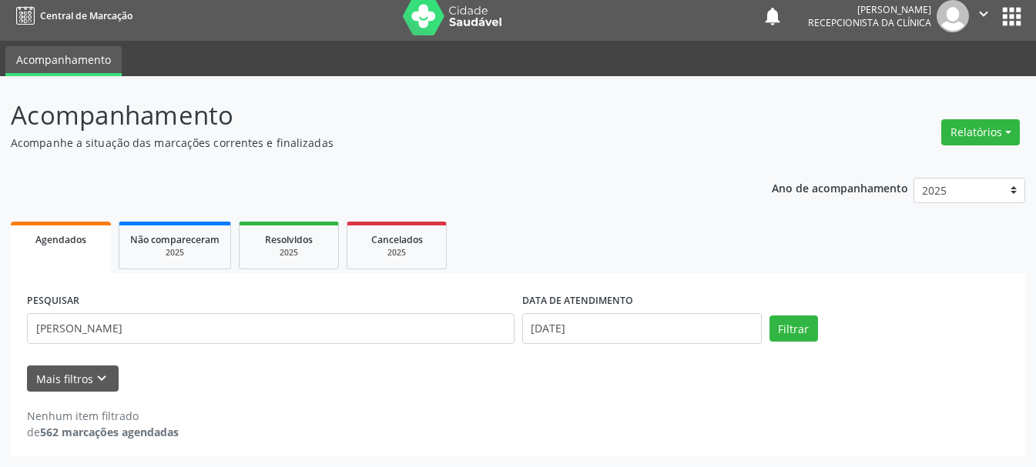
scroll to position [8, 0]
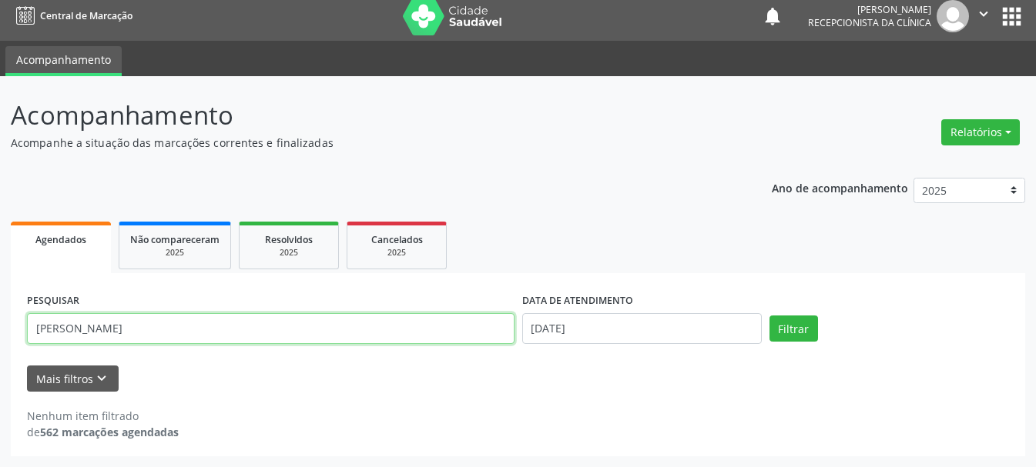
click at [292, 337] on input "[PERSON_NAME]" at bounding box center [270, 328] width 487 height 31
type input "C"
type input "[PERSON_NAME]"
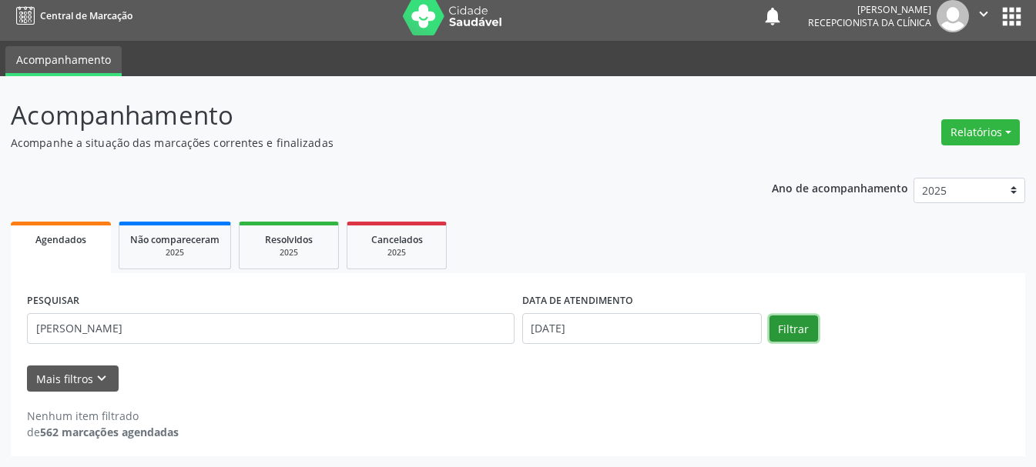
click at [798, 337] on button "Filtrar" at bounding box center [793, 329] width 49 height 26
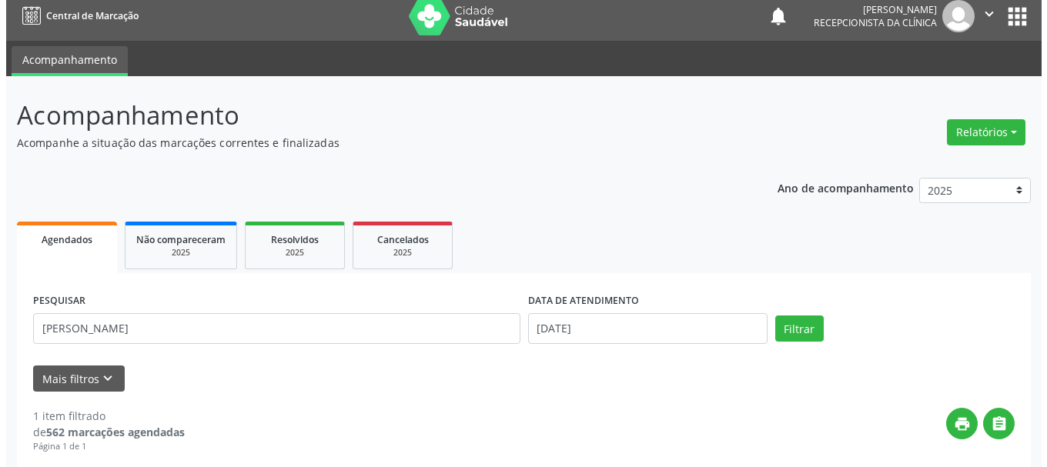
scroll to position [229, 0]
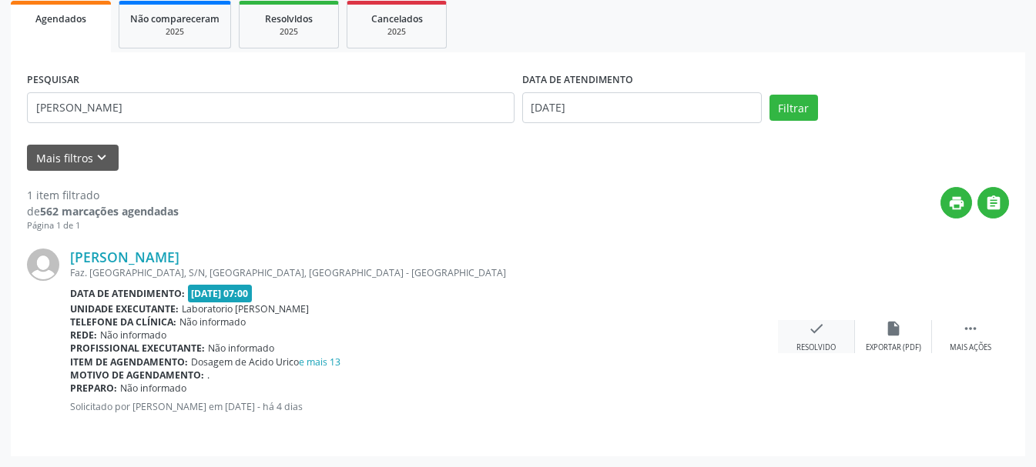
click at [815, 344] on div "Resolvido" at bounding box center [815, 348] width 39 height 11
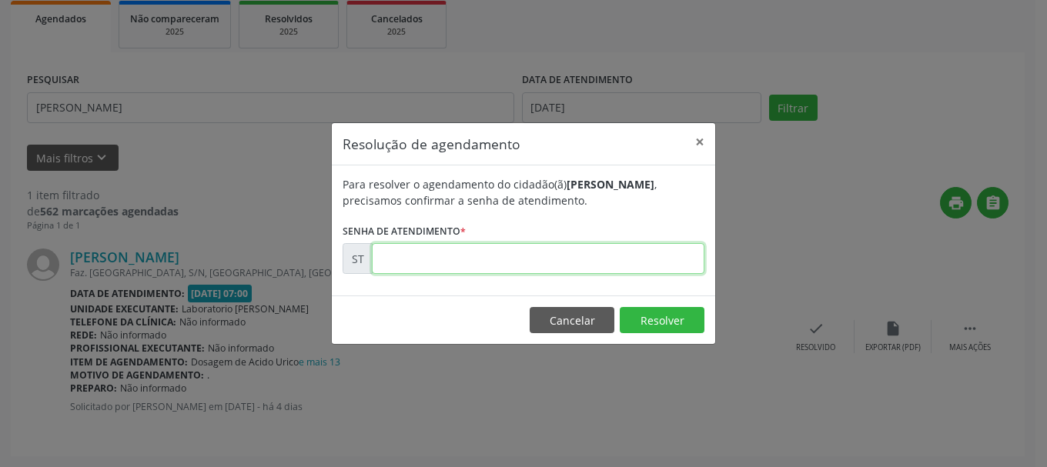
click at [611, 260] on input "text" at bounding box center [538, 258] width 333 height 31
type input "00015537"
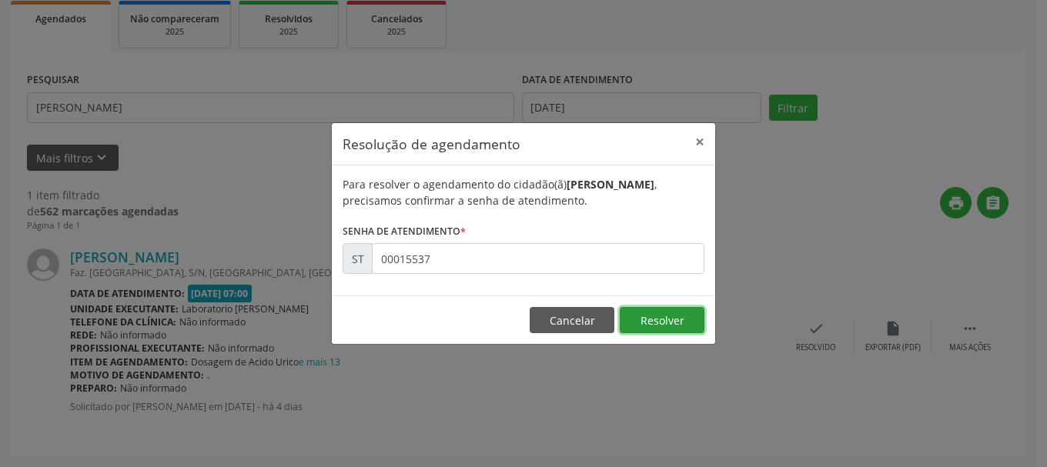
click at [680, 326] on button "Resolver" at bounding box center [662, 320] width 85 height 26
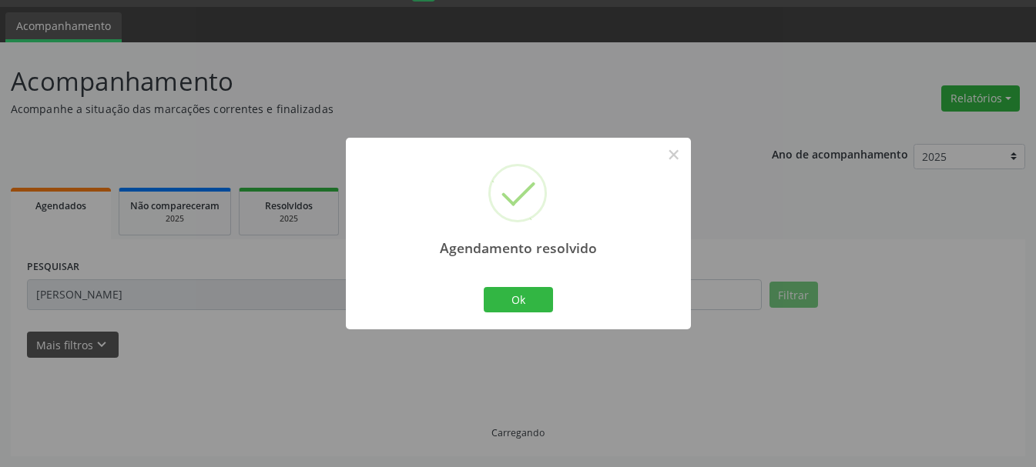
scroll to position [59, 0]
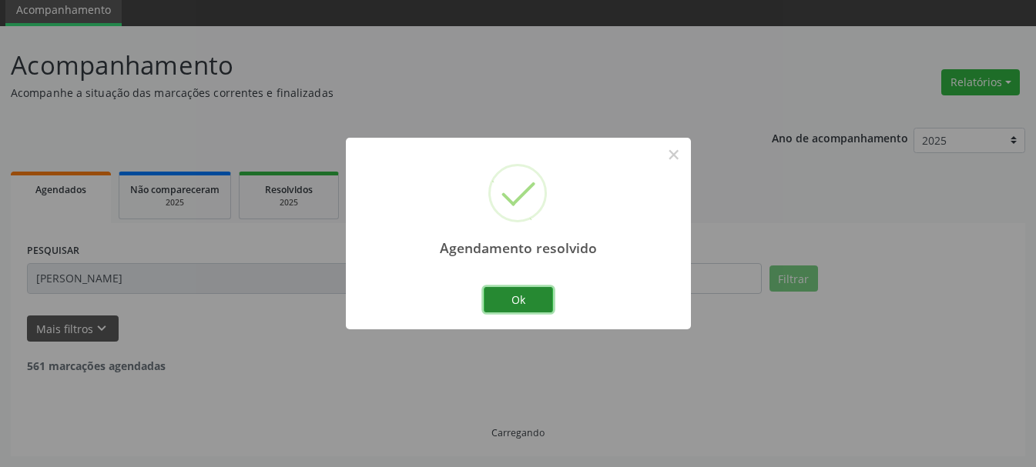
click at [533, 294] on button "Ok" at bounding box center [518, 300] width 69 height 26
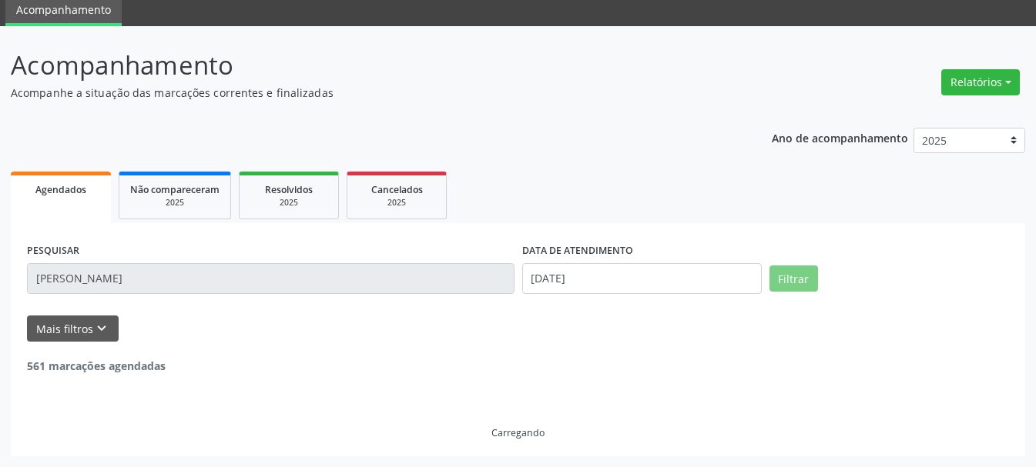
scroll to position [8, 0]
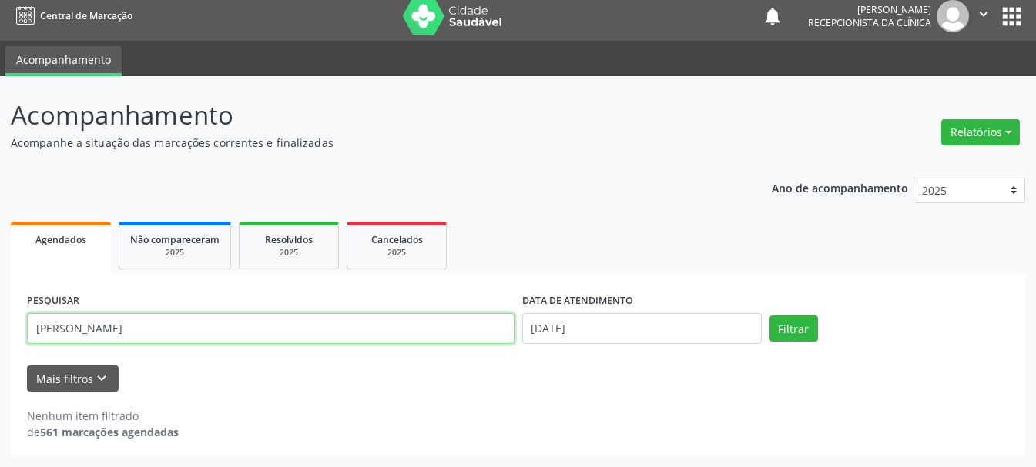
click at [406, 336] on input "[PERSON_NAME]" at bounding box center [270, 328] width 487 height 31
type input "L"
type input "[PERSON_NAME] DE SA"
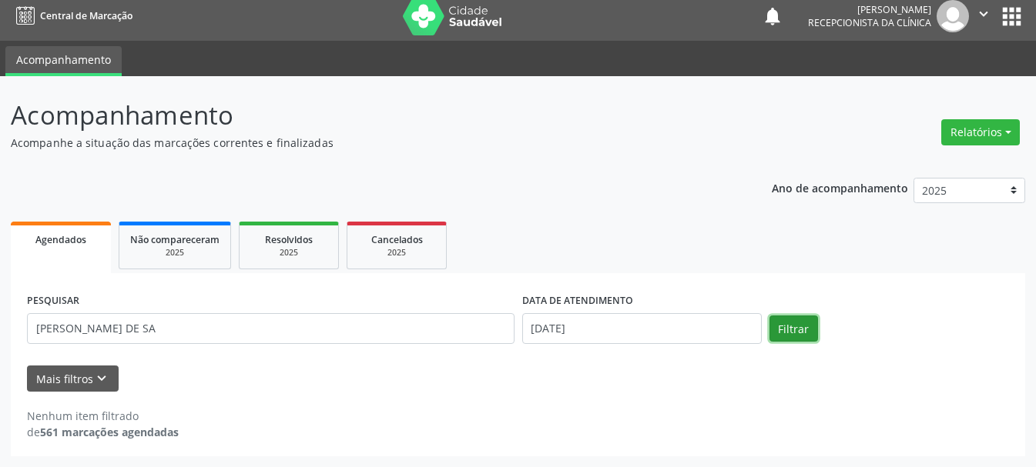
click at [791, 340] on button "Filtrar" at bounding box center [793, 329] width 49 height 26
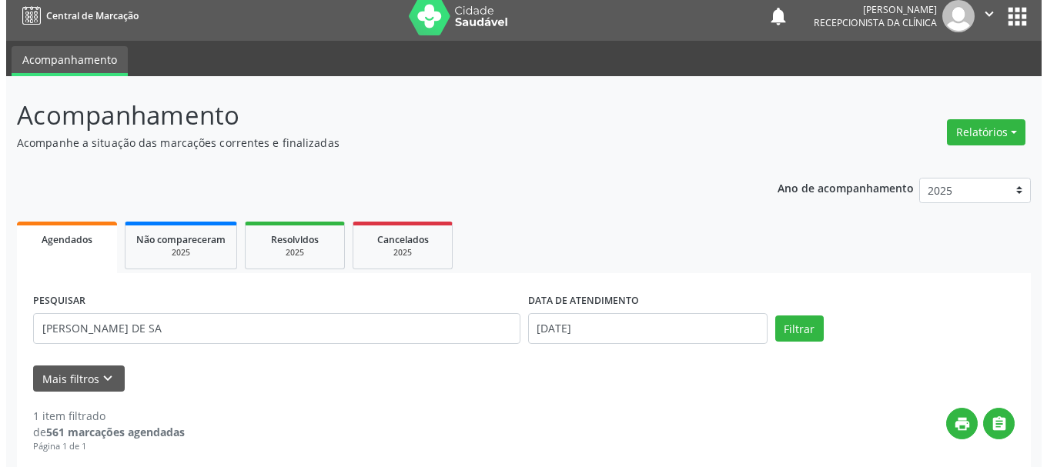
scroll to position [229, 0]
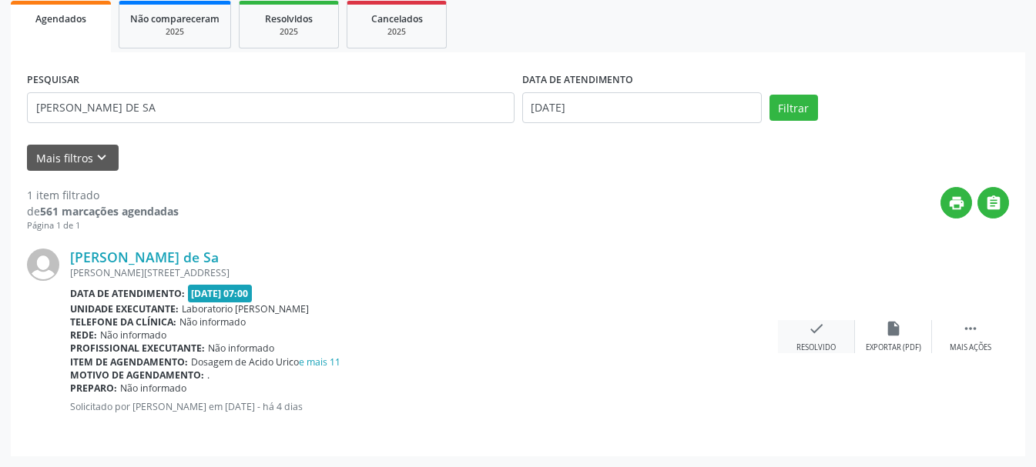
click at [815, 333] on icon "check" at bounding box center [816, 328] width 17 height 17
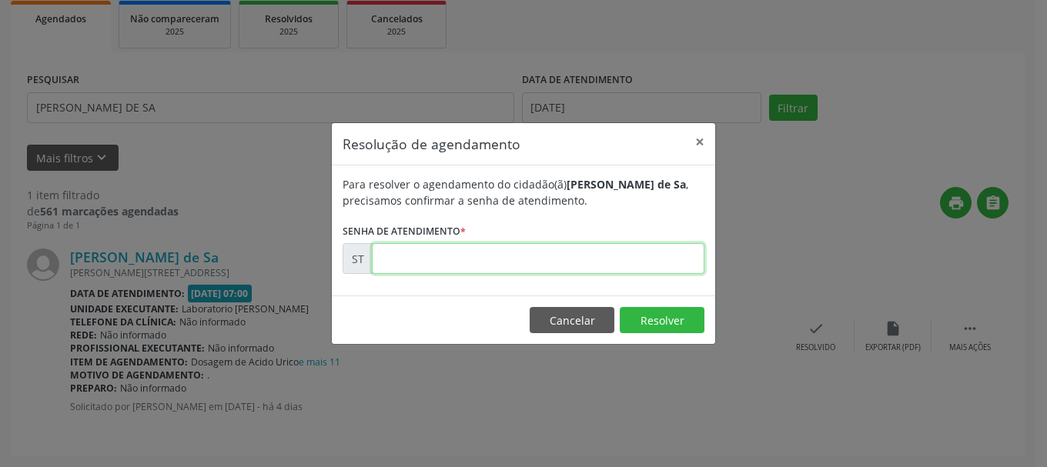
click at [500, 253] on input "text" at bounding box center [538, 258] width 333 height 31
type input "00015531"
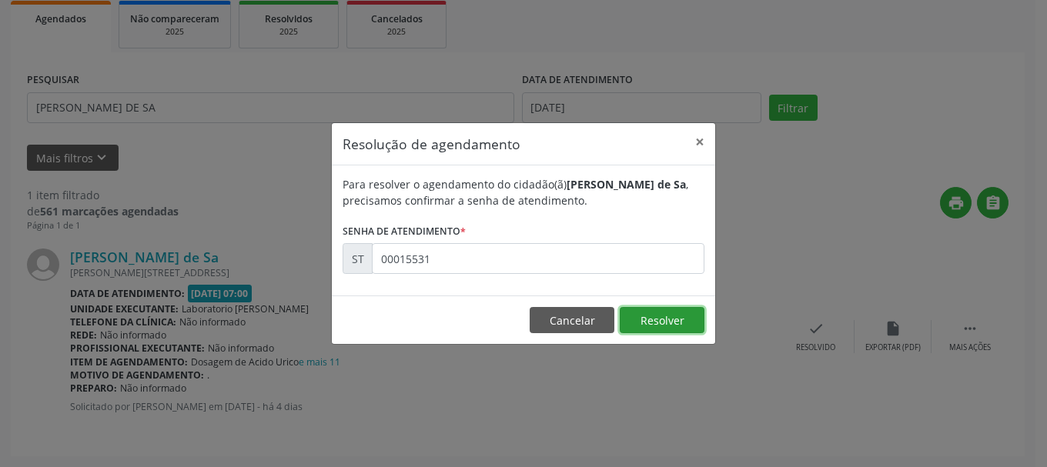
click at [654, 326] on button "Resolver" at bounding box center [662, 320] width 85 height 26
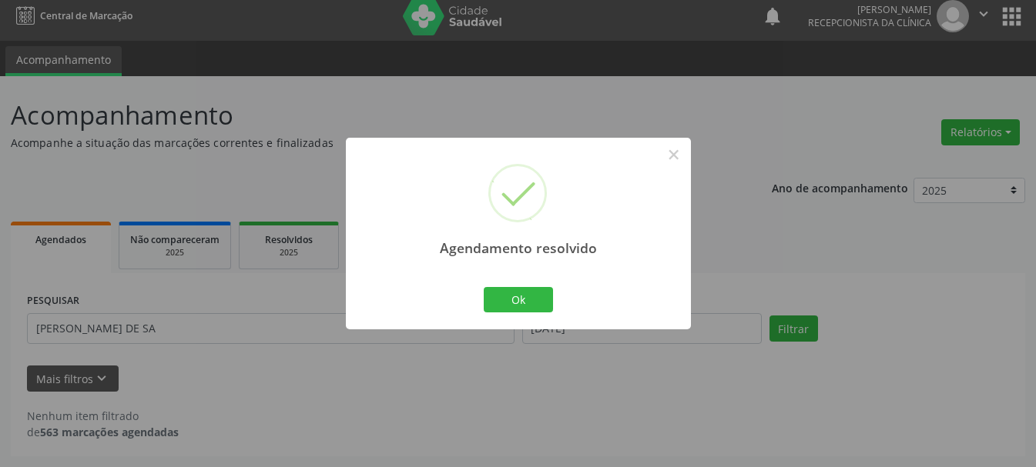
scroll to position [8, 0]
click at [539, 276] on div "Agendamento resolvido × Ok Cancel" at bounding box center [518, 234] width 345 height 192
click at [524, 297] on button "Ok" at bounding box center [518, 300] width 69 height 26
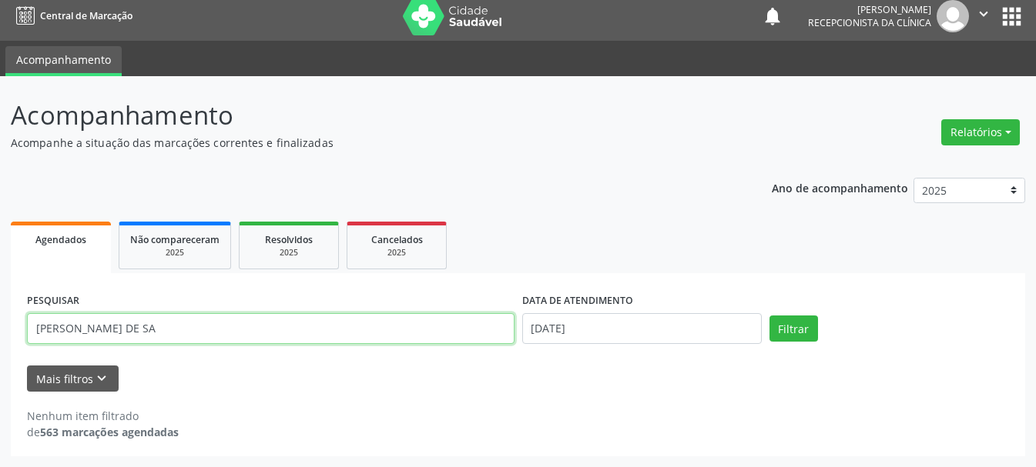
click at [279, 327] on input "[PERSON_NAME] DE SA" at bounding box center [270, 328] width 487 height 31
type input "A"
type input "[PERSON_NAME]"
click at [769, 316] on button "Filtrar" at bounding box center [793, 329] width 49 height 26
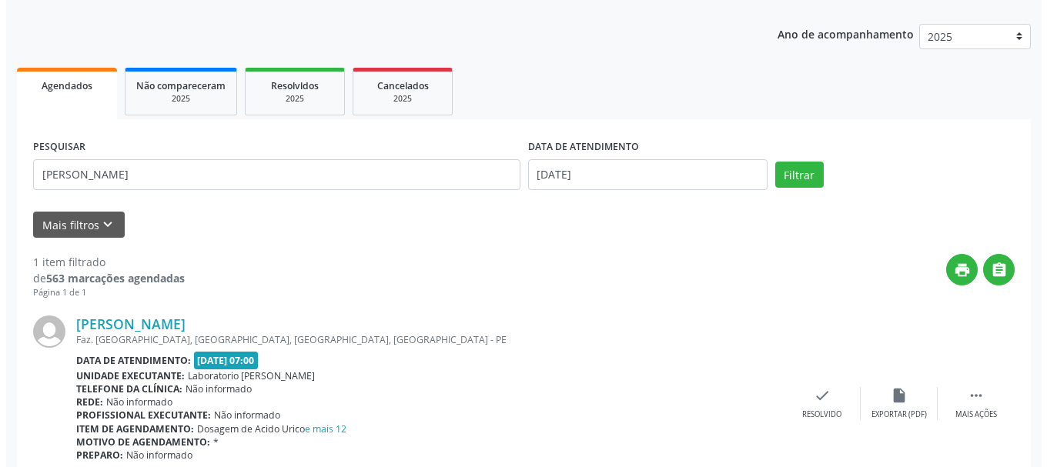
scroll to position [229, 0]
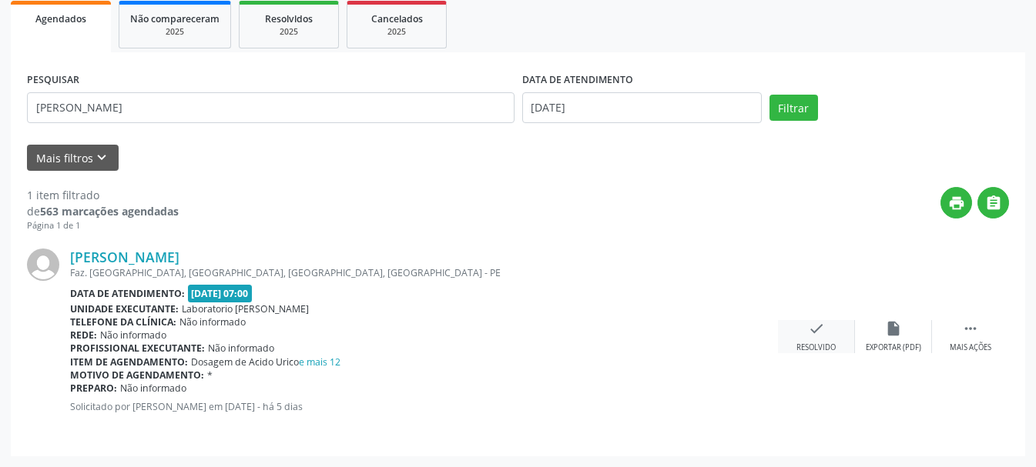
click at [825, 333] on div "check Resolvido" at bounding box center [816, 336] width 77 height 33
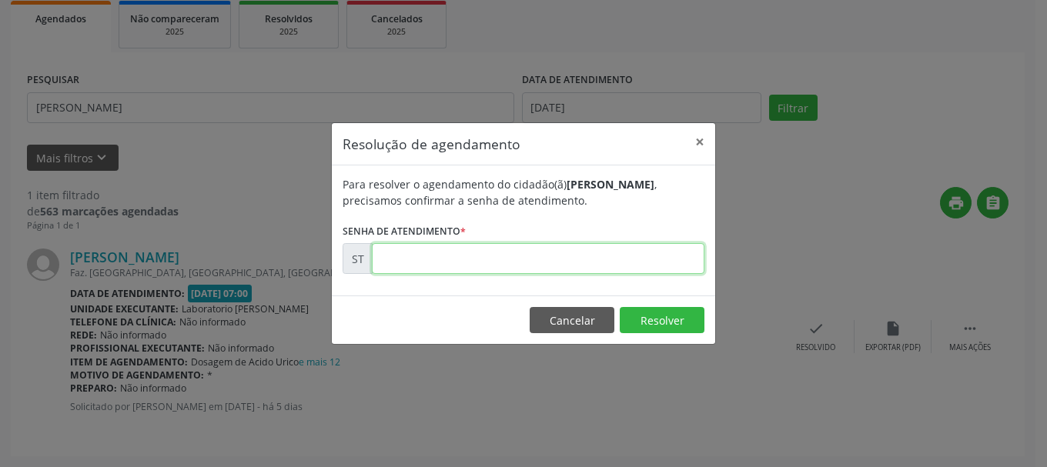
click at [547, 256] on input "text" at bounding box center [538, 258] width 333 height 31
type input "00015425"
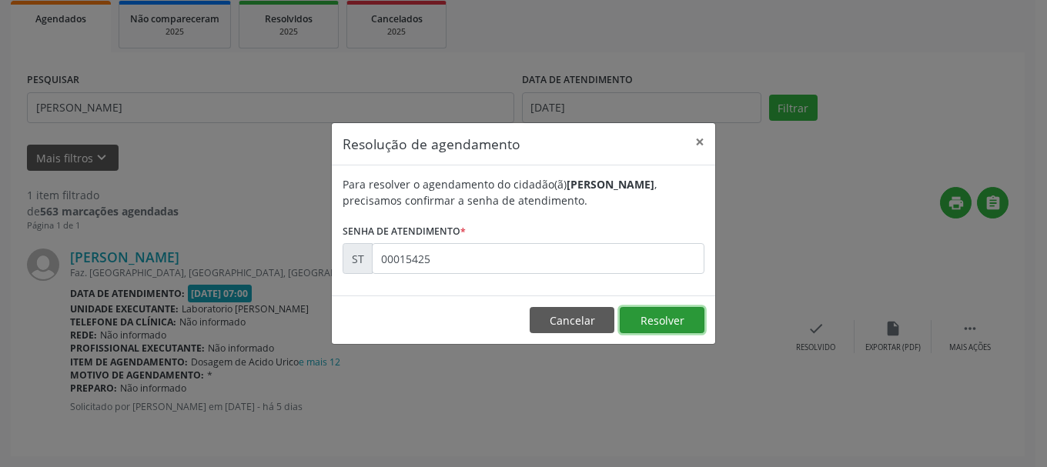
click at [658, 324] on button "Resolver" at bounding box center [662, 320] width 85 height 26
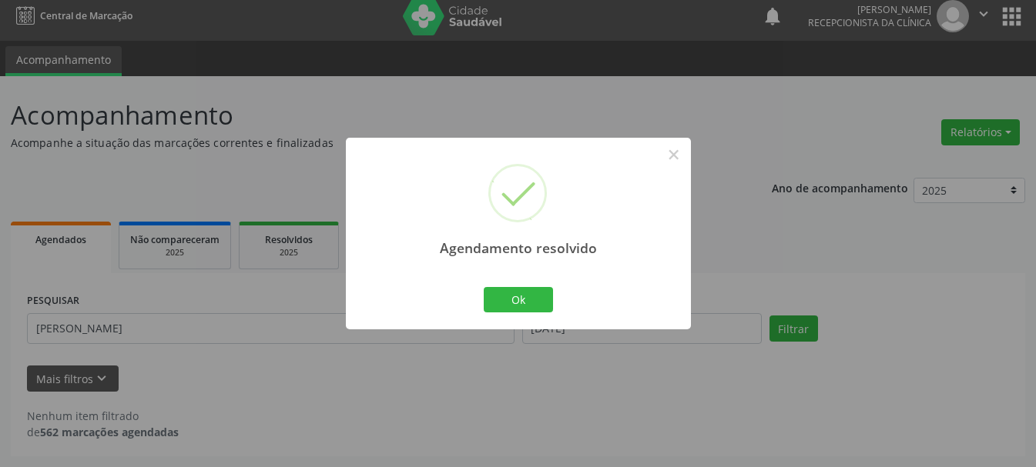
scroll to position [8, 0]
click at [517, 304] on button "Ok" at bounding box center [518, 300] width 69 height 26
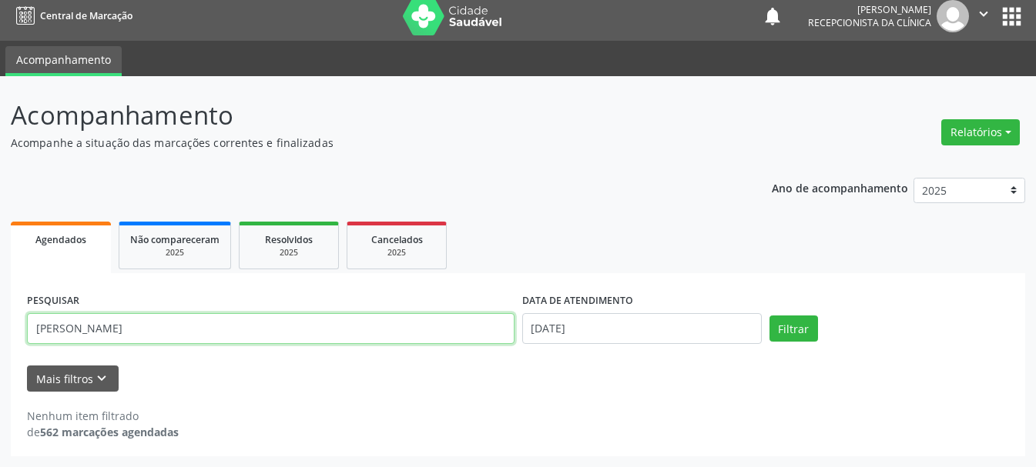
click at [423, 320] on input "[PERSON_NAME]" at bounding box center [270, 328] width 487 height 31
type input "A"
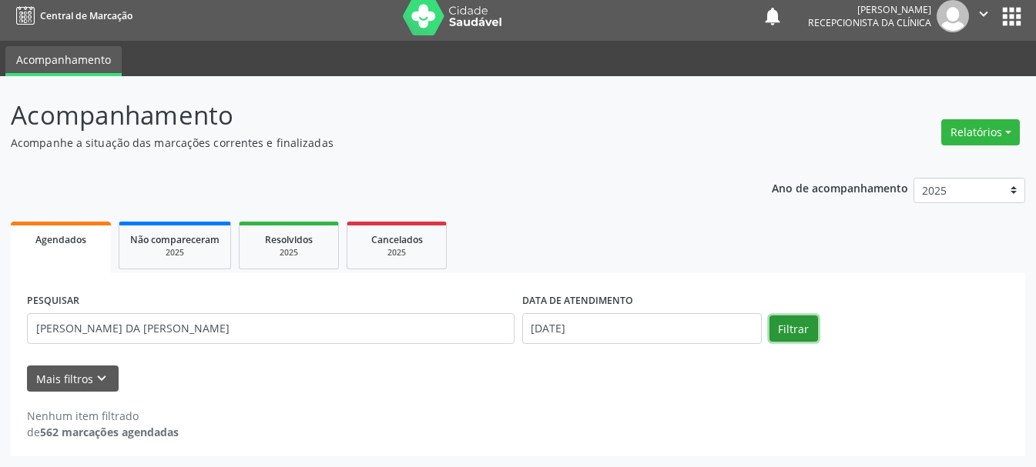
click at [805, 324] on button "Filtrar" at bounding box center [793, 329] width 49 height 26
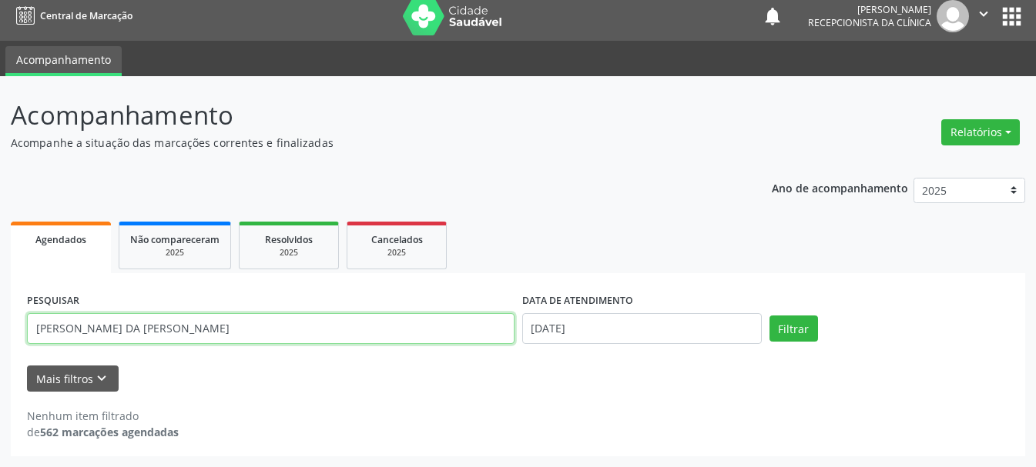
click at [370, 336] on input "[PERSON_NAME] DA [PERSON_NAME]" at bounding box center [270, 328] width 487 height 31
type input "M"
type input "708105523558531"
click at [769, 316] on button "Filtrar" at bounding box center [793, 329] width 49 height 26
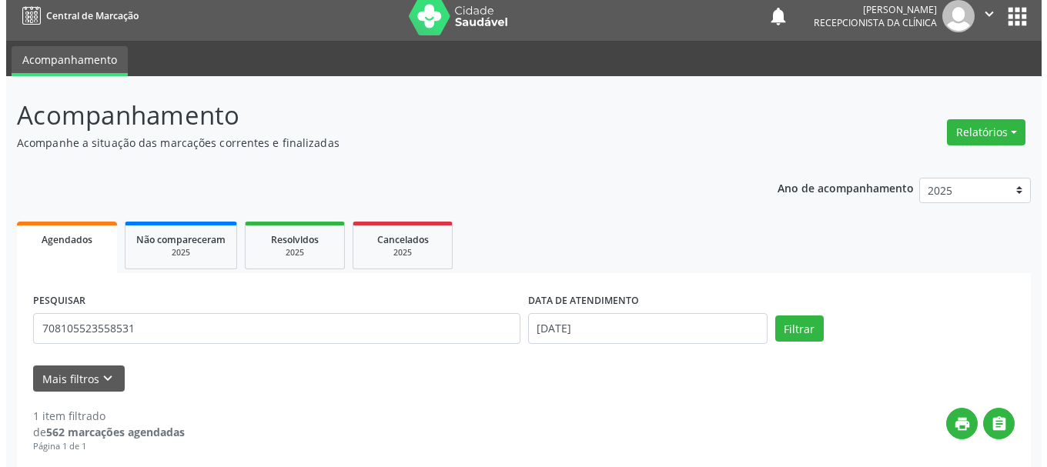
scroll to position [162, 0]
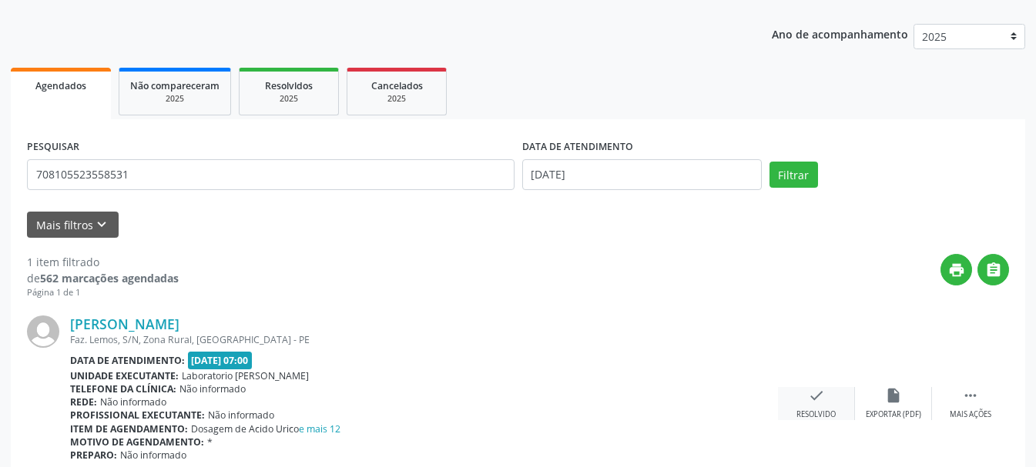
click at [808, 401] on icon "check" at bounding box center [816, 395] width 17 height 17
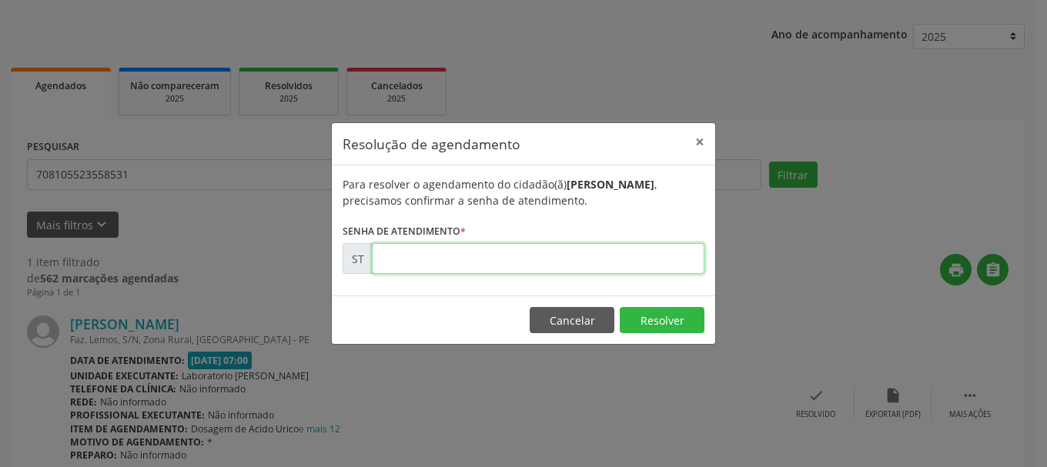
click at [380, 255] on input "text" at bounding box center [538, 258] width 333 height 31
type input "00015390"
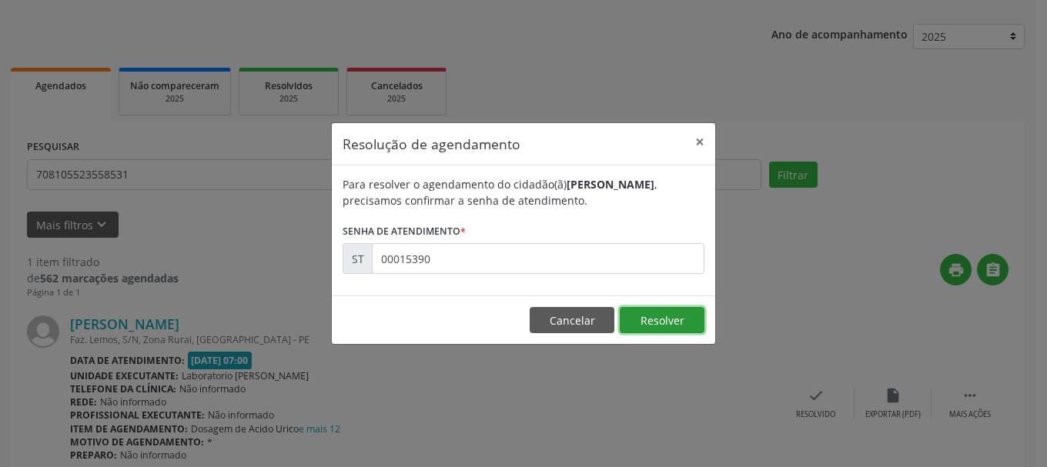
click at [672, 318] on button "Resolver" at bounding box center [662, 320] width 85 height 26
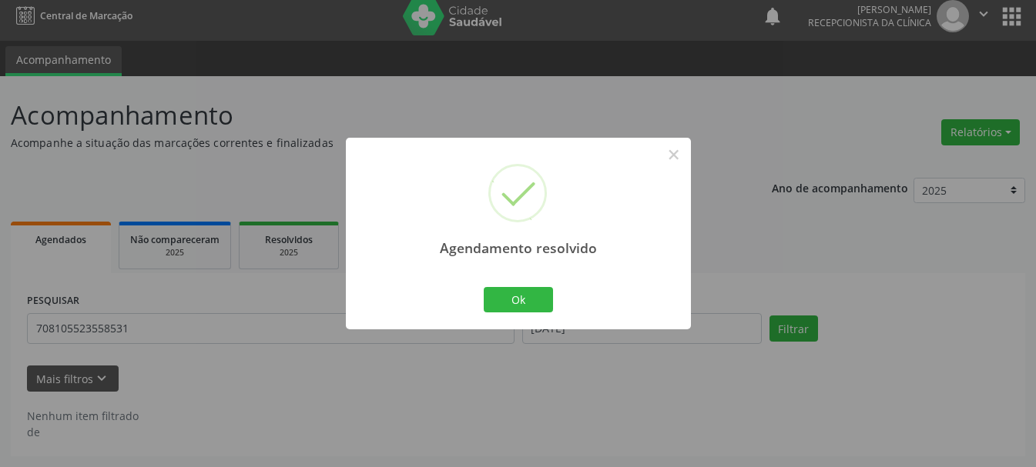
scroll to position [8, 0]
click at [514, 303] on button "Ok" at bounding box center [518, 300] width 69 height 26
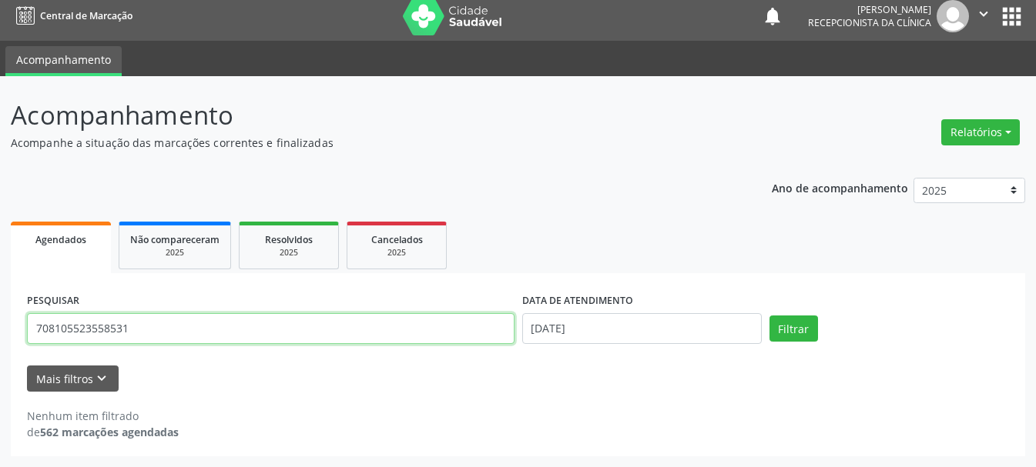
click at [383, 337] on input "708105523558531" at bounding box center [270, 328] width 487 height 31
type input "7"
type input "706300722257377"
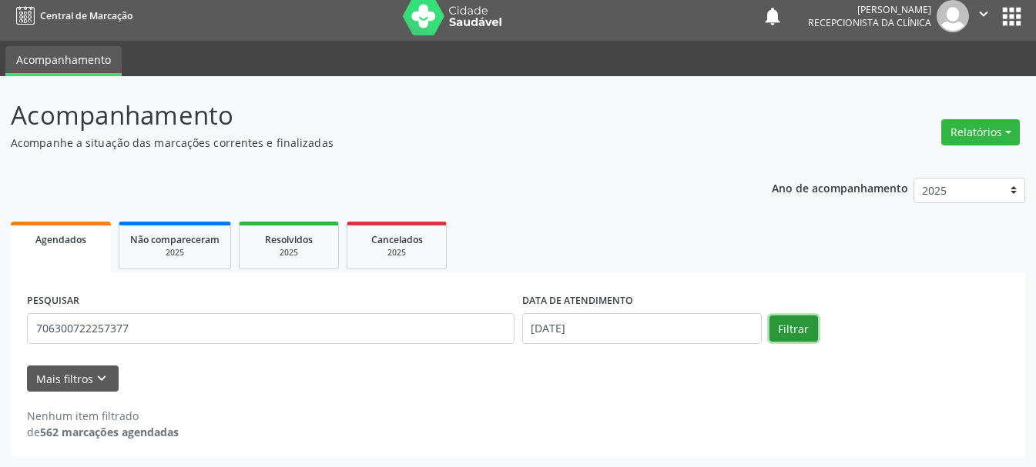
click at [788, 326] on button "Filtrar" at bounding box center [793, 329] width 49 height 26
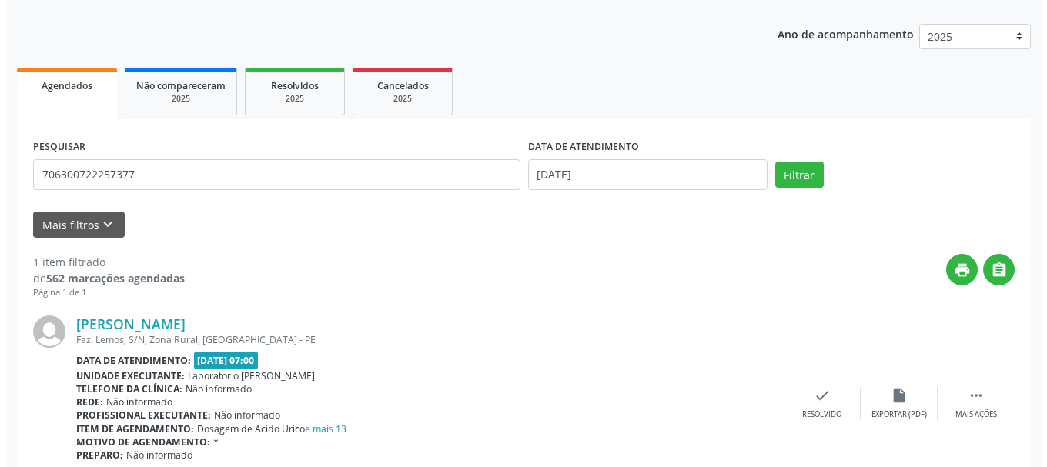
scroll to position [229, 0]
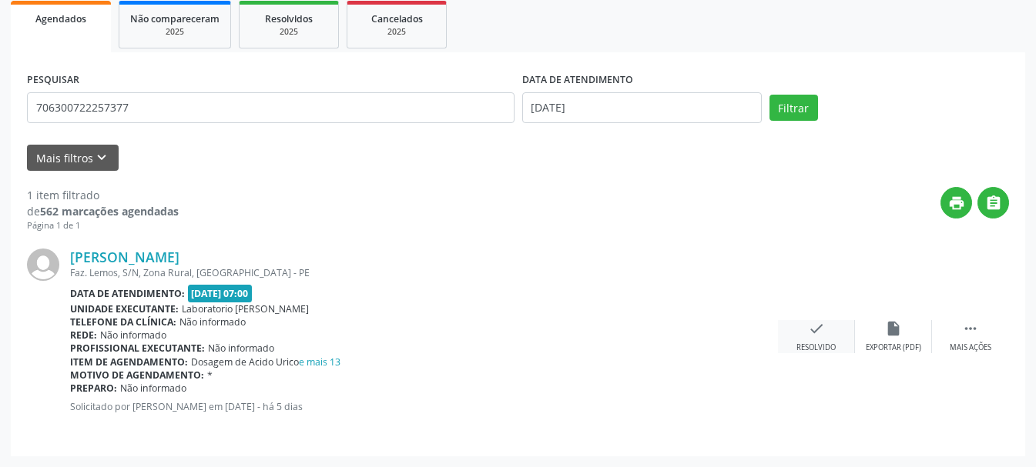
click at [814, 333] on icon "check" at bounding box center [816, 328] width 17 height 17
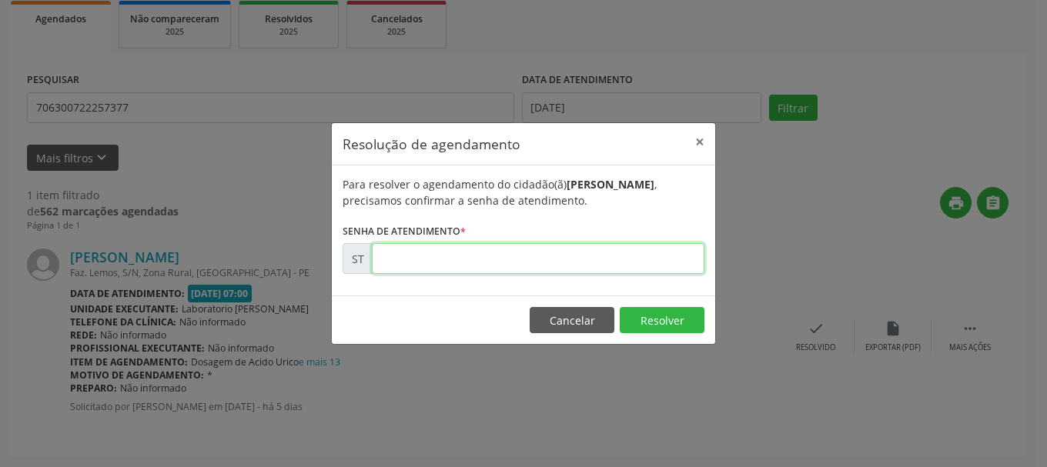
click at [578, 263] on input "text" at bounding box center [538, 258] width 333 height 31
type input "00015394"
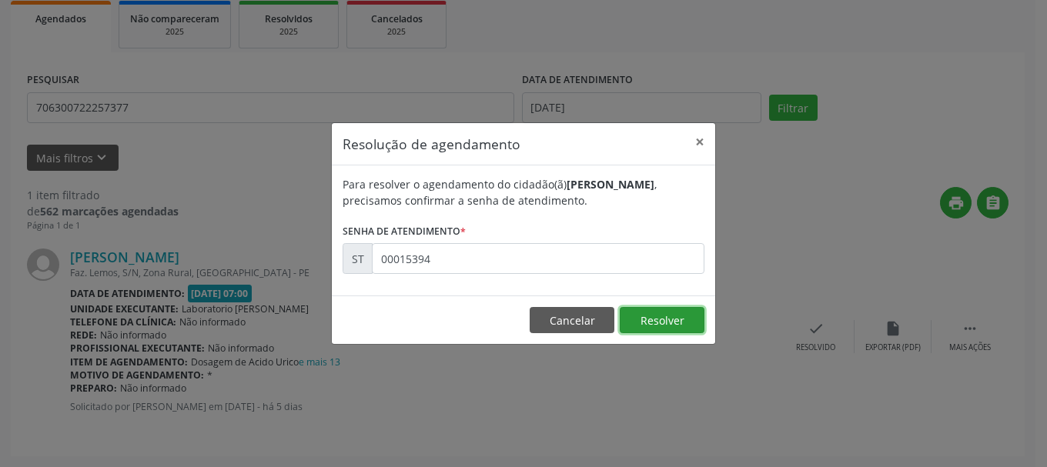
click at [671, 325] on button "Resolver" at bounding box center [662, 320] width 85 height 26
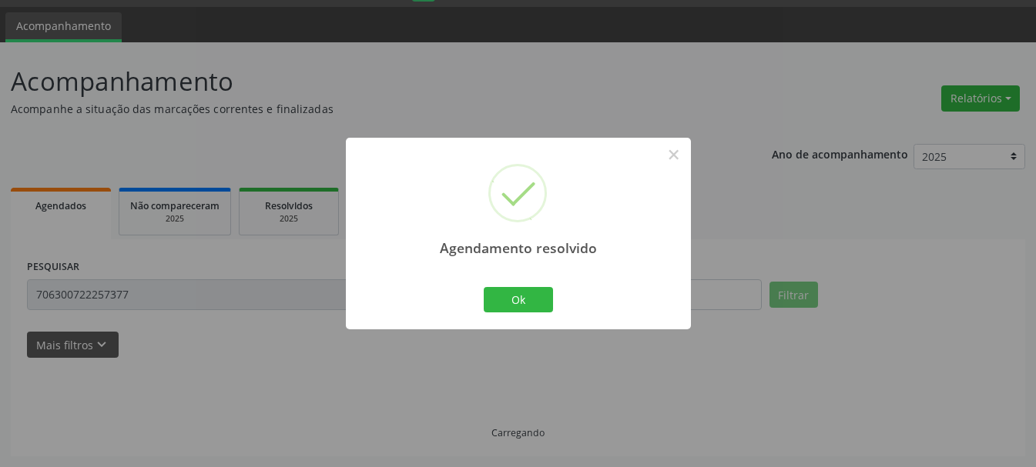
scroll to position [8, 0]
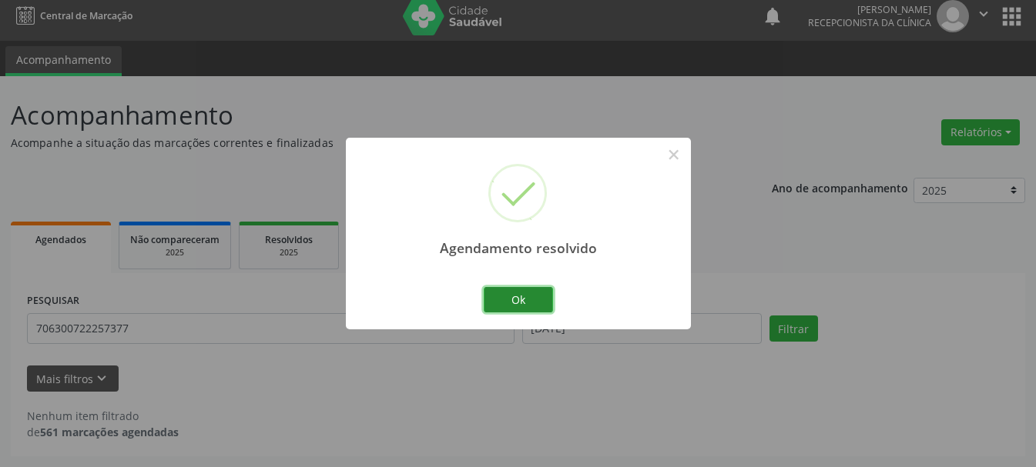
click at [529, 290] on button "Ok" at bounding box center [518, 300] width 69 height 26
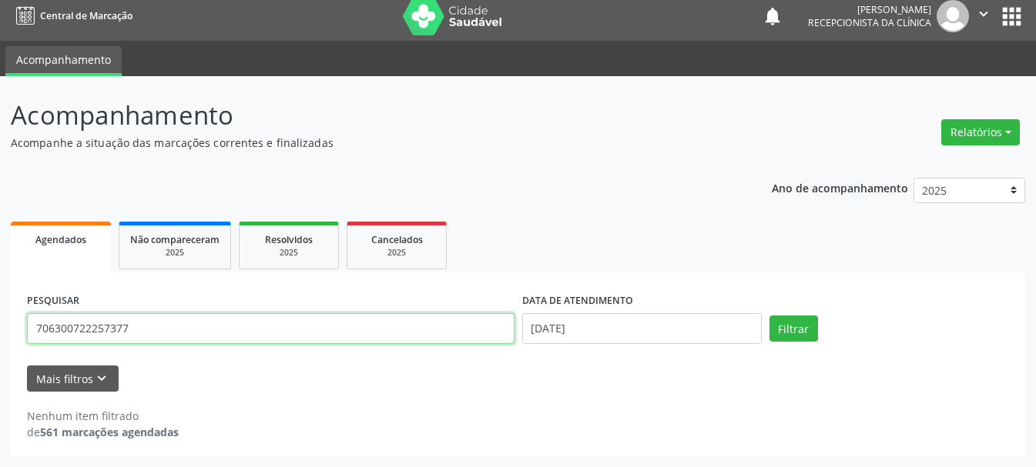
click at [304, 336] on input "706300722257377" at bounding box center [270, 328] width 487 height 31
type input "7"
type input "708103551047633"
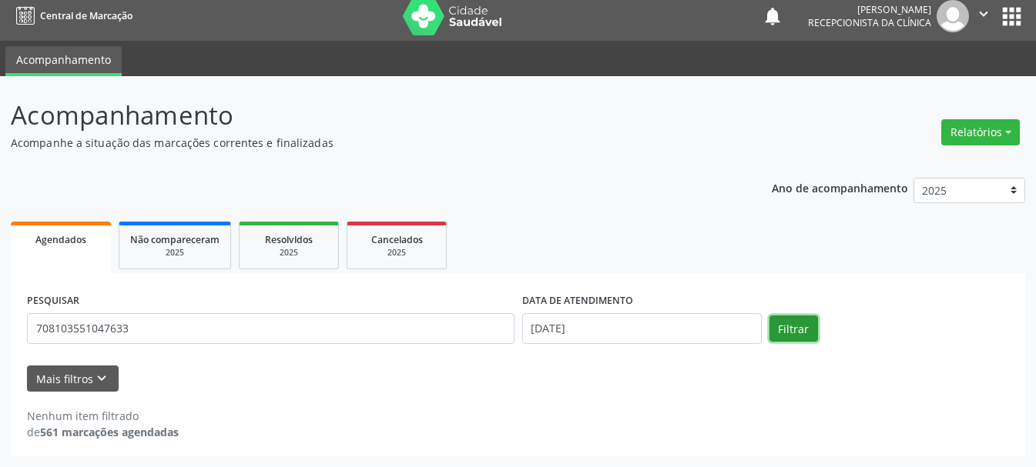
click at [787, 325] on button "Filtrar" at bounding box center [793, 329] width 49 height 26
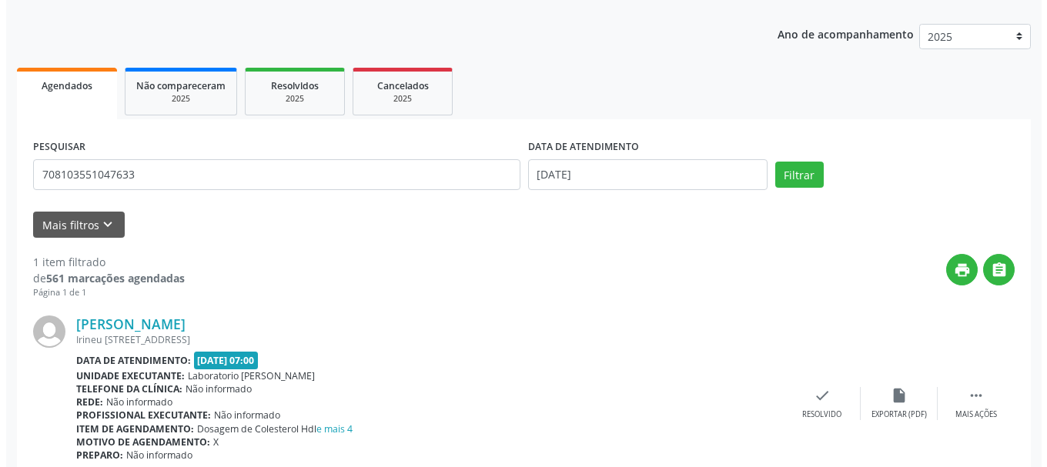
scroll to position [229, 0]
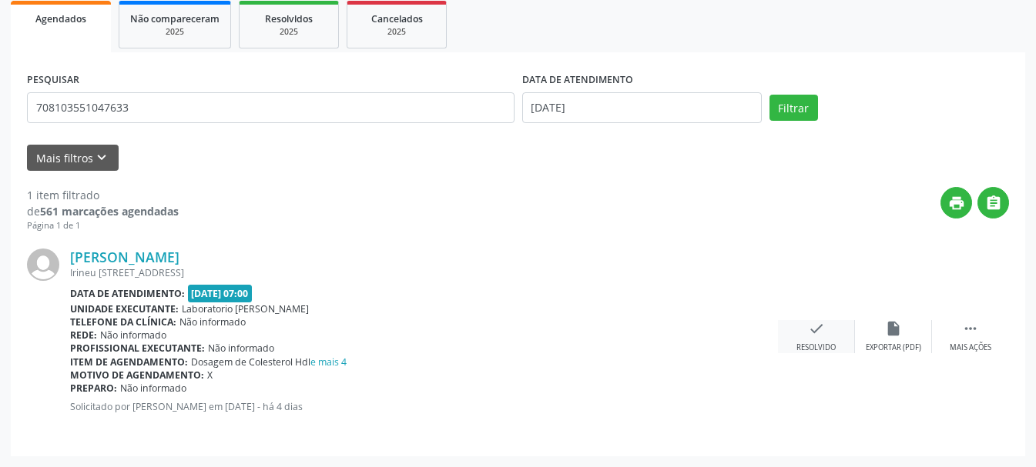
click at [807, 339] on div "check Resolvido" at bounding box center [816, 336] width 77 height 33
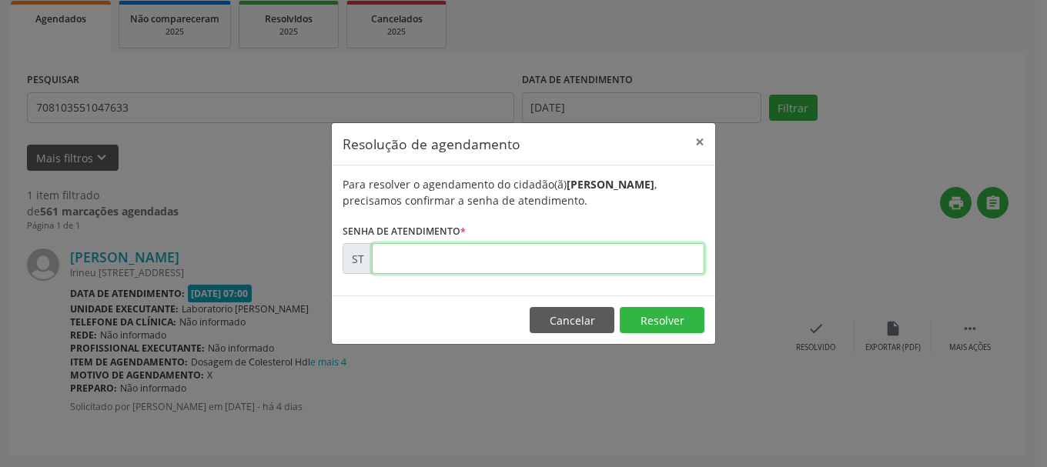
click at [625, 269] on input "text" at bounding box center [538, 258] width 333 height 31
type input "00015575"
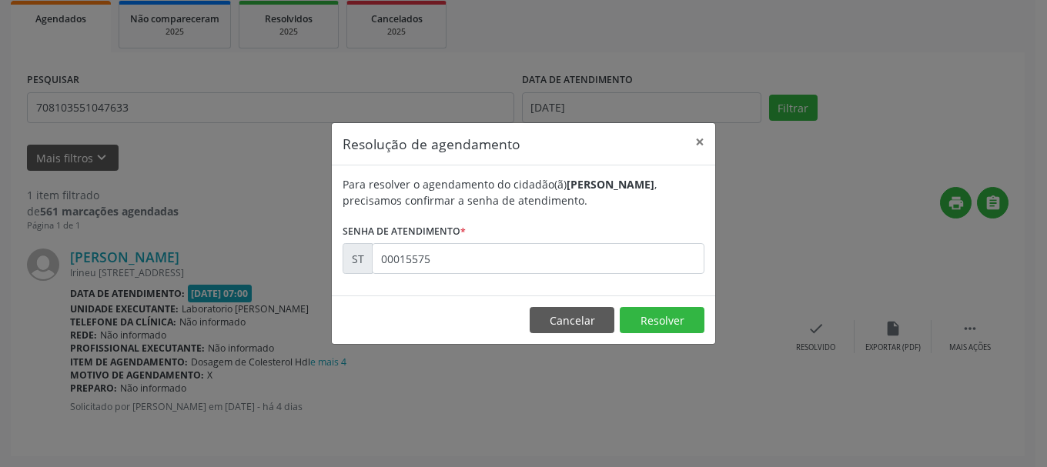
click at [647, 335] on footer "Cancelar Resolver" at bounding box center [523, 320] width 383 height 49
click at [661, 323] on button "Resolver" at bounding box center [662, 320] width 85 height 26
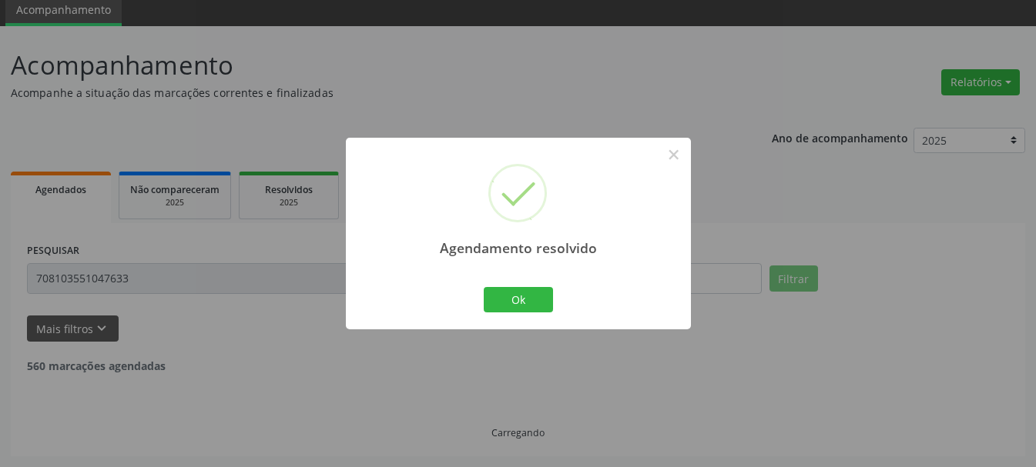
scroll to position [8, 0]
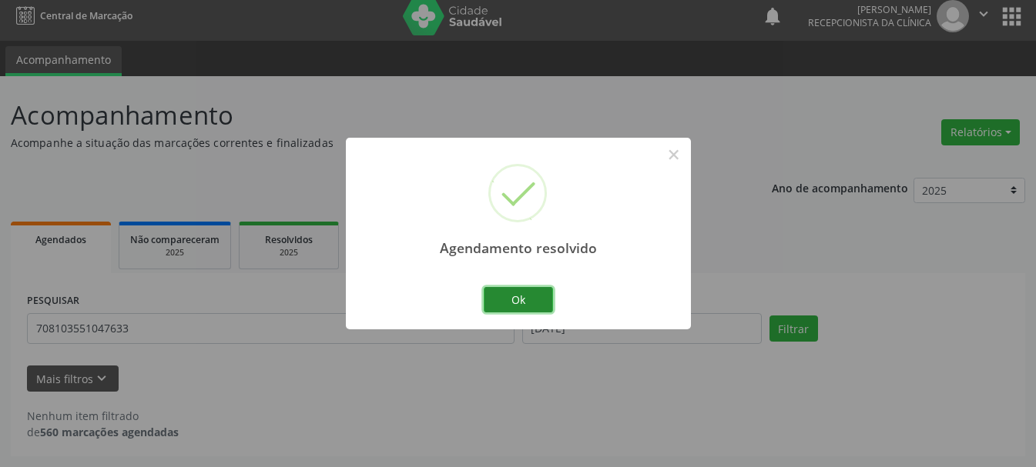
click at [539, 303] on button "Ok" at bounding box center [518, 300] width 69 height 26
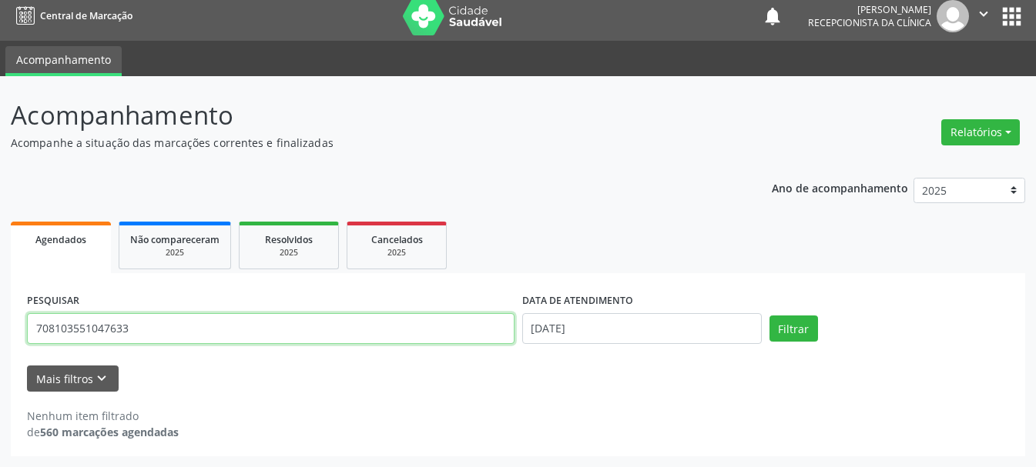
click at [309, 329] on input "708103551047633" at bounding box center [270, 328] width 487 height 31
type input "7"
type input "162030036980001"
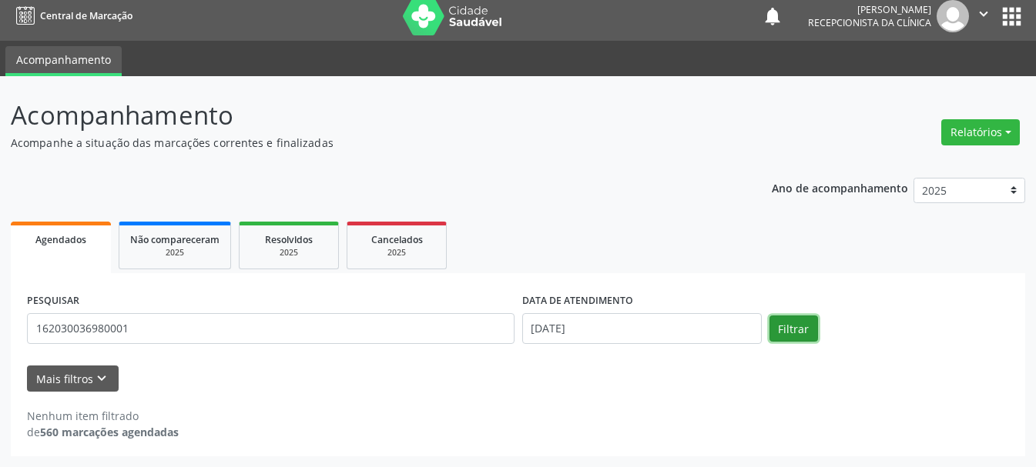
click at [802, 333] on button "Filtrar" at bounding box center [793, 329] width 49 height 26
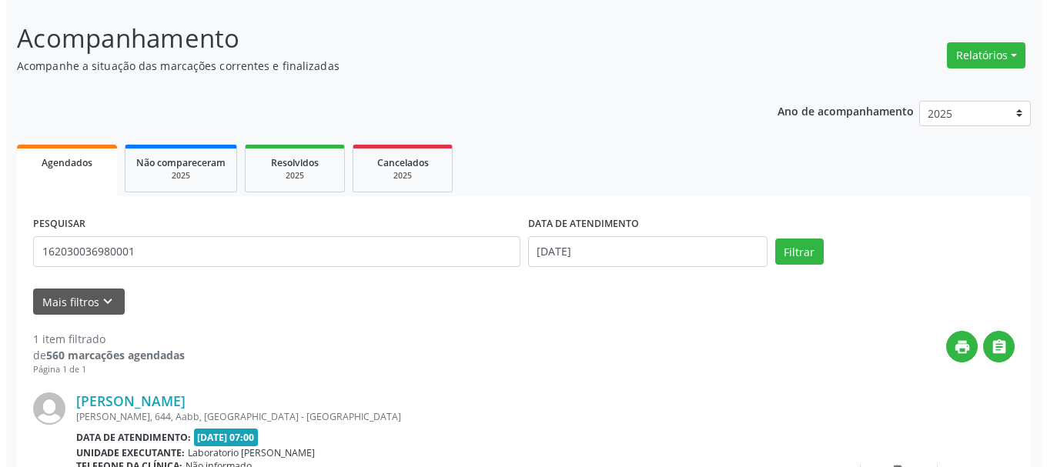
scroll to position [229, 0]
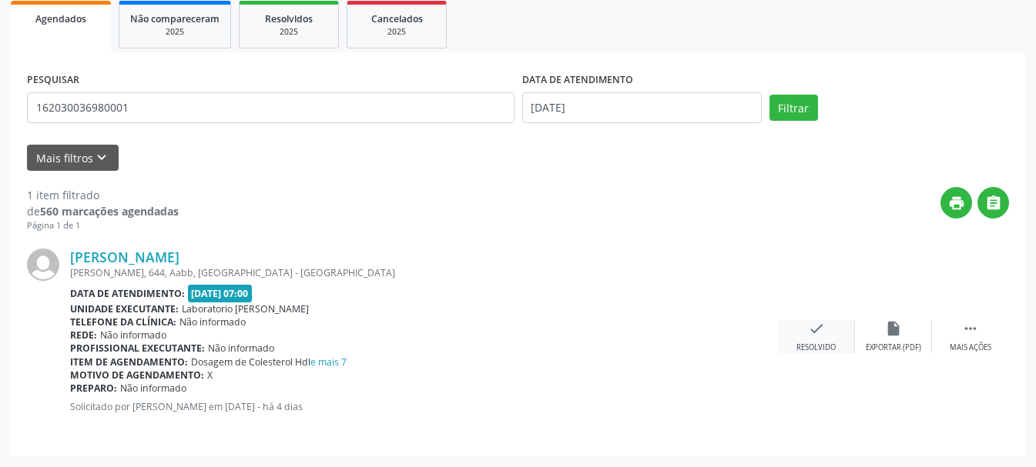
click at [818, 346] on div "Resolvido" at bounding box center [815, 348] width 39 height 11
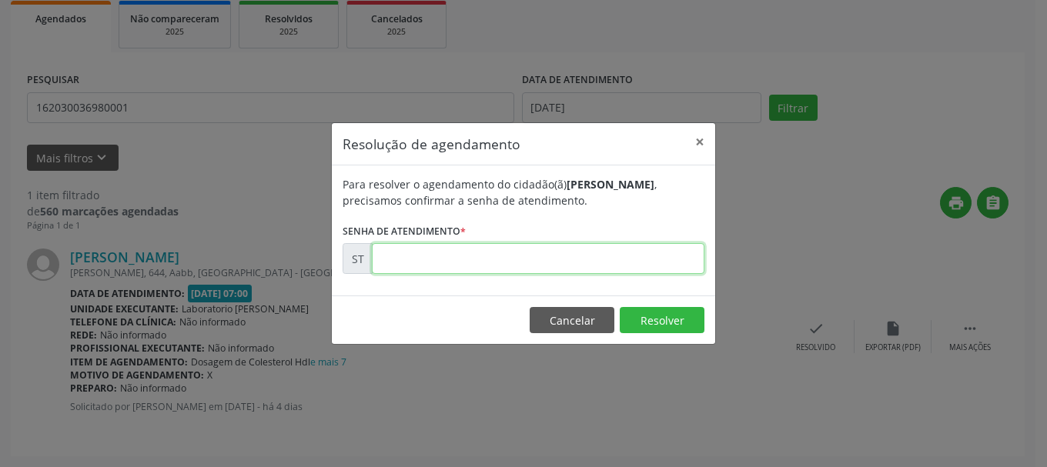
click at [488, 256] on input "text" at bounding box center [538, 258] width 333 height 31
type input "00015576"
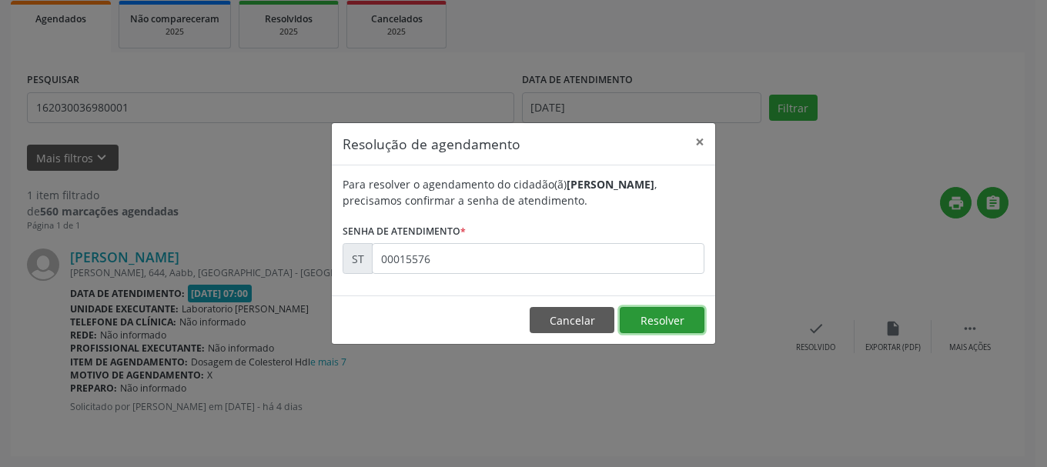
click at [647, 327] on button "Resolver" at bounding box center [662, 320] width 85 height 26
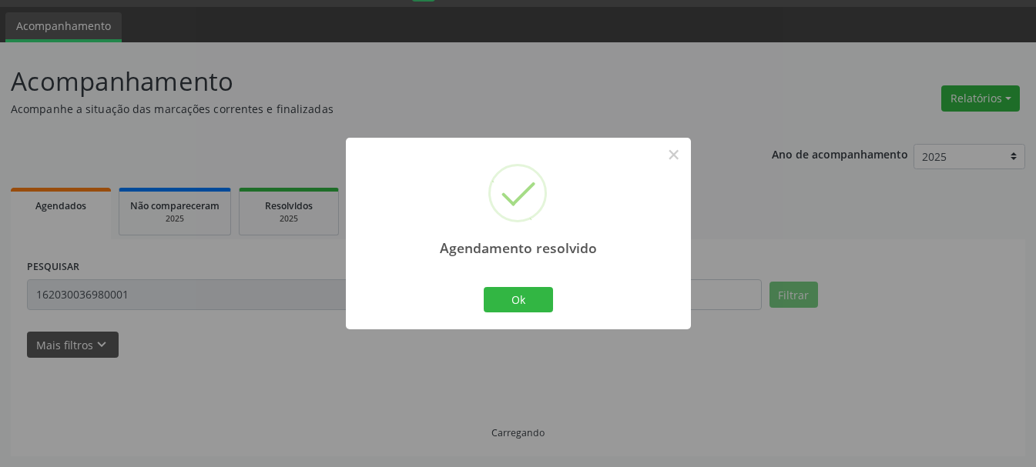
scroll to position [8, 0]
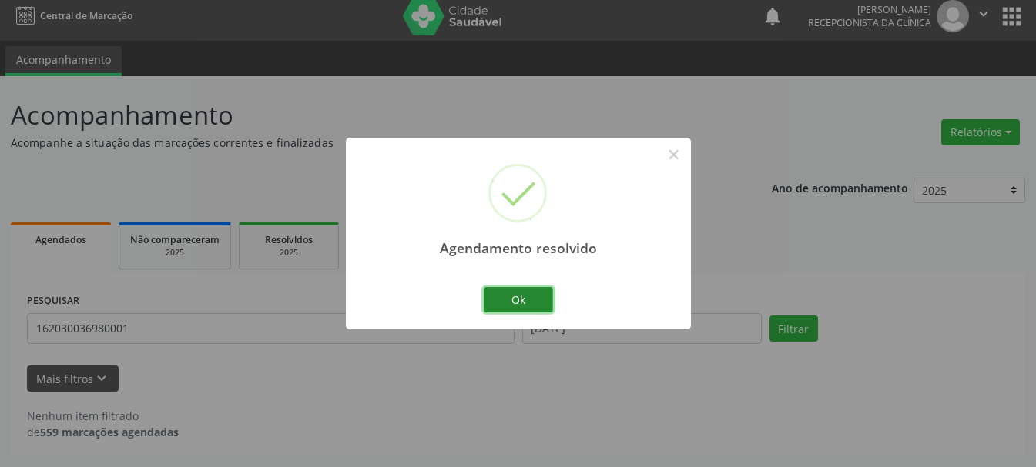
click at [503, 300] on button "Ok" at bounding box center [518, 300] width 69 height 26
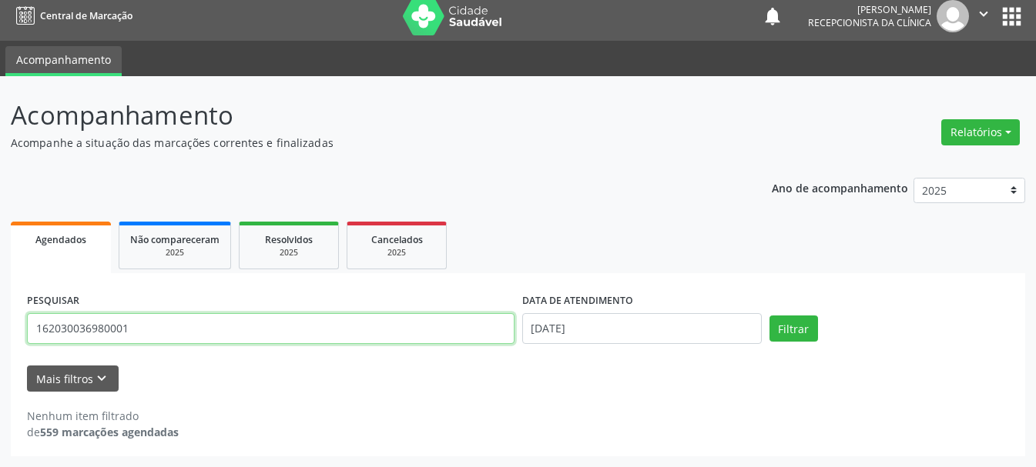
click at [328, 339] on input "162030036980001" at bounding box center [270, 328] width 487 height 31
type input "1"
type input "704803519622246"
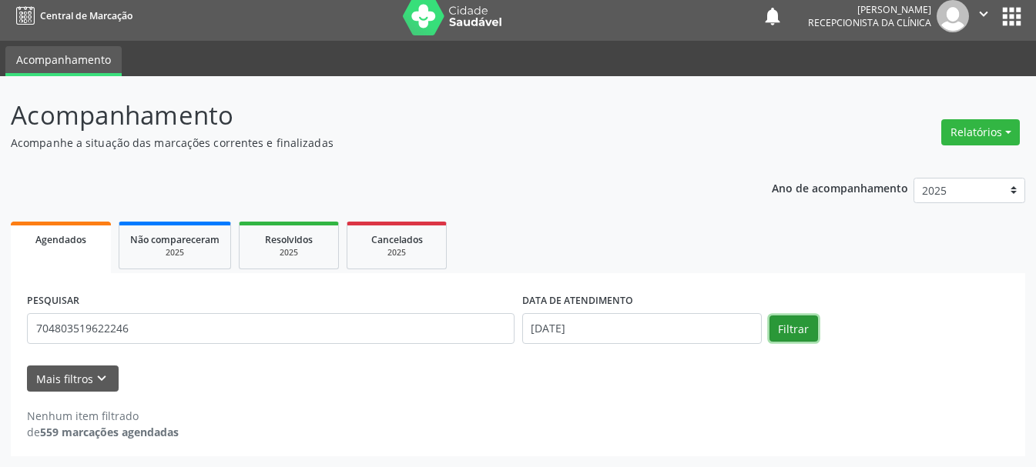
click at [791, 326] on button "Filtrar" at bounding box center [793, 329] width 49 height 26
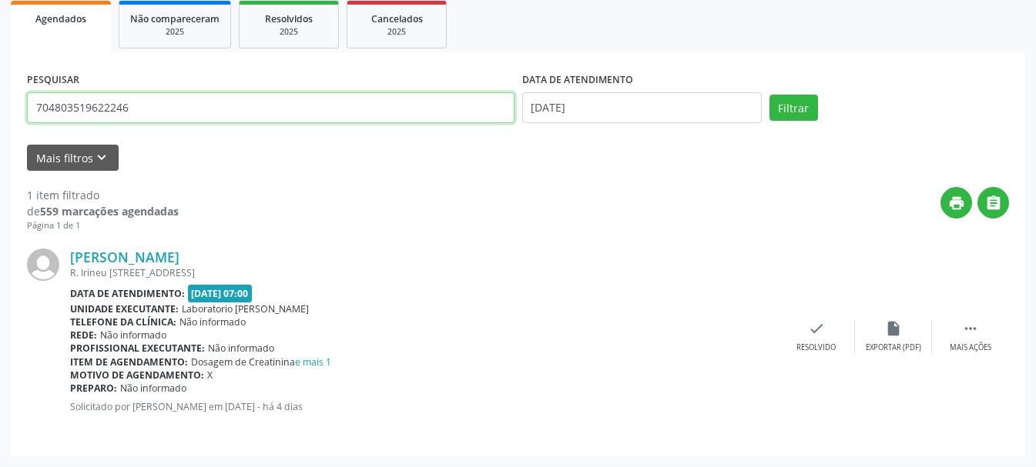
click at [380, 117] on input "704803519622246" at bounding box center [270, 107] width 487 height 31
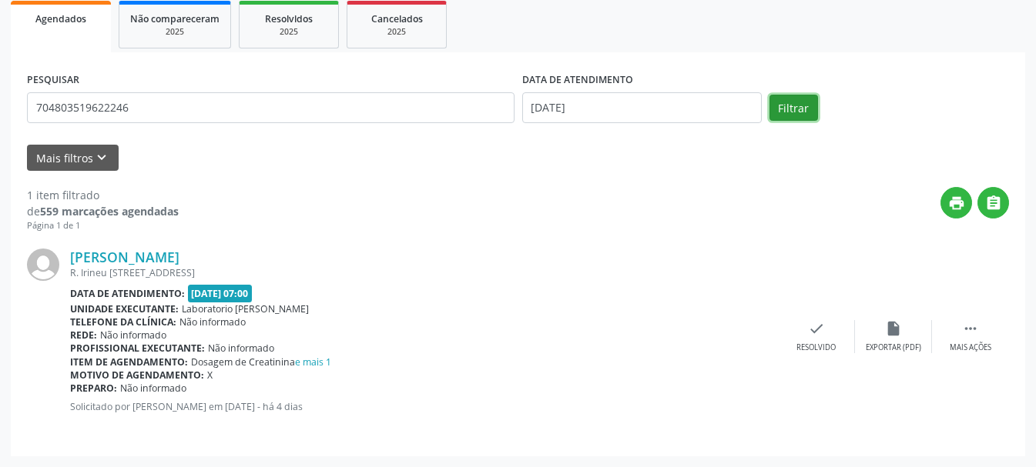
click at [780, 114] on button "Filtrar" at bounding box center [793, 108] width 49 height 26
click at [789, 114] on button "Filtrar" at bounding box center [793, 108] width 49 height 26
click at [806, 325] on div "check Resolvido" at bounding box center [816, 336] width 77 height 33
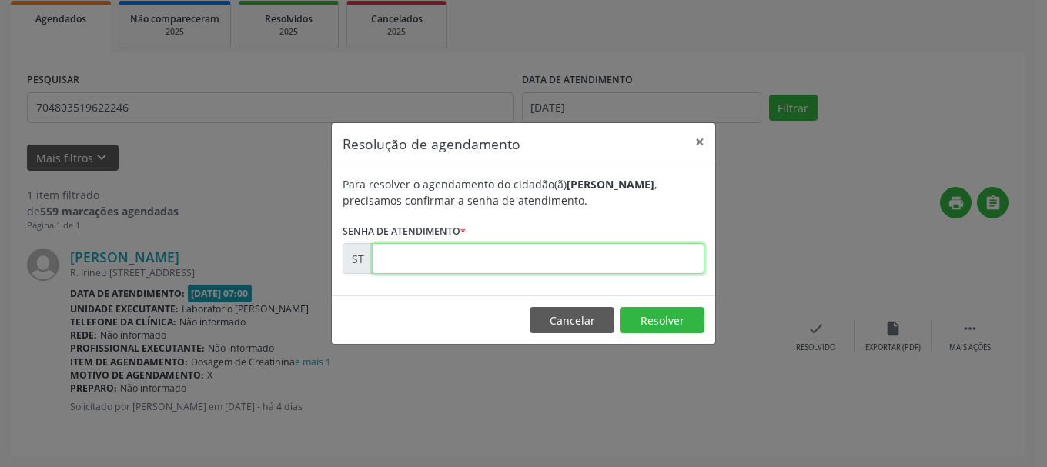
click at [529, 257] on input "text" at bounding box center [538, 258] width 333 height 31
type input "00015572"
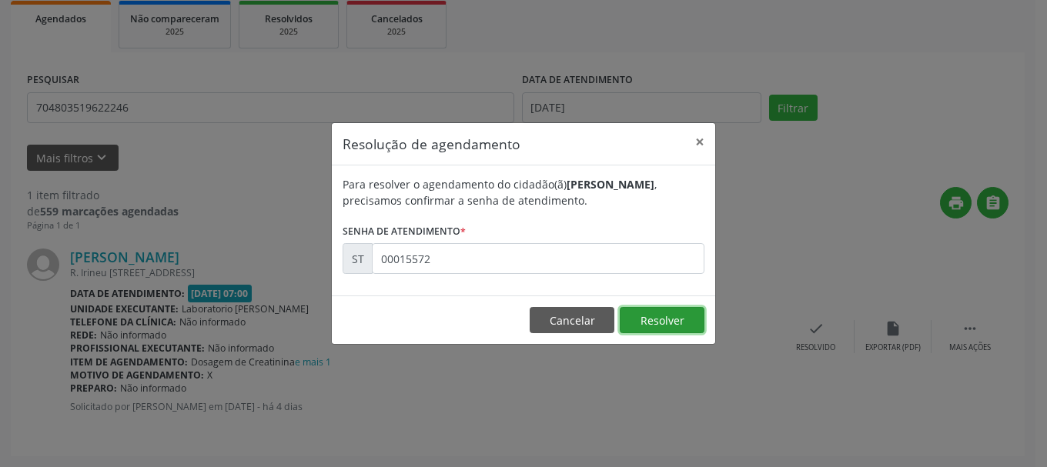
click at [654, 313] on button "Resolver" at bounding box center [662, 320] width 85 height 26
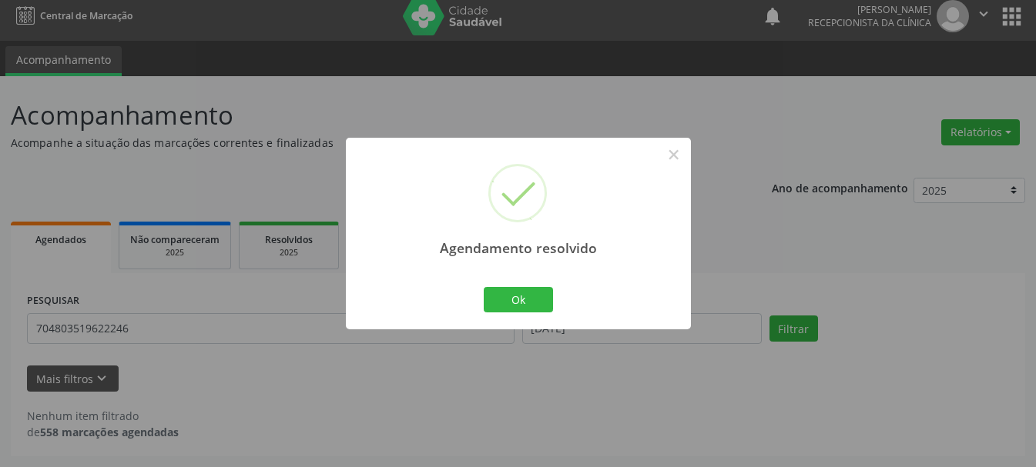
scroll to position [8, 0]
click at [528, 298] on button "Ok" at bounding box center [518, 300] width 69 height 26
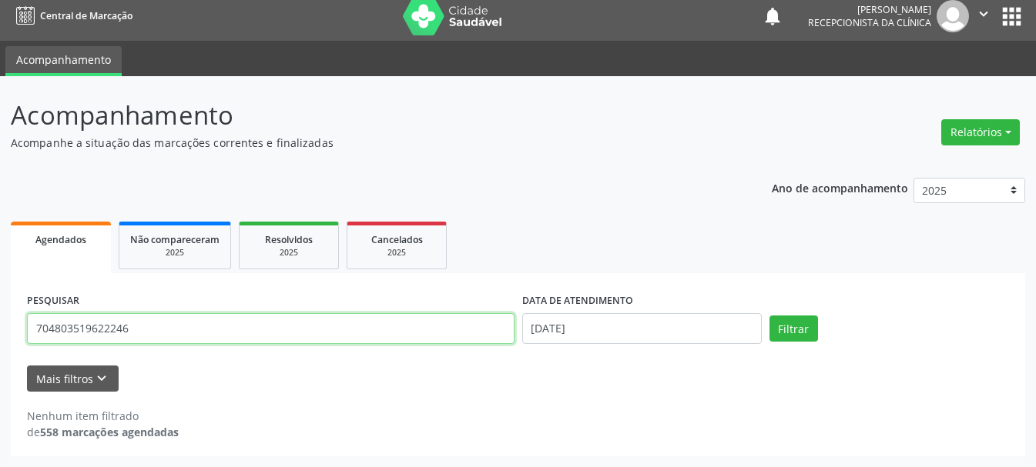
click at [448, 333] on input "704803519622246" at bounding box center [270, 328] width 487 height 31
type input "7"
type input "705000274745254"
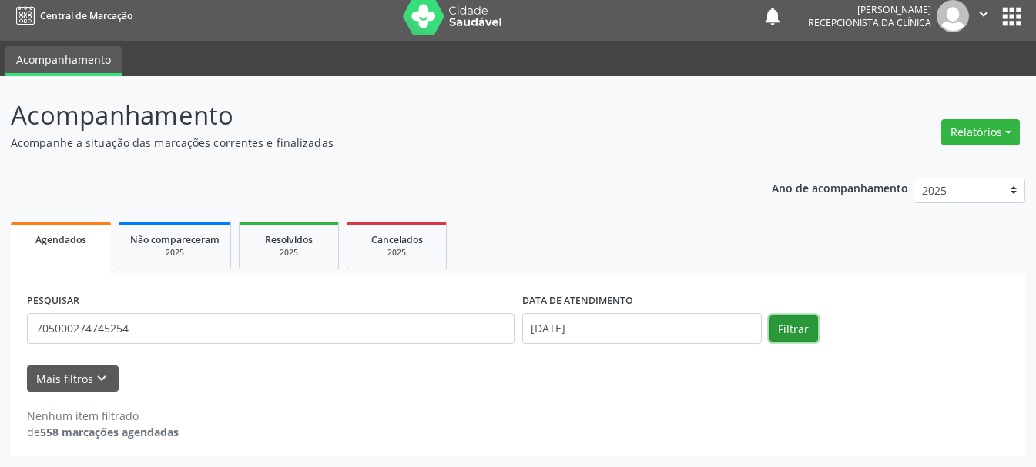
click at [803, 327] on button "Filtrar" at bounding box center [793, 329] width 49 height 26
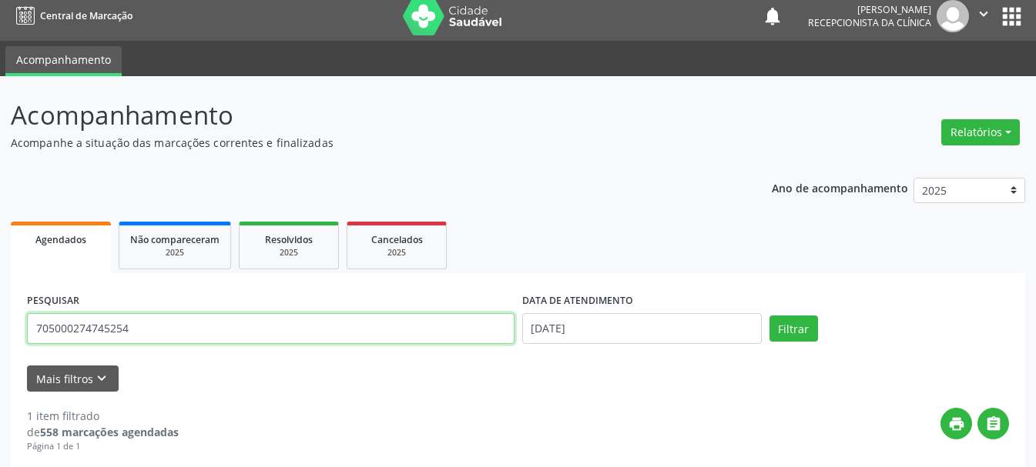
click at [285, 330] on input "705000274745254" at bounding box center [270, 328] width 487 height 31
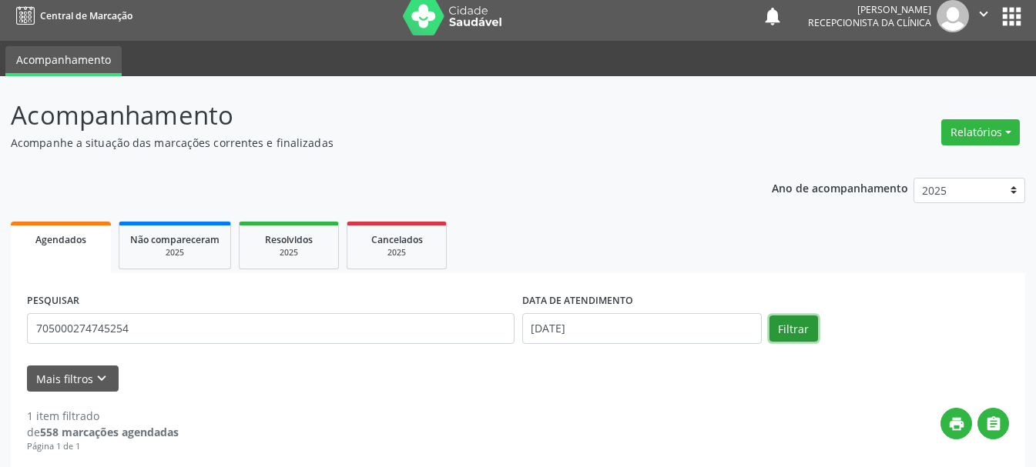
click at [815, 332] on button "Filtrar" at bounding box center [793, 329] width 49 height 26
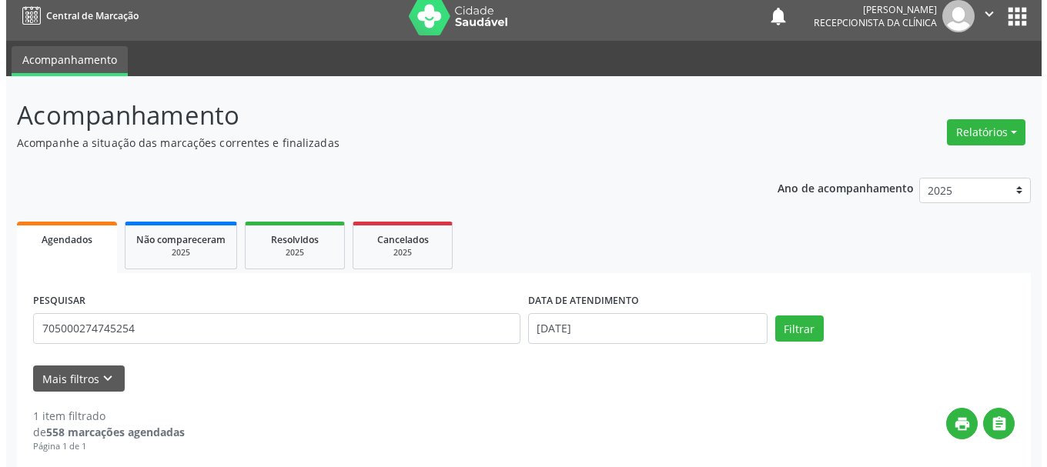
scroll to position [243, 0]
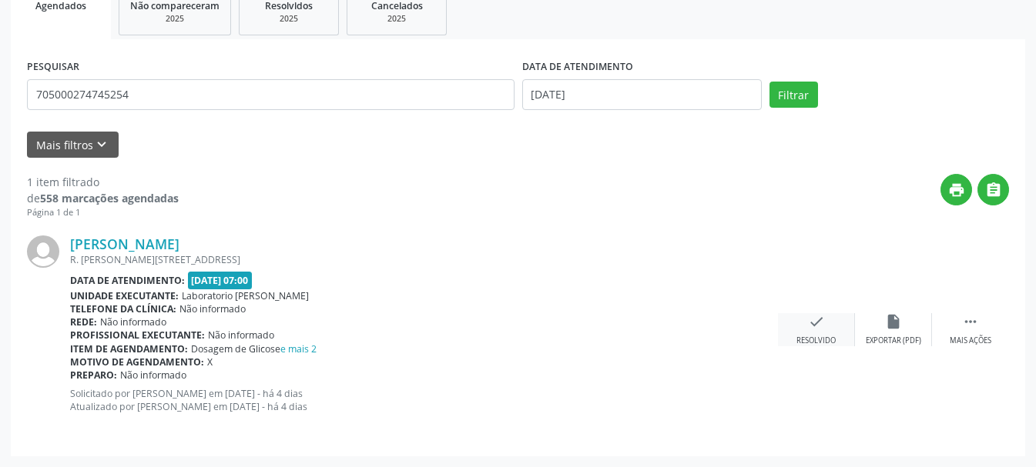
click at [815, 339] on div "Resolvido" at bounding box center [815, 341] width 39 height 11
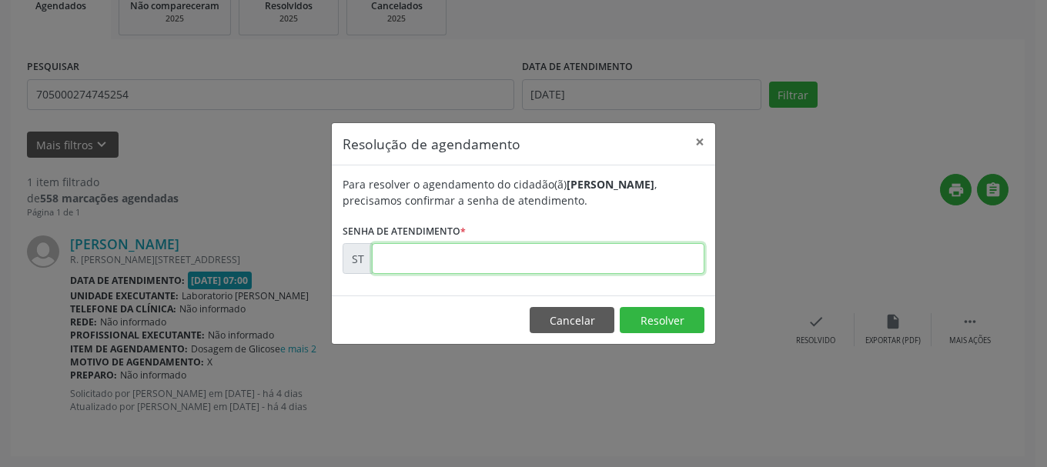
click at [609, 254] on input "text" at bounding box center [538, 258] width 333 height 31
type input "00015586"
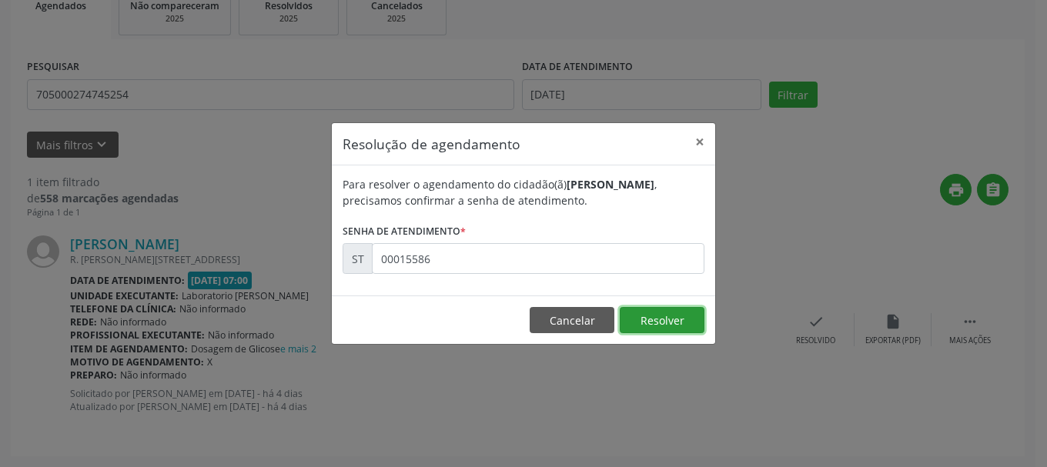
click at [661, 312] on button "Resolver" at bounding box center [662, 320] width 85 height 26
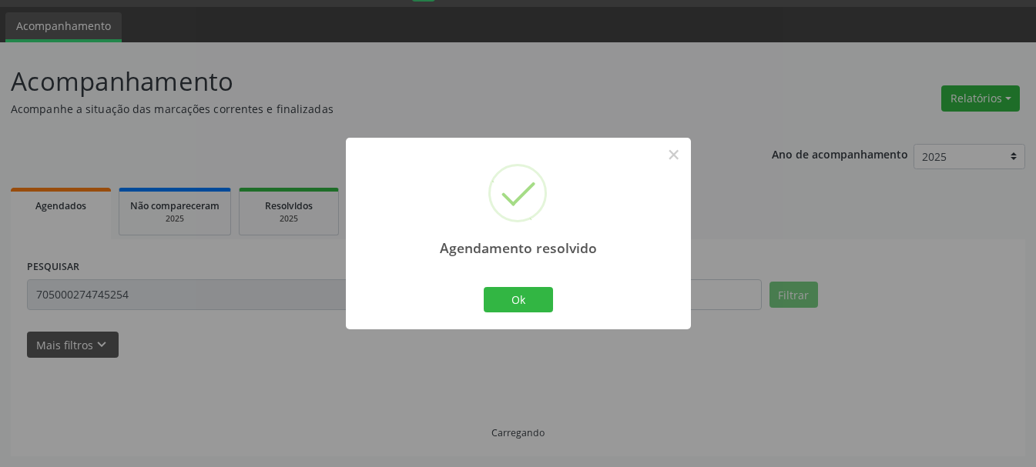
scroll to position [8, 0]
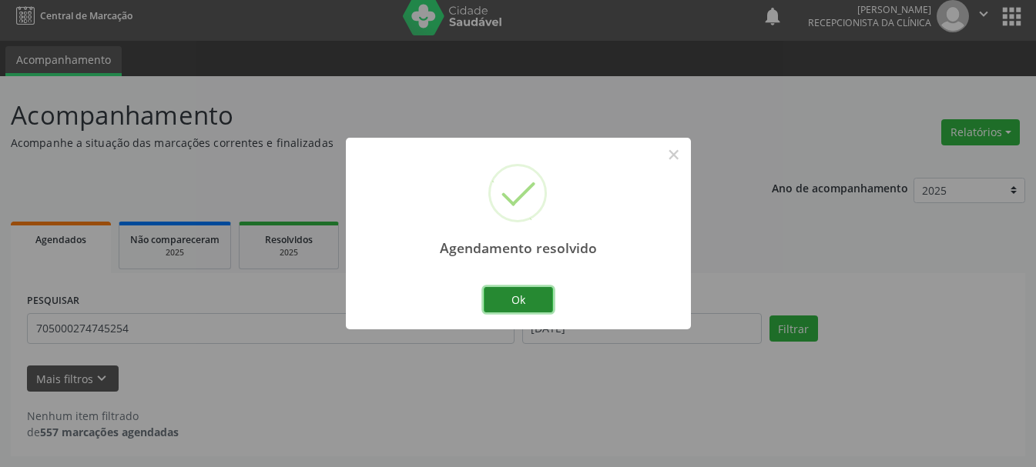
click at [510, 306] on button "Ok" at bounding box center [518, 300] width 69 height 26
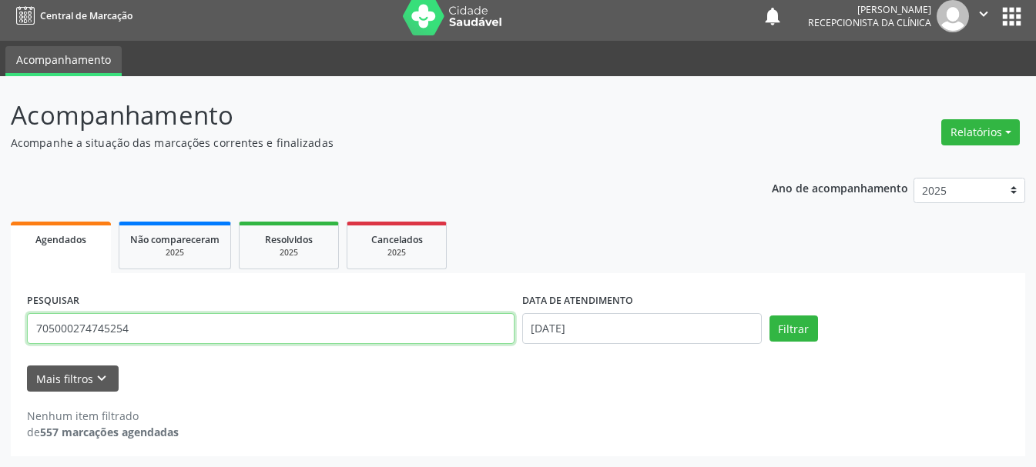
click at [411, 324] on input "705000274745254" at bounding box center [270, 328] width 487 height 31
type input "7"
type input "898004139975468"
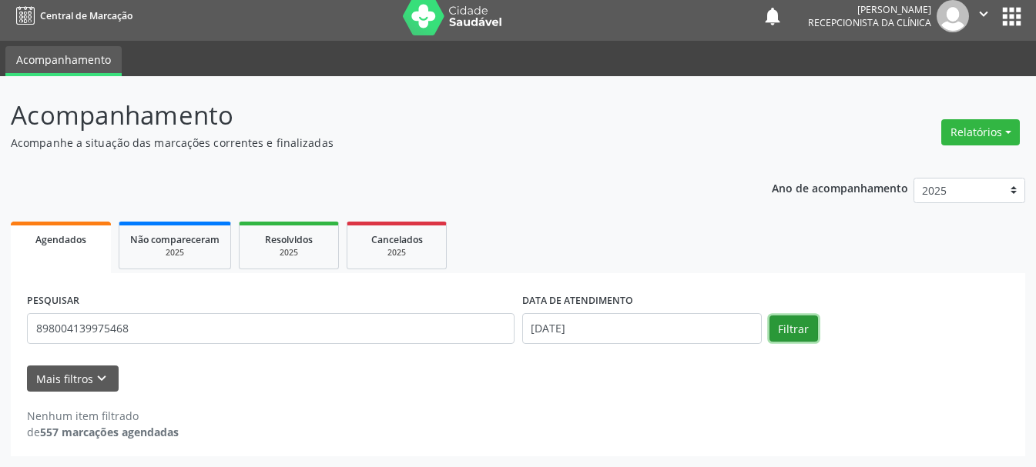
click at [805, 330] on button "Filtrar" at bounding box center [793, 329] width 49 height 26
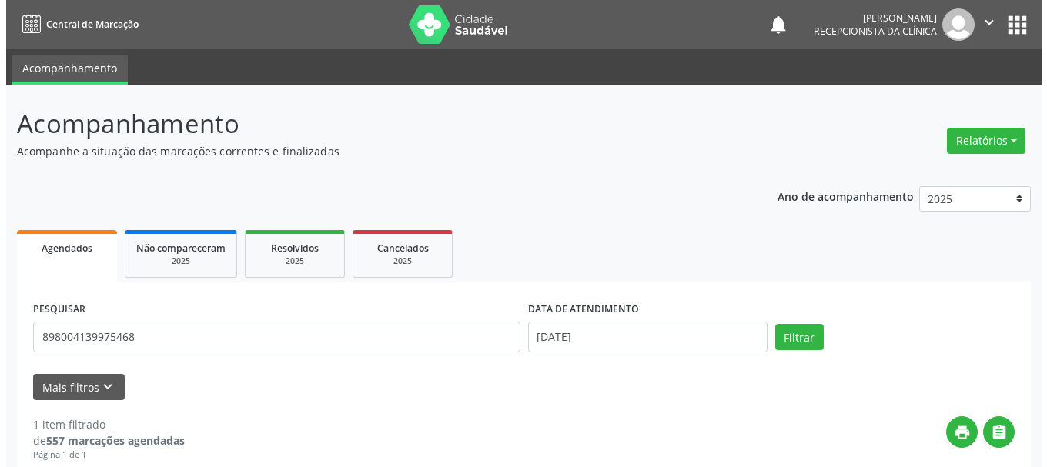
scroll to position [229, 0]
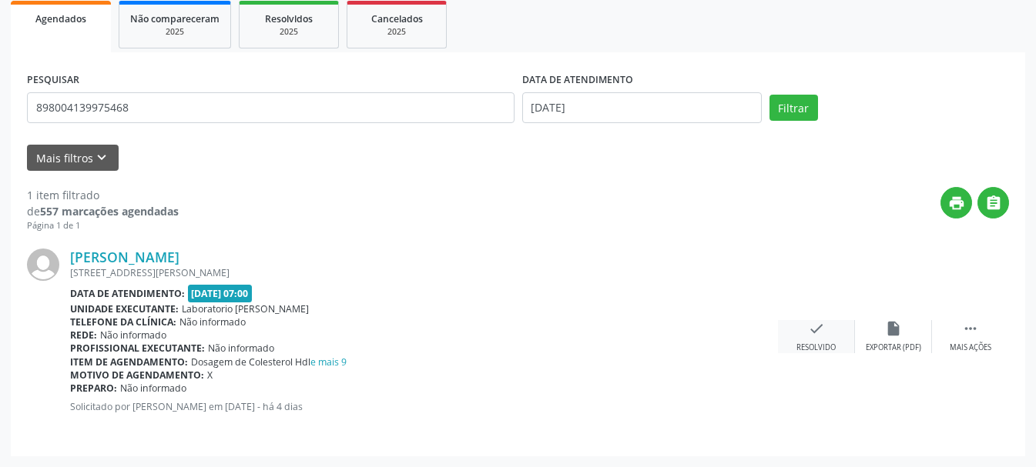
click at [822, 332] on icon "check" at bounding box center [816, 328] width 17 height 17
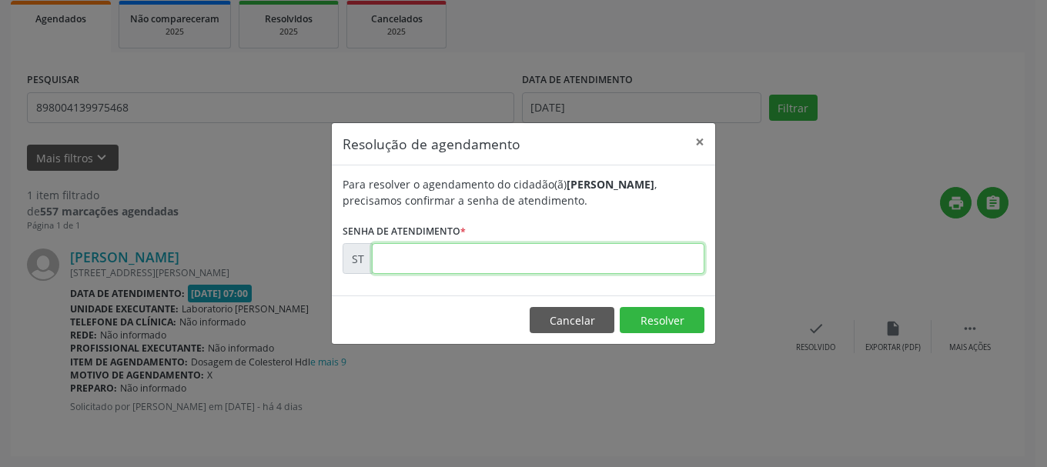
click at [479, 260] on input "text" at bounding box center [538, 258] width 333 height 31
type input "00015578"
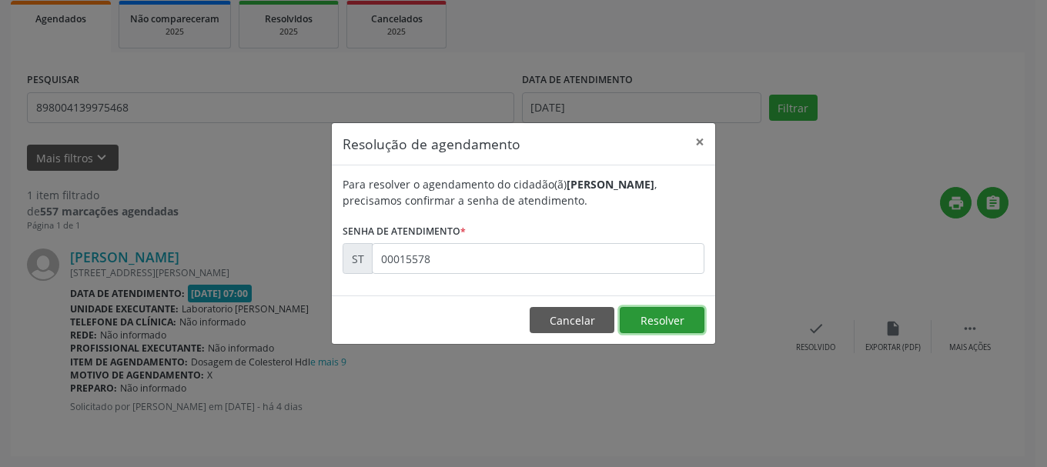
click at [681, 317] on button "Resolver" at bounding box center [662, 320] width 85 height 26
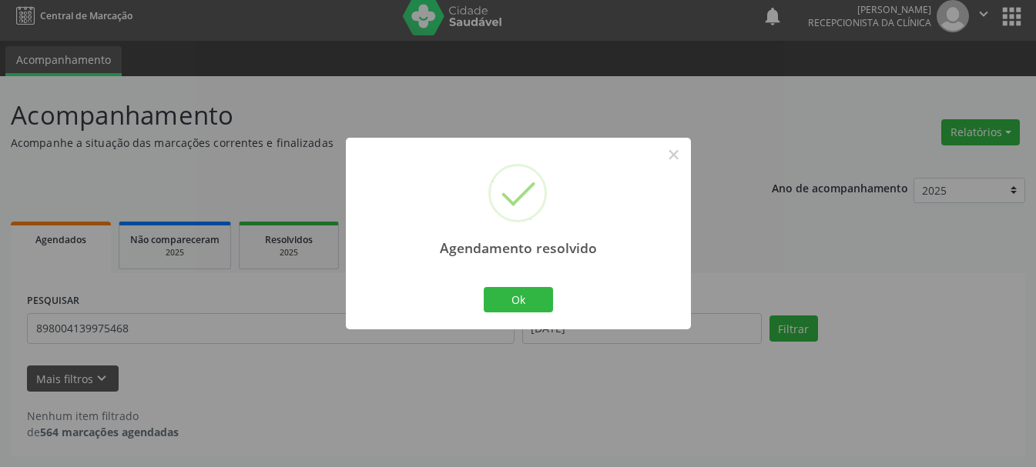
scroll to position [8, 0]
click at [541, 303] on button "Ok" at bounding box center [518, 300] width 69 height 26
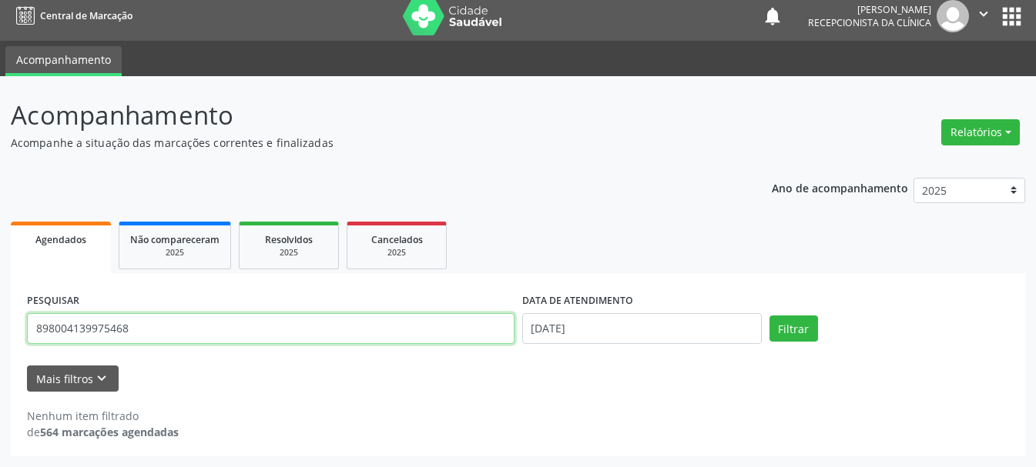
click at [178, 335] on input "898004139975468" at bounding box center [270, 328] width 487 height 31
type input "898006315913042"
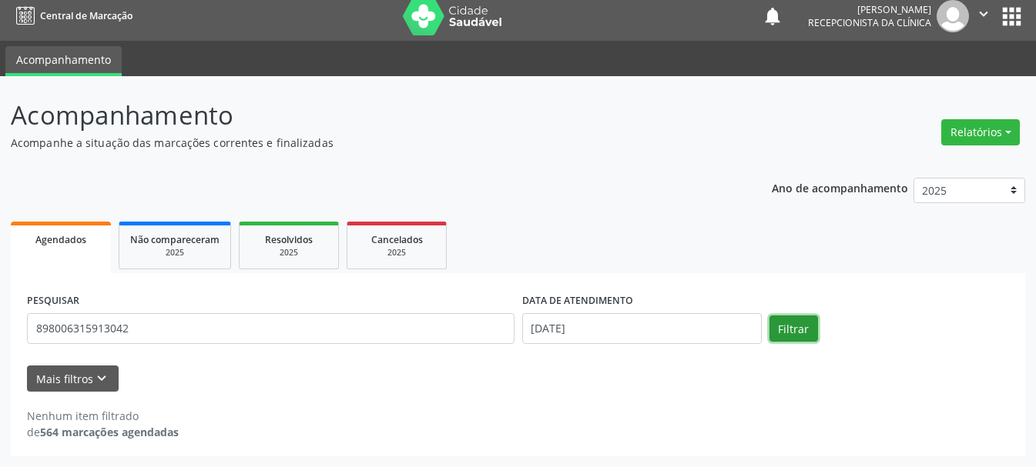
click at [793, 320] on button "Filtrar" at bounding box center [793, 329] width 49 height 26
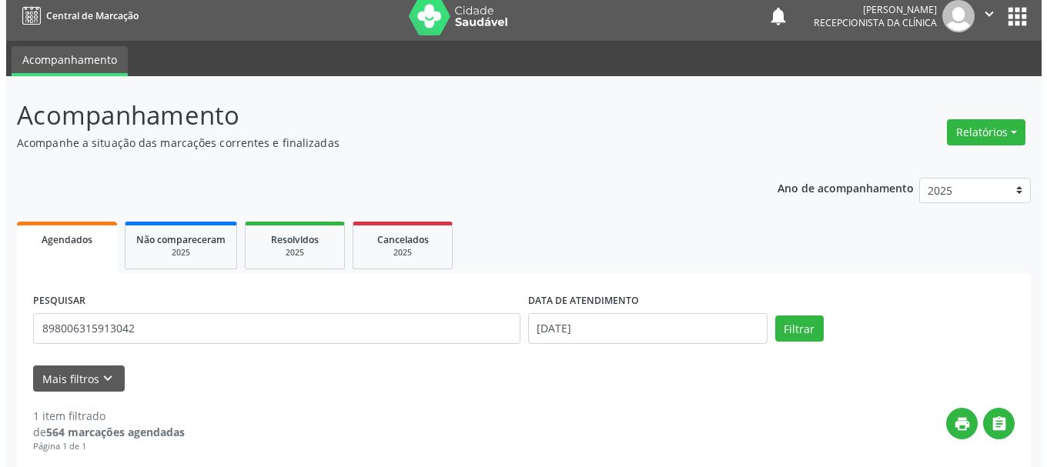
scroll to position [229, 0]
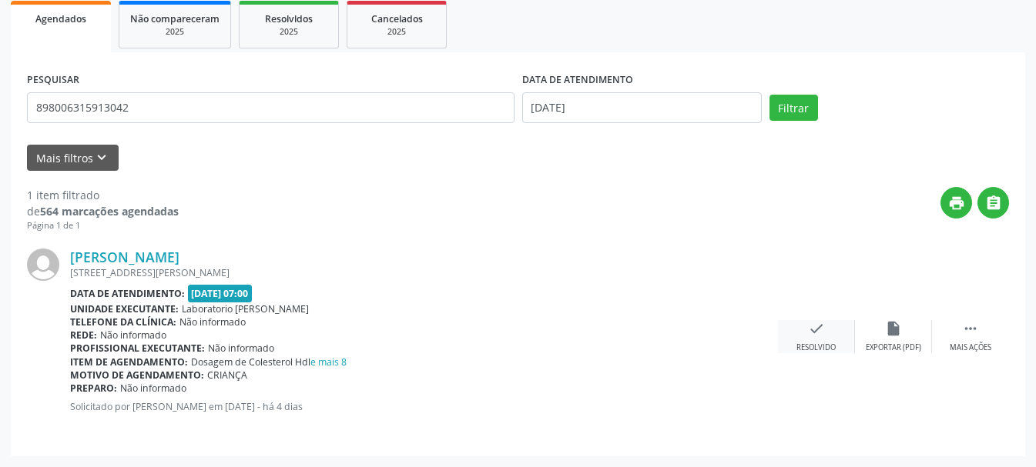
click at [821, 337] on div "check Resolvido" at bounding box center [816, 336] width 77 height 33
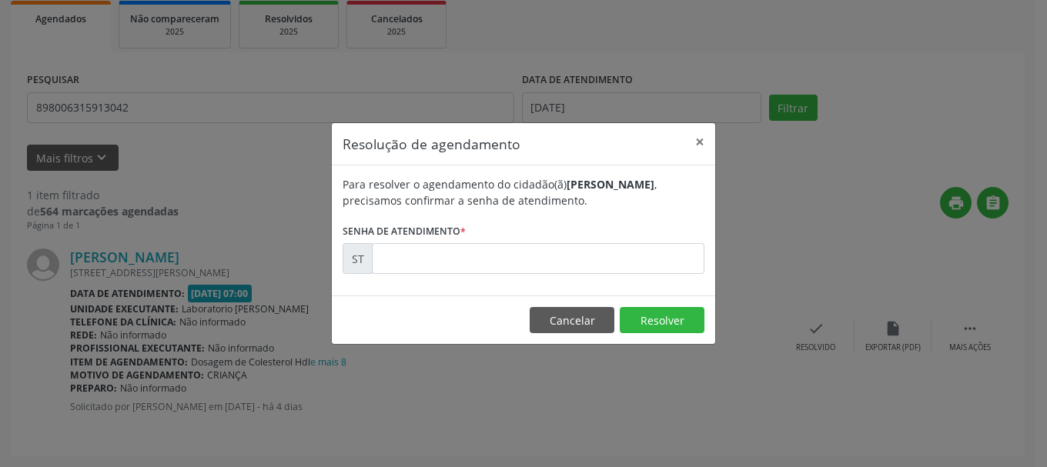
click at [581, 276] on div "Para resolver o agendamento do cidadão(ã) [PERSON_NAME] , precisamos confirmar …" at bounding box center [523, 231] width 383 height 130
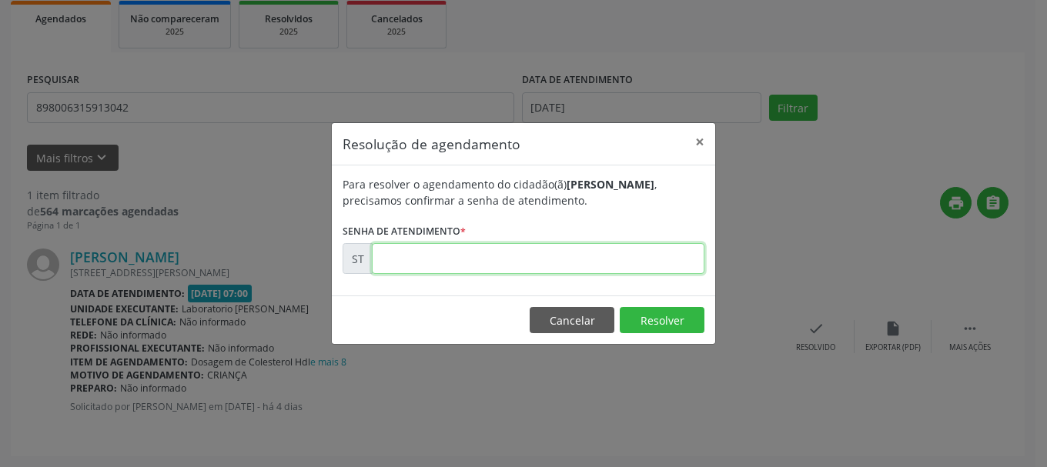
click at [584, 268] on input "text" at bounding box center [538, 258] width 333 height 31
type input "00015552"
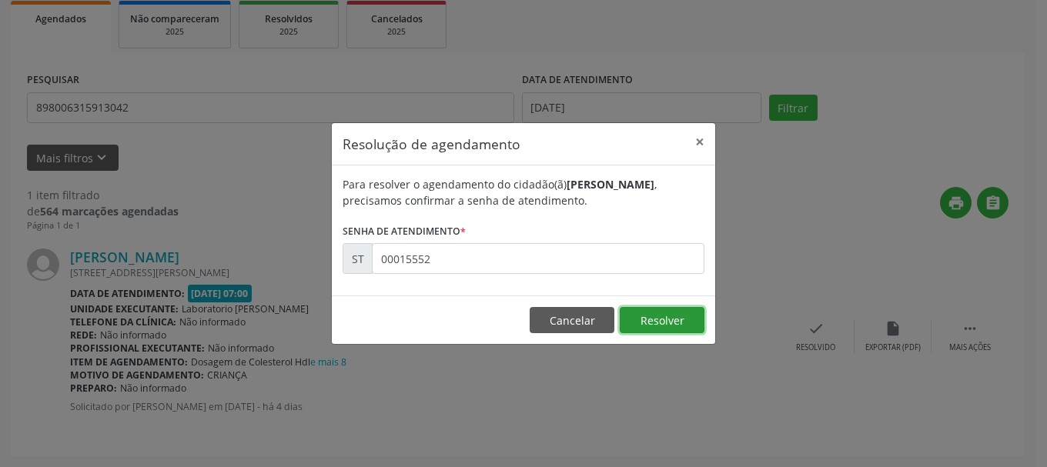
click at [677, 319] on button "Resolver" at bounding box center [662, 320] width 85 height 26
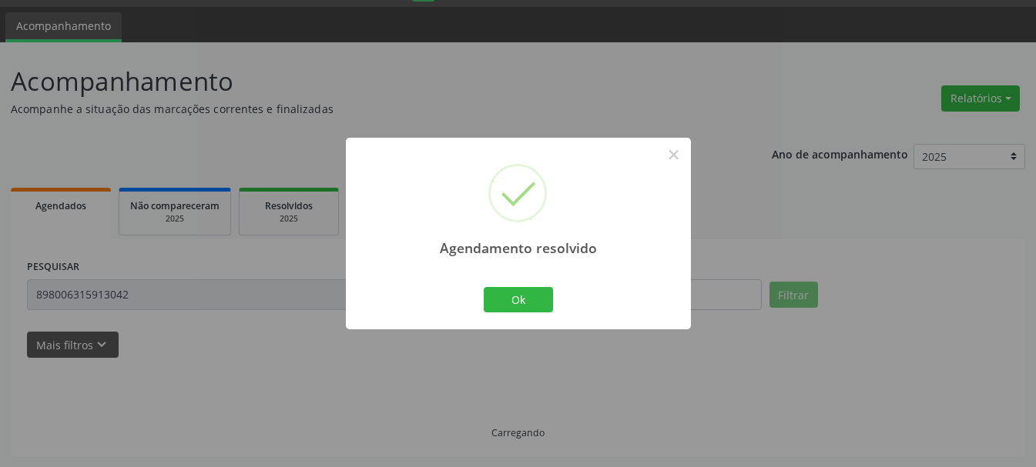
scroll to position [8, 0]
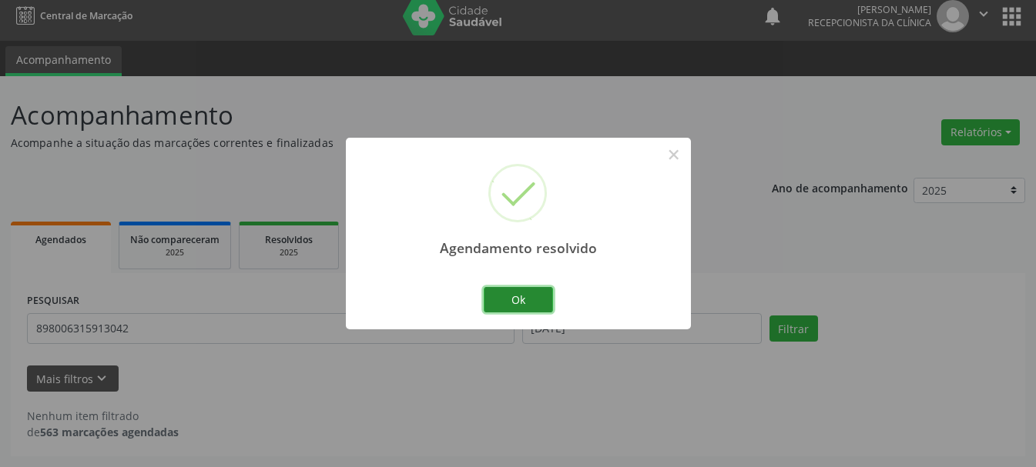
click at [519, 301] on button "Ok" at bounding box center [518, 300] width 69 height 26
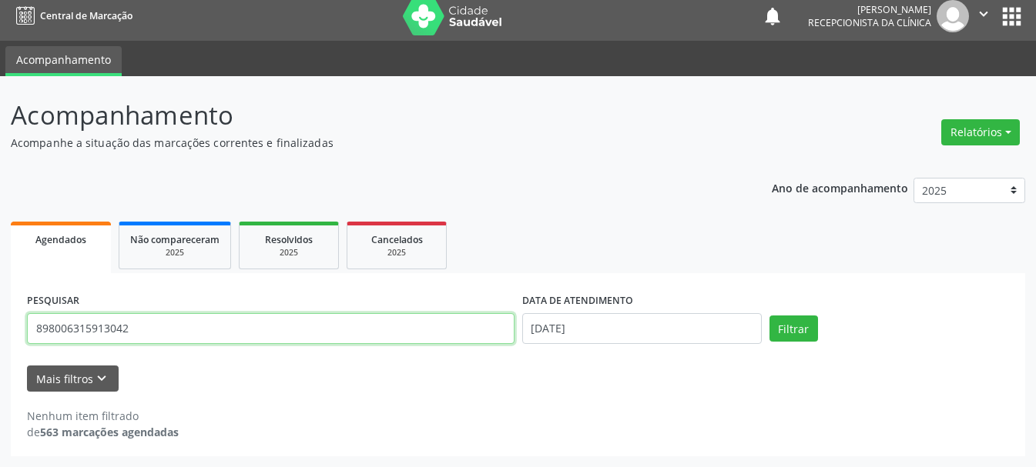
click at [370, 340] on input "898006315913042" at bounding box center [270, 328] width 487 height 31
type input "8"
type input "702401534081124"
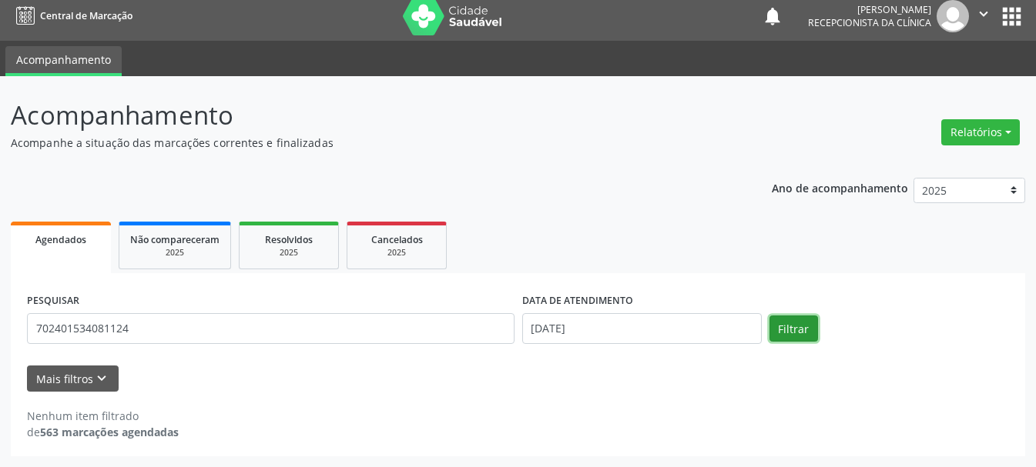
click at [785, 336] on button "Filtrar" at bounding box center [793, 329] width 49 height 26
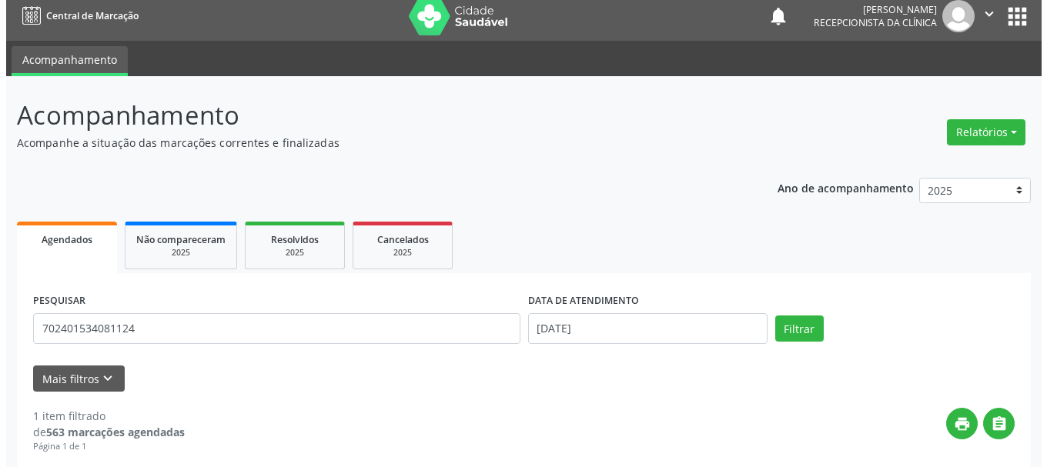
scroll to position [229, 0]
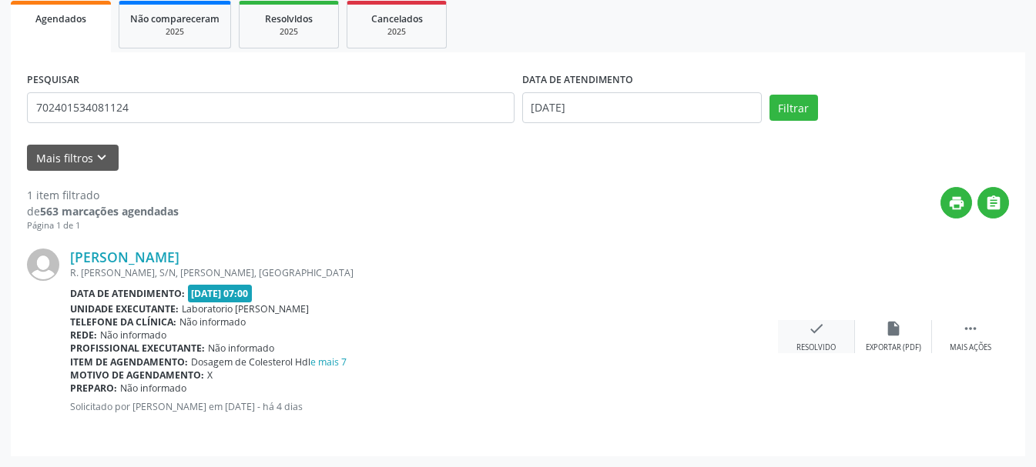
click at [814, 337] on div "check Resolvido" at bounding box center [816, 336] width 77 height 33
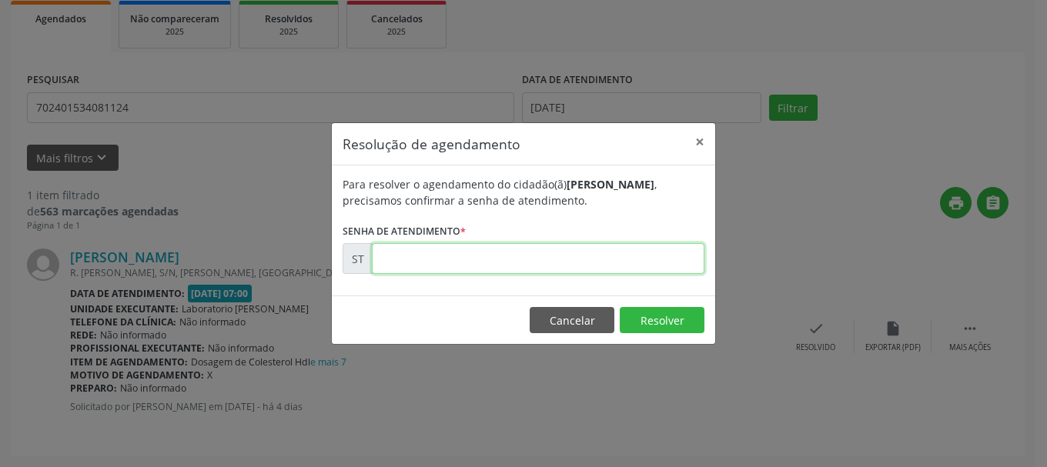
click at [500, 258] on input "text" at bounding box center [538, 258] width 333 height 31
type input "00015568"
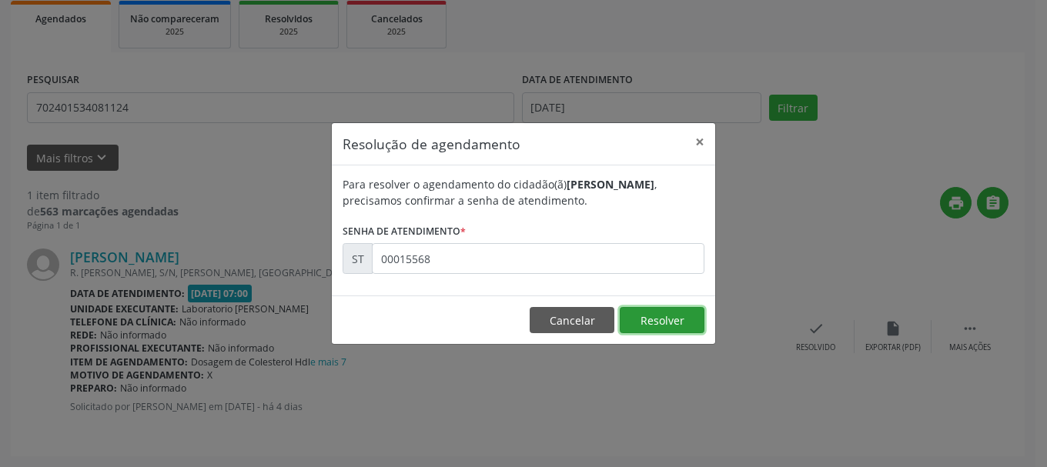
click at [703, 322] on button "Resolver" at bounding box center [662, 320] width 85 height 26
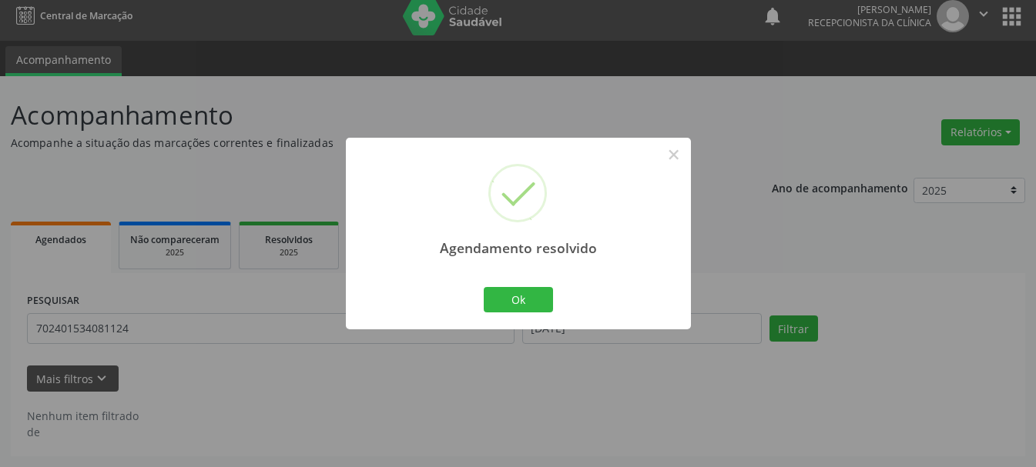
scroll to position [8, 0]
click at [541, 303] on button "Ok" at bounding box center [518, 300] width 69 height 26
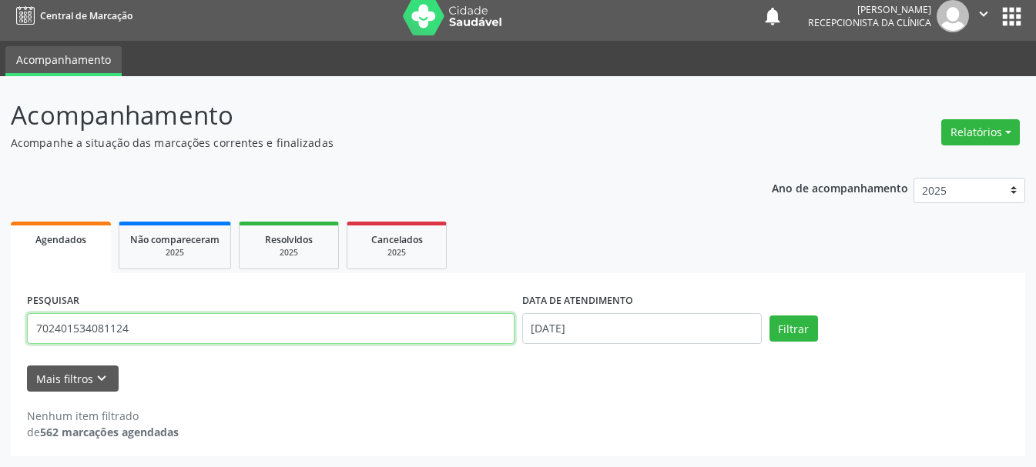
click at [384, 340] on input "702401534081124" at bounding box center [270, 328] width 487 height 31
type input "7"
type input "706108809268930"
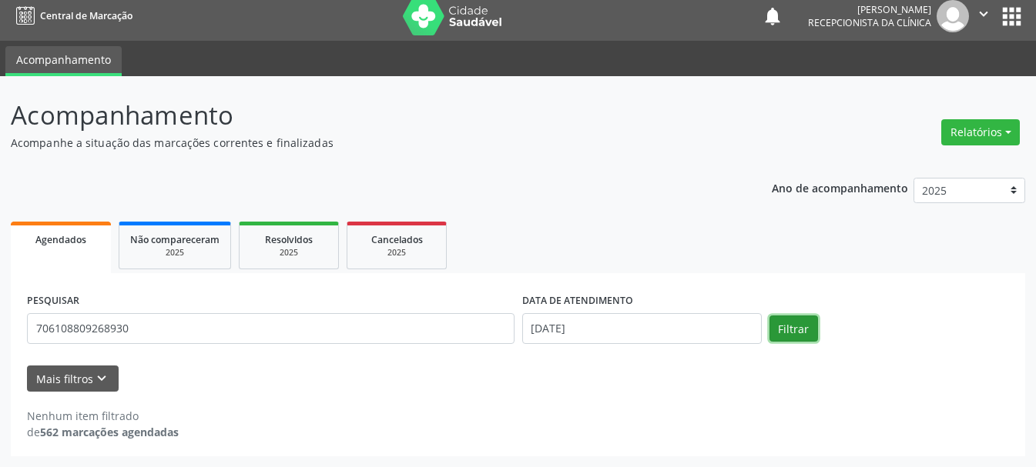
click at [780, 334] on button "Filtrar" at bounding box center [793, 329] width 49 height 26
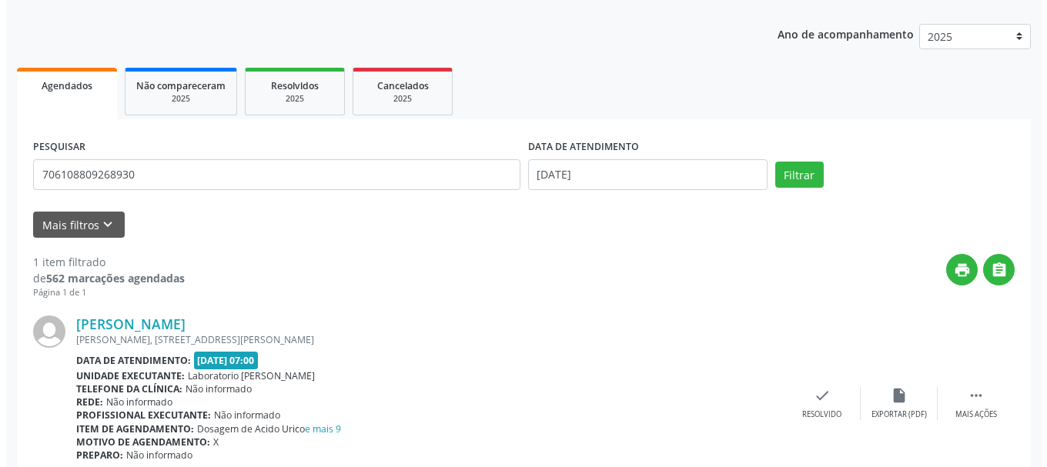
scroll to position [229, 0]
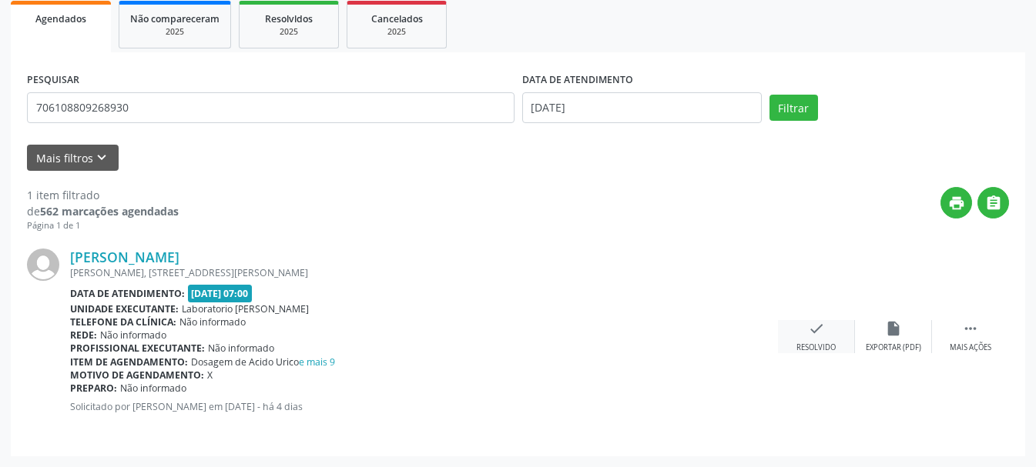
click at [805, 346] on div "Resolvido" at bounding box center [815, 348] width 39 height 11
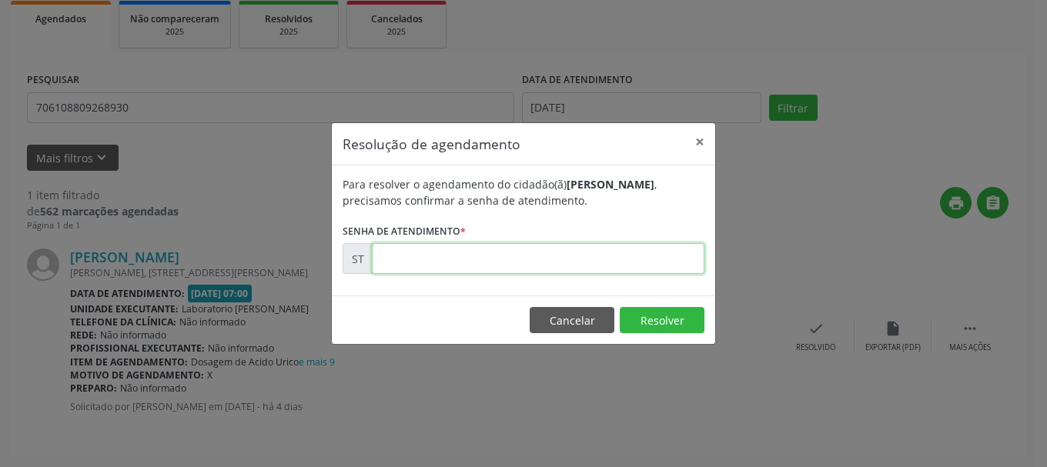
click at [528, 259] on input "text" at bounding box center [538, 258] width 333 height 31
type input "00015558"
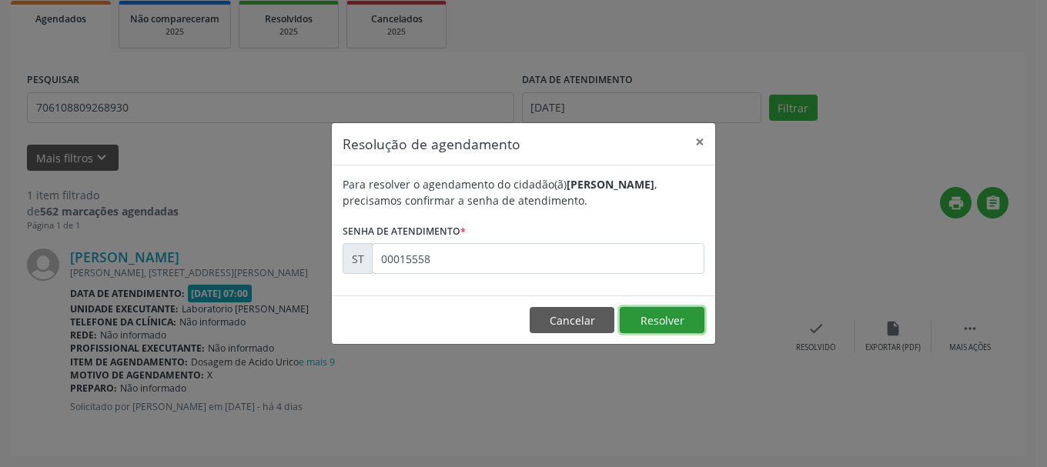
click at [640, 323] on button "Resolver" at bounding box center [662, 320] width 85 height 26
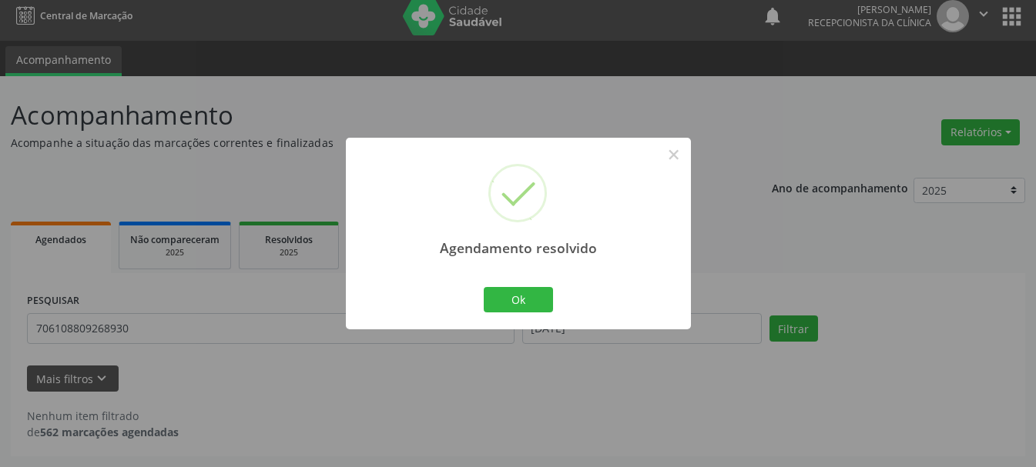
scroll to position [8, 0]
click at [514, 293] on button "Ok" at bounding box center [518, 300] width 69 height 26
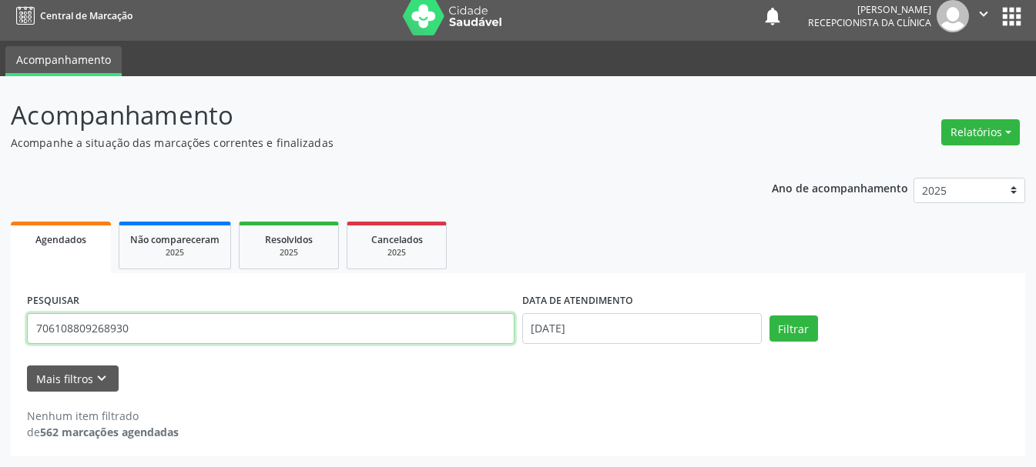
click at [436, 330] on input "706108809268930" at bounding box center [270, 328] width 487 height 31
type input "705607414971317"
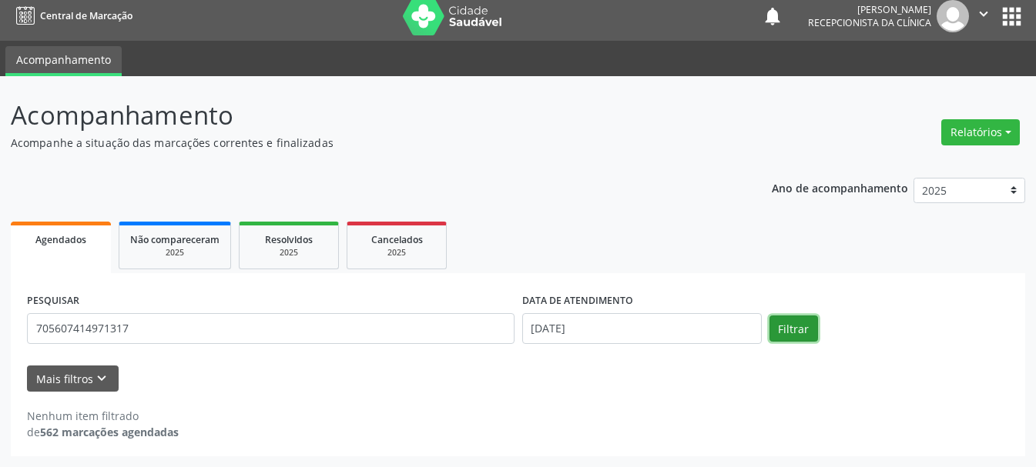
click at [796, 332] on button "Filtrar" at bounding box center [793, 329] width 49 height 26
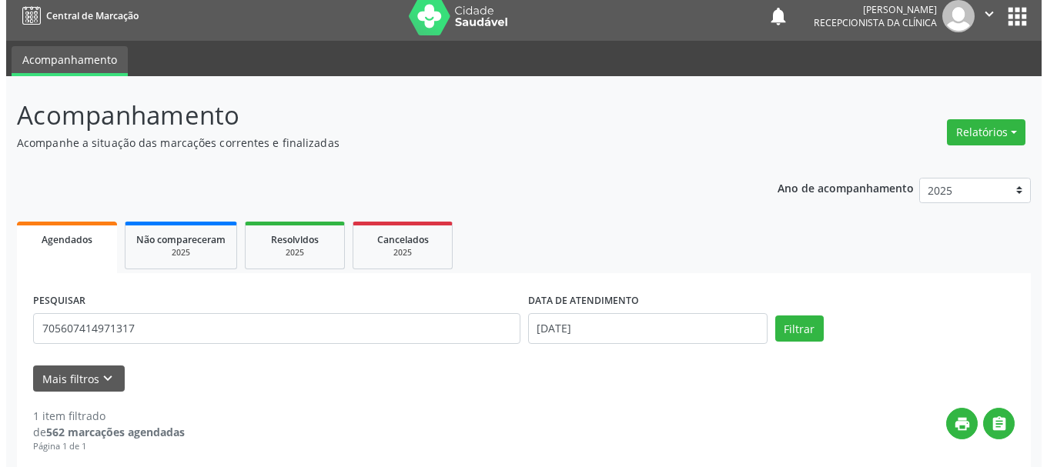
scroll to position [229, 0]
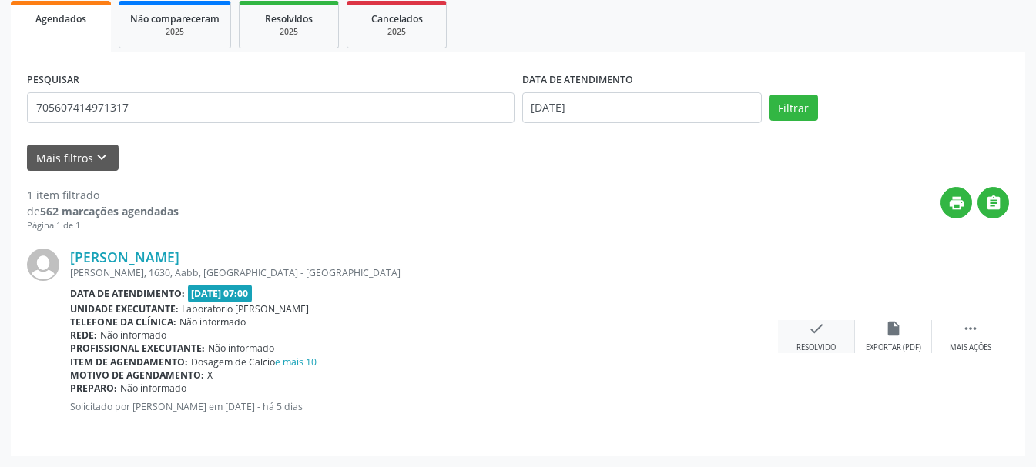
click at [813, 330] on icon "check" at bounding box center [816, 328] width 17 height 17
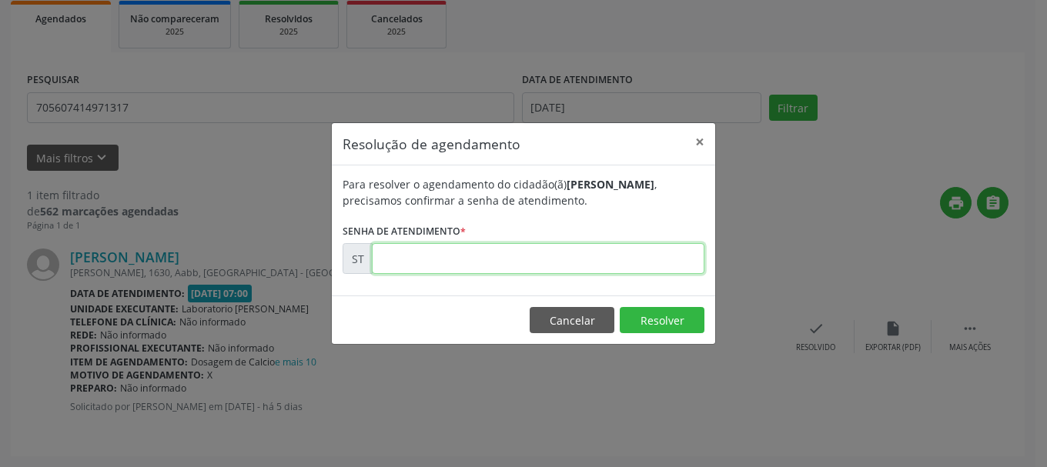
click at [599, 255] on input "text" at bounding box center [538, 258] width 333 height 31
type input "00015515"
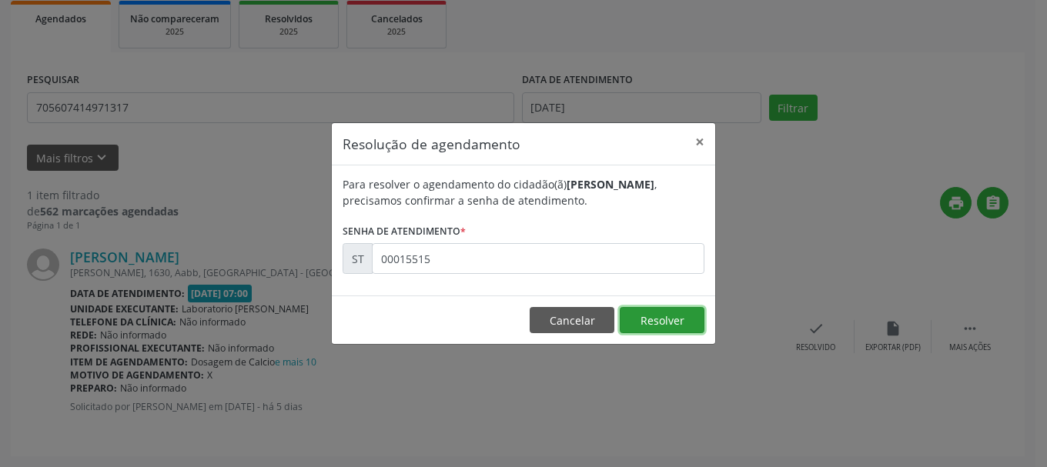
click at [676, 316] on button "Resolver" at bounding box center [662, 320] width 85 height 26
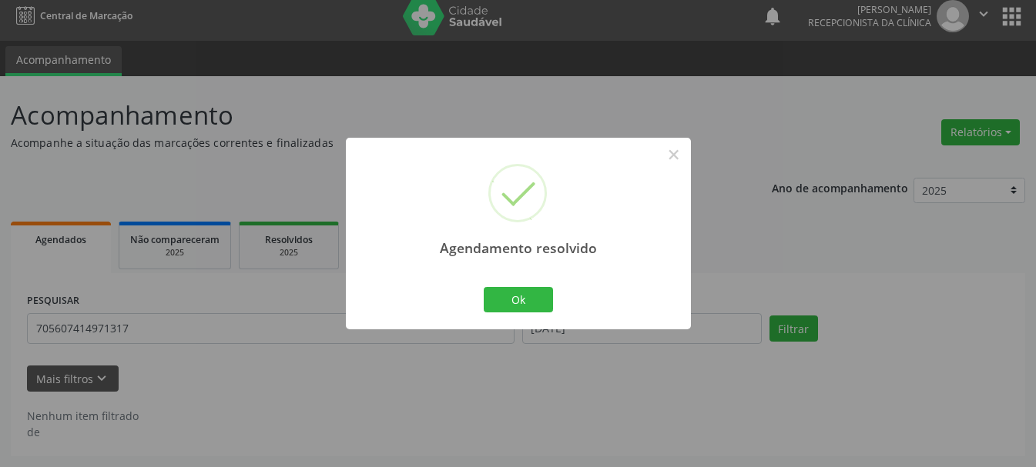
scroll to position [8, 0]
click at [522, 294] on button "Ok" at bounding box center [518, 300] width 69 height 26
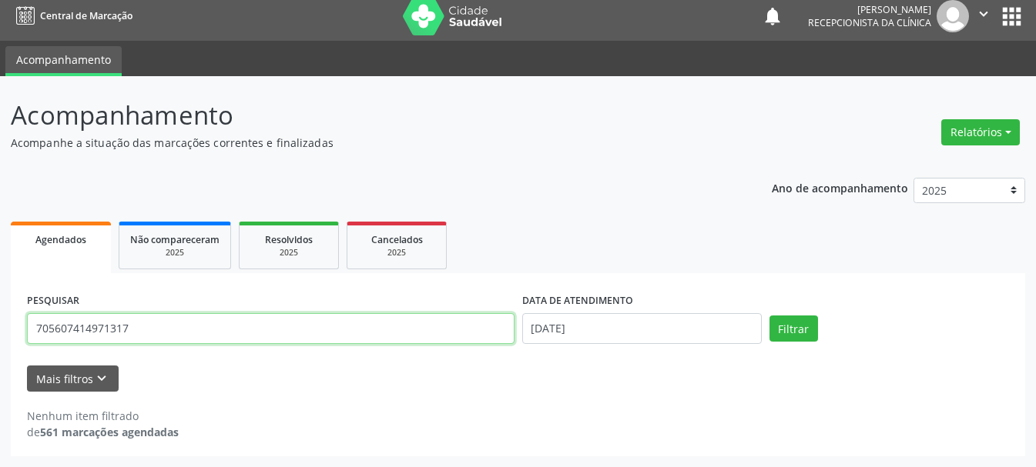
click at [420, 329] on input "705607414971317" at bounding box center [270, 328] width 487 height 31
type input "709102230938530"
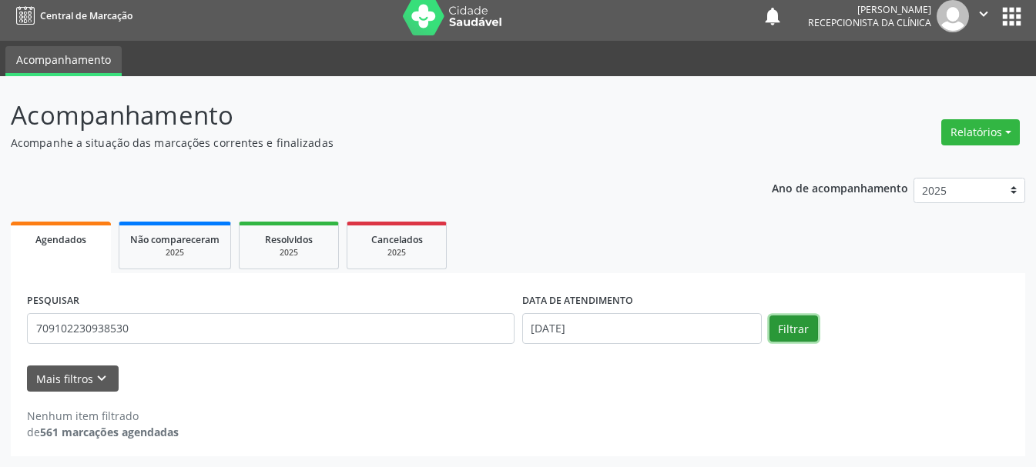
click at [782, 326] on button "Filtrar" at bounding box center [793, 329] width 49 height 26
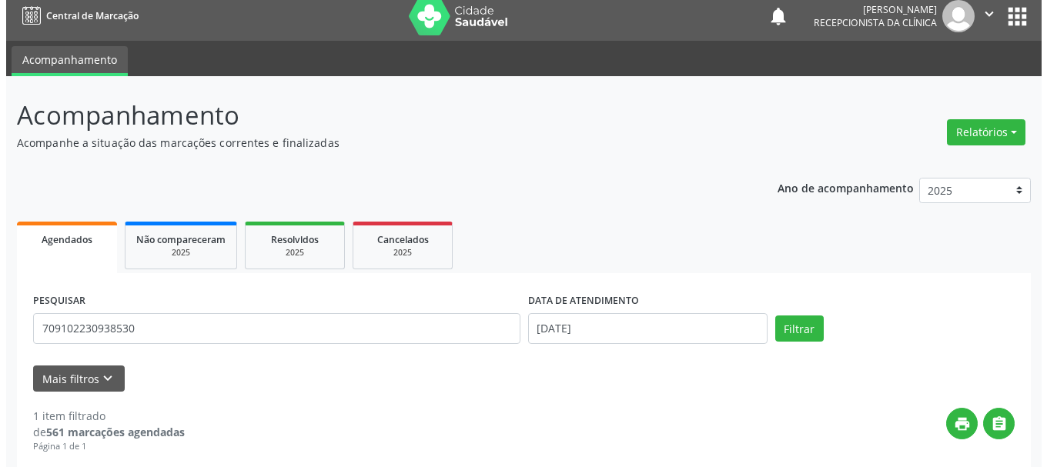
scroll to position [229, 0]
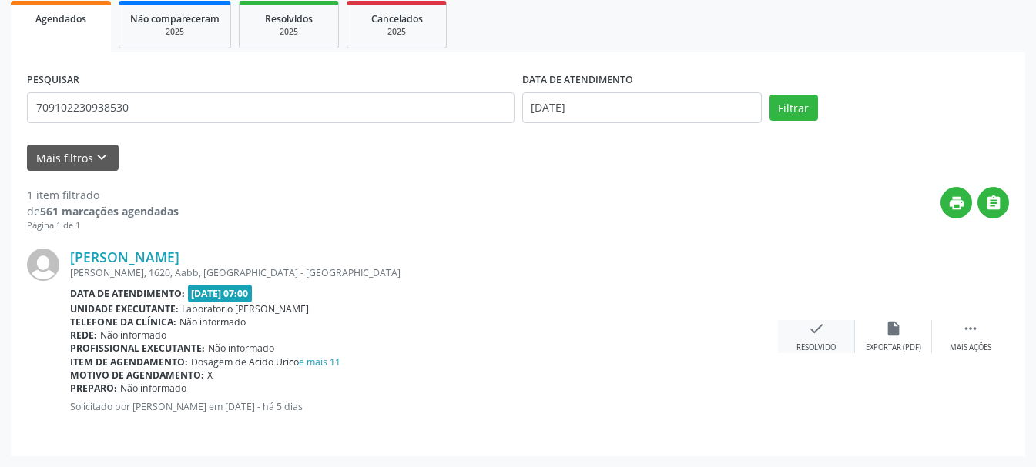
click at [817, 335] on icon "check" at bounding box center [816, 328] width 17 height 17
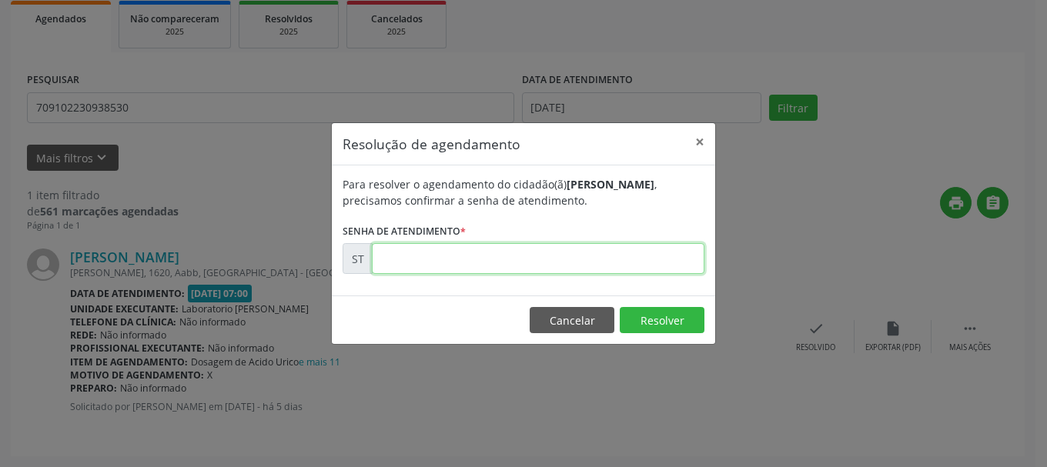
click at [626, 253] on input "text" at bounding box center [538, 258] width 333 height 31
type input "00015512"
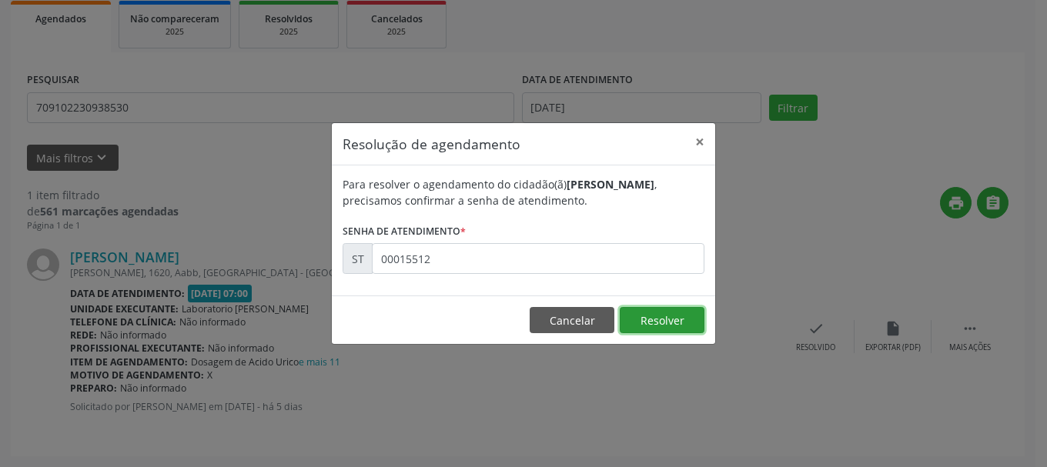
click at [673, 329] on button "Resolver" at bounding box center [662, 320] width 85 height 26
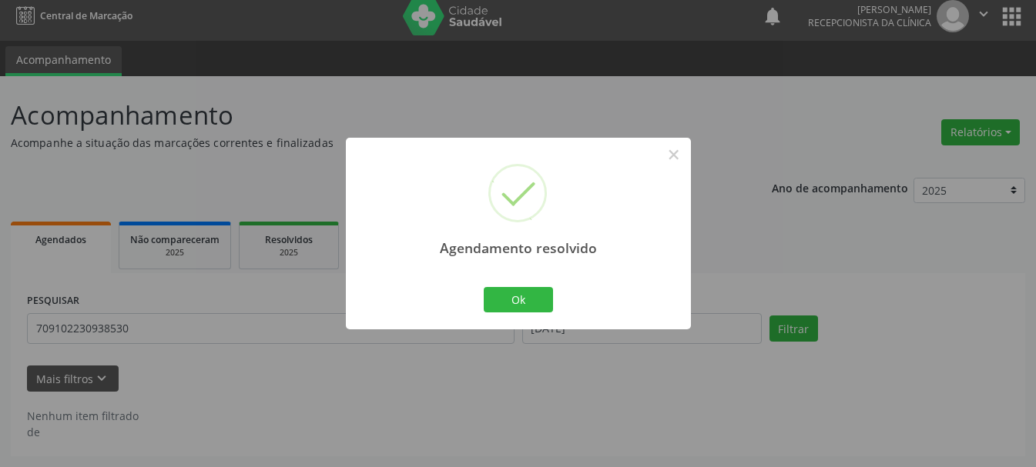
scroll to position [8, 0]
click at [514, 294] on button "Ok" at bounding box center [518, 300] width 69 height 26
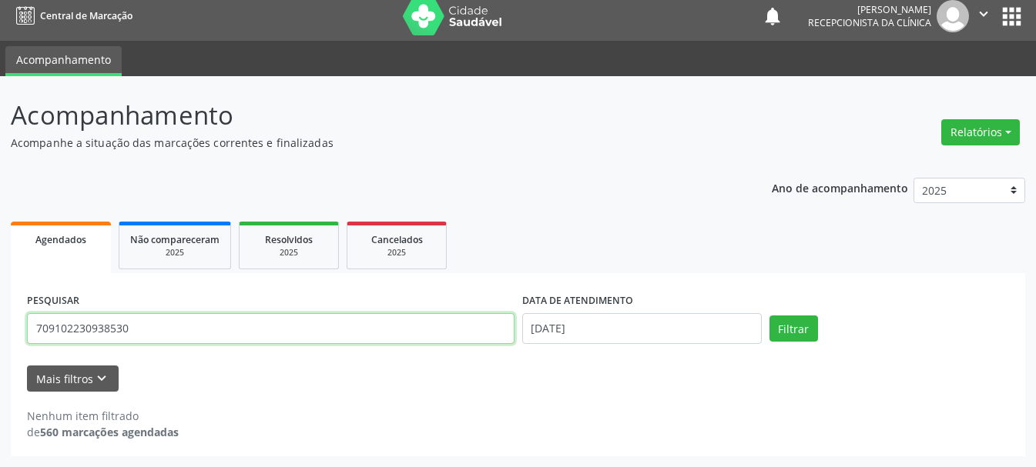
click at [450, 340] on input "709102230938530" at bounding box center [270, 328] width 487 height 31
type input "700400917762542"
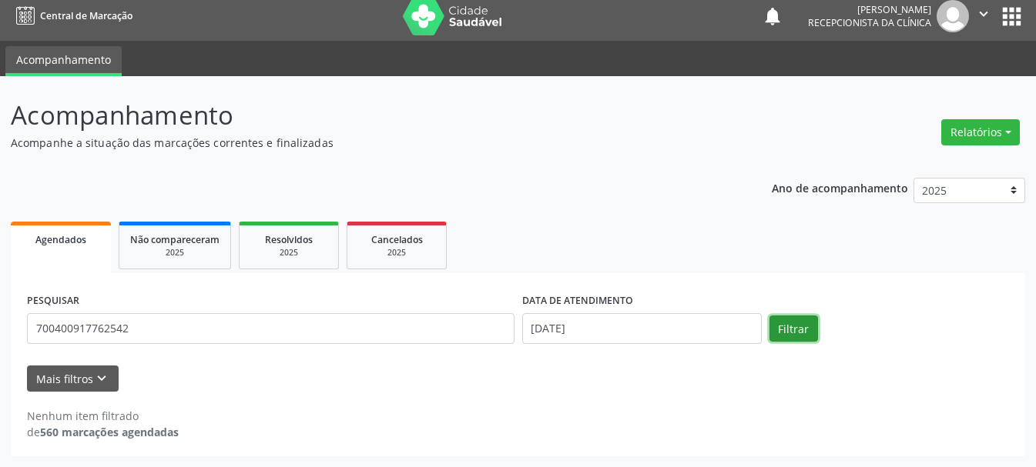
click at [790, 324] on button "Filtrar" at bounding box center [793, 329] width 49 height 26
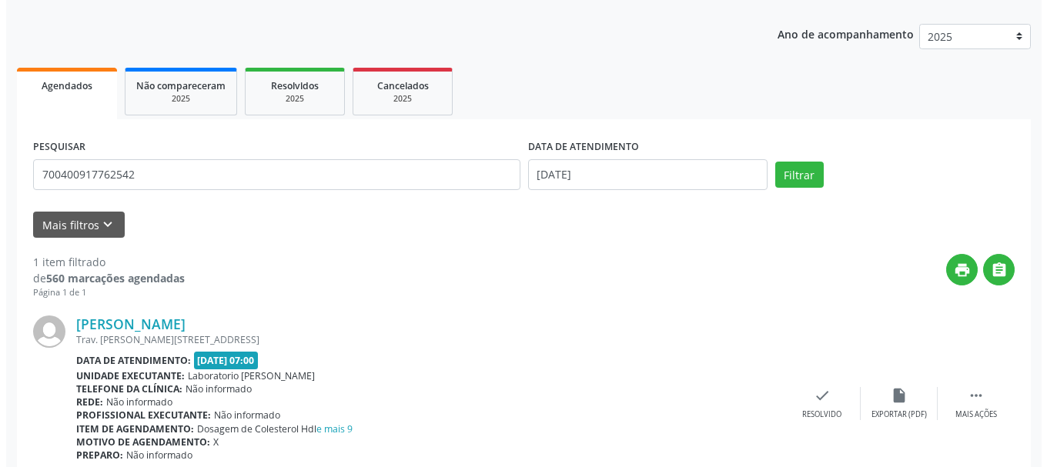
scroll to position [229, 0]
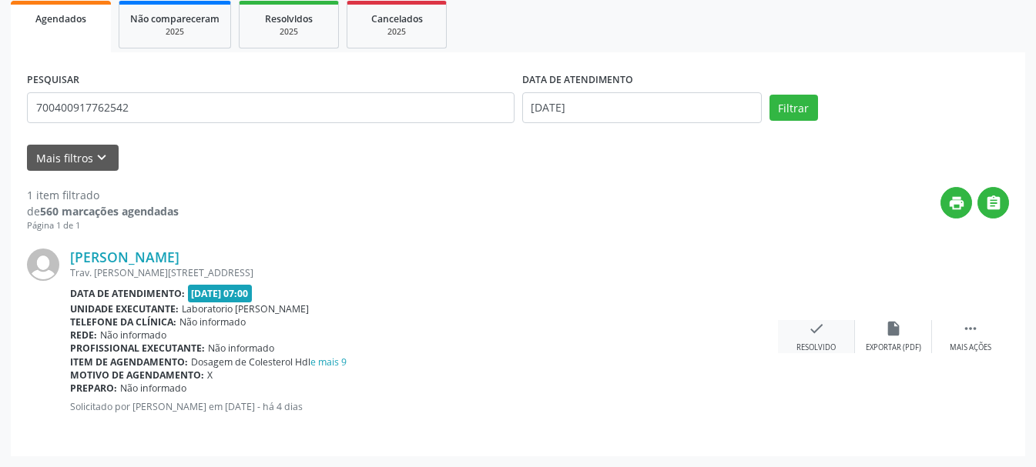
click at [813, 336] on icon "check" at bounding box center [816, 328] width 17 height 17
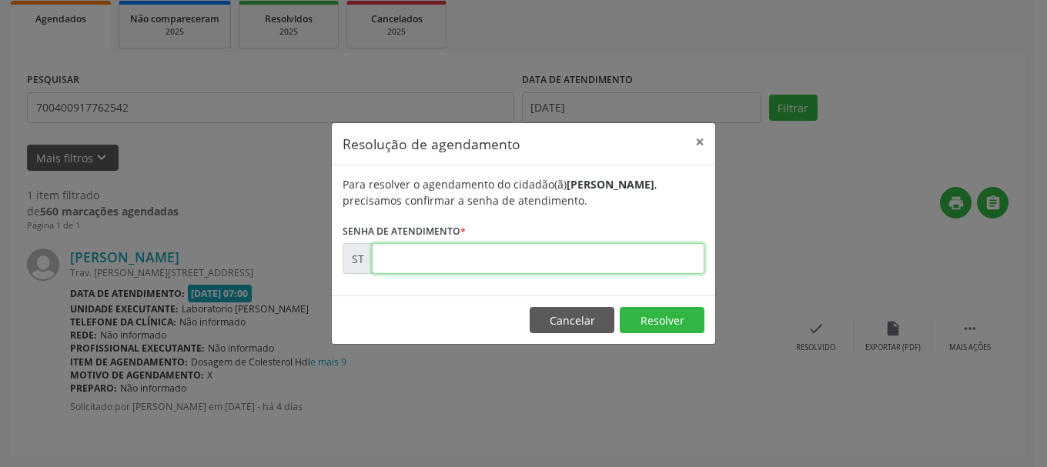
click at [529, 252] on input "text" at bounding box center [538, 258] width 333 height 31
type input "00015589"
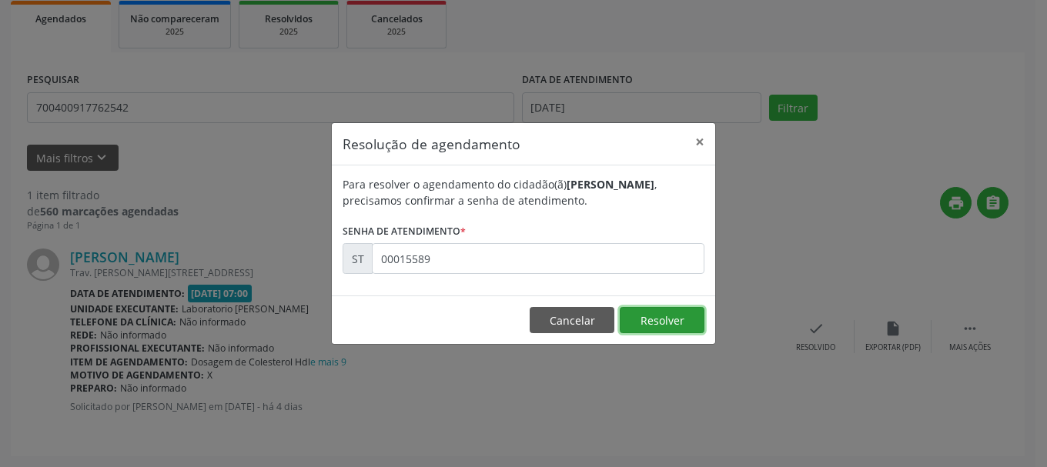
click at [673, 313] on button "Resolver" at bounding box center [662, 320] width 85 height 26
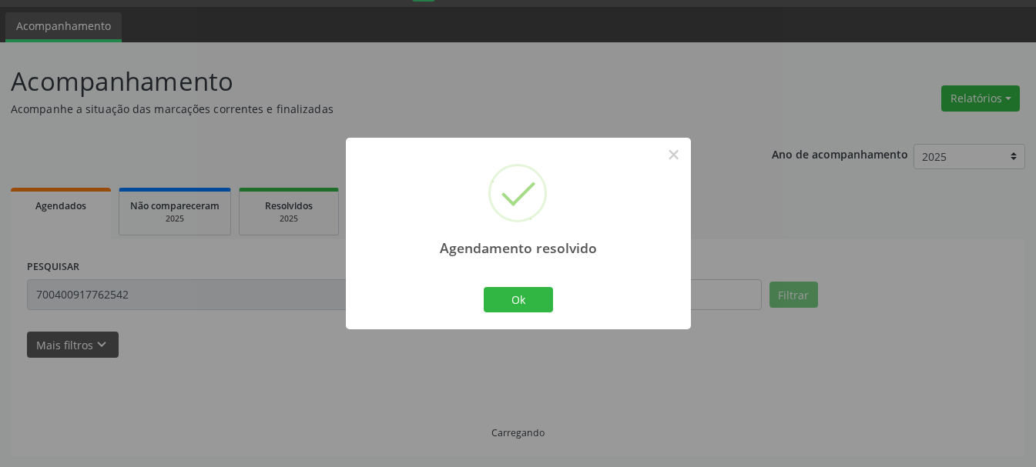
scroll to position [8, 0]
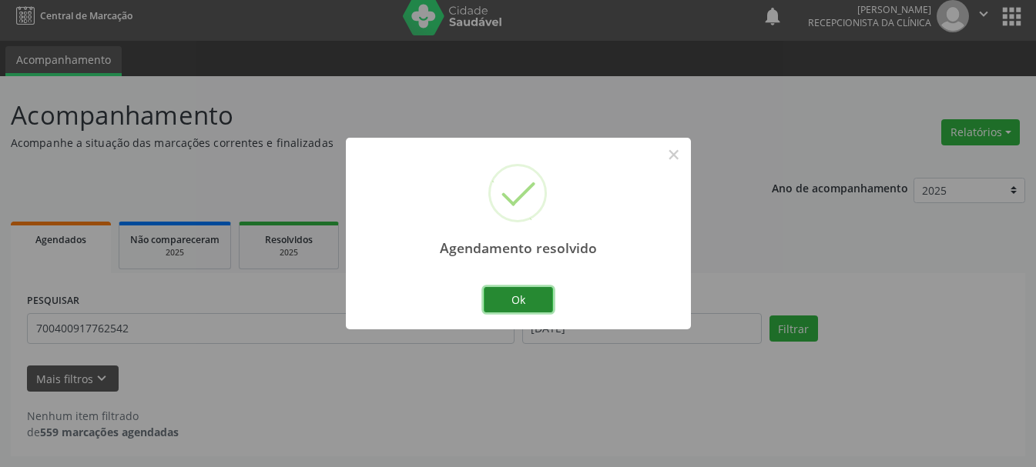
click at [516, 300] on button "Ok" at bounding box center [518, 300] width 69 height 26
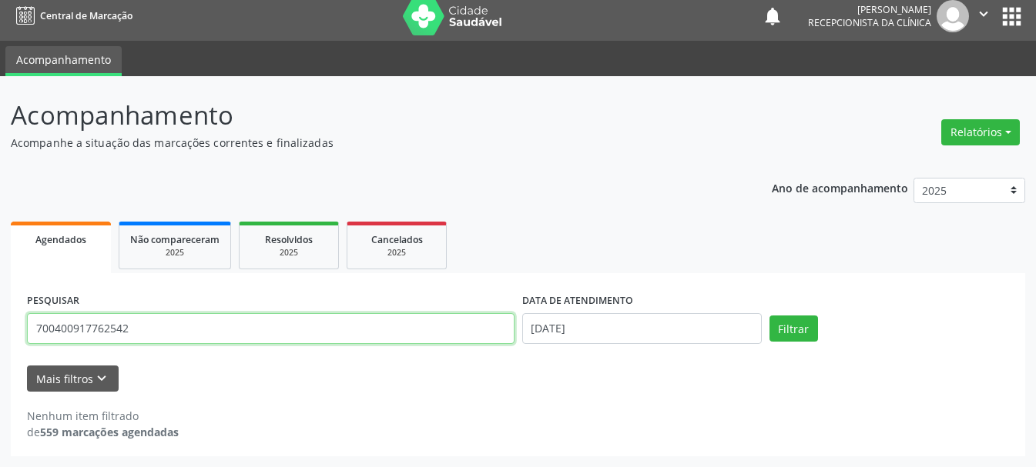
click at [350, 334] on input "700400917762542" at bounding box center [270, 328] width 487 height 31
type input "700603924215765"
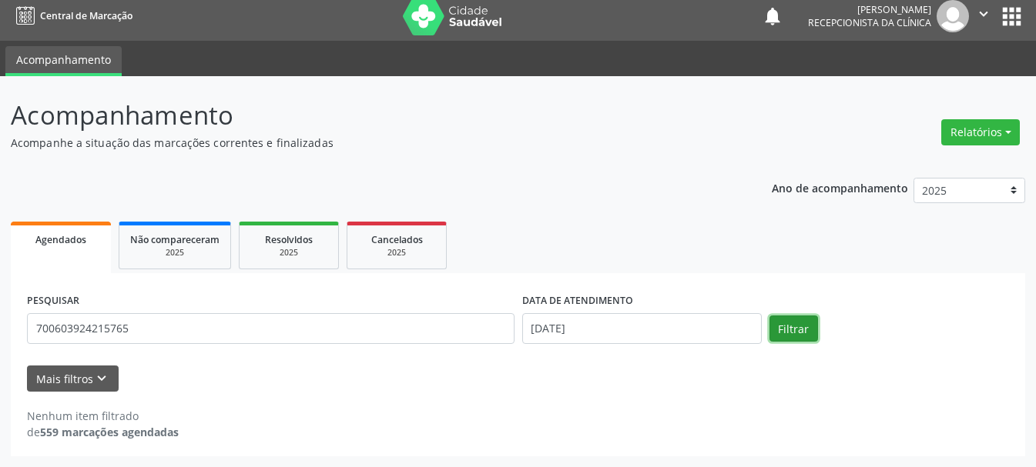
click at [809, 333] on button "Filtrar" at bounding box center [793, 329] width 49 height 26
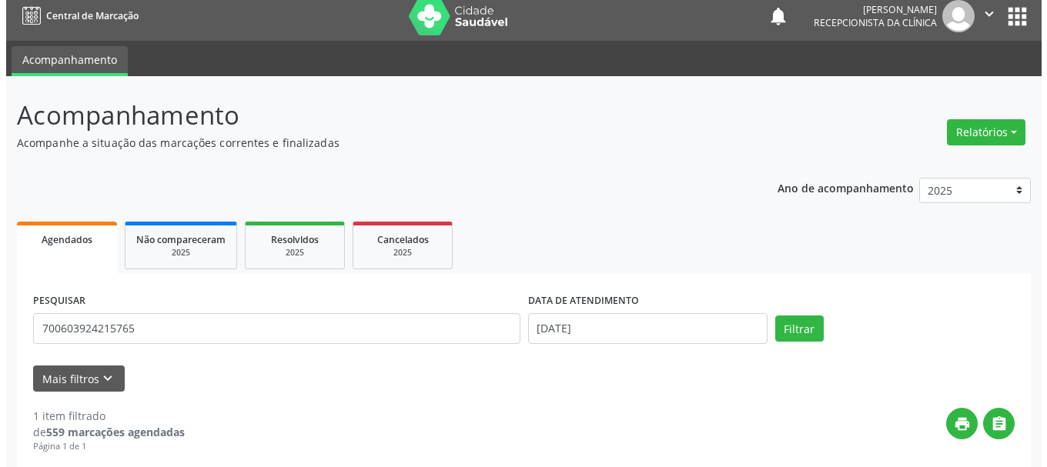
scroll to position [229, 0]
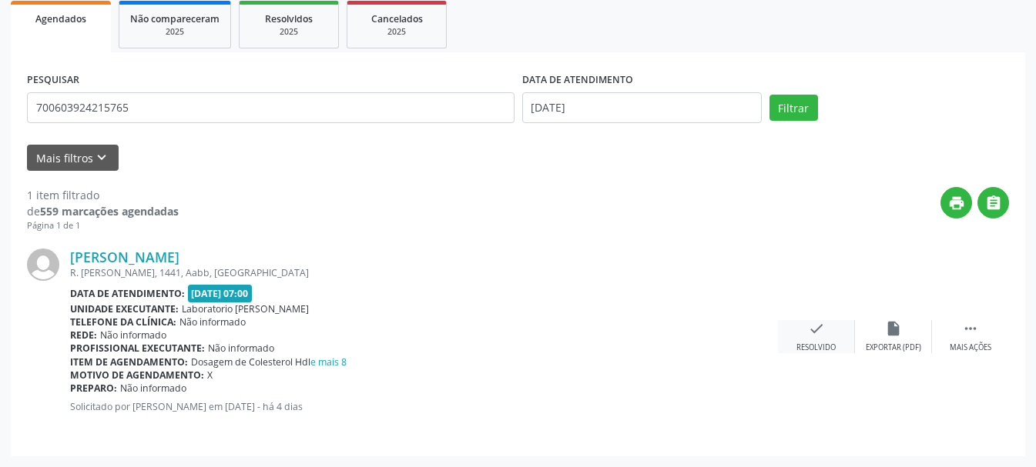
click at [806, 330] on div "check Resolvido" at bounding box center [816, 336] width 77 height 33
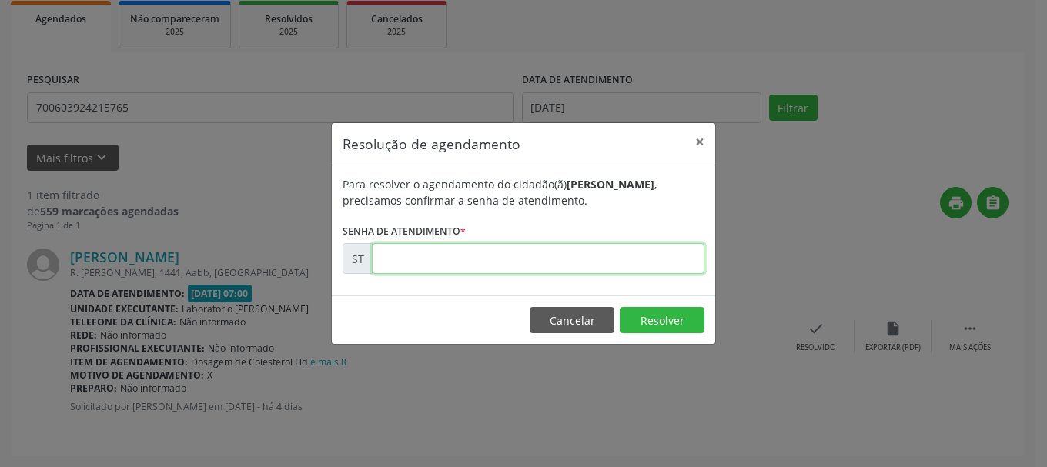
click at [594, 256] on input "text" at bounding box center [538, 258] width 333 height 31
type input "00015560"
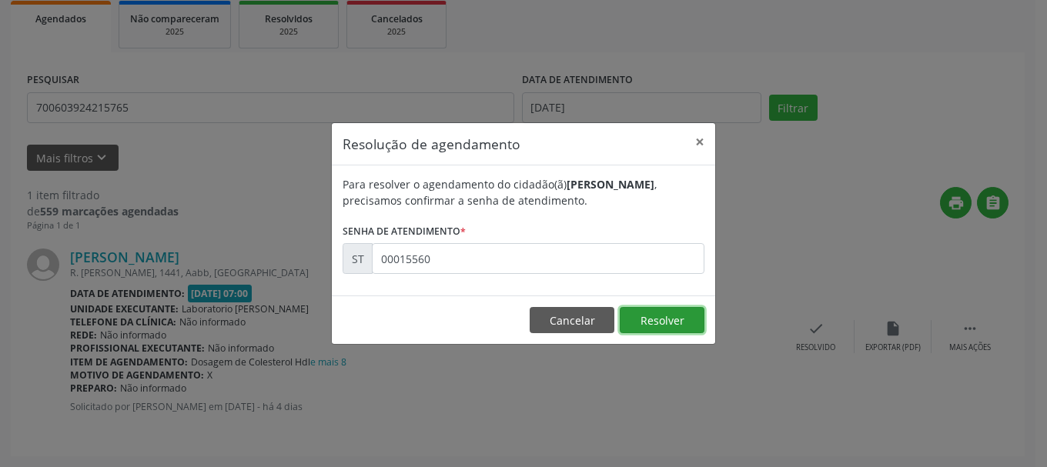
click at [641, 318] on button "Resolver" at bounding box center [662, 320] width 85 height 26
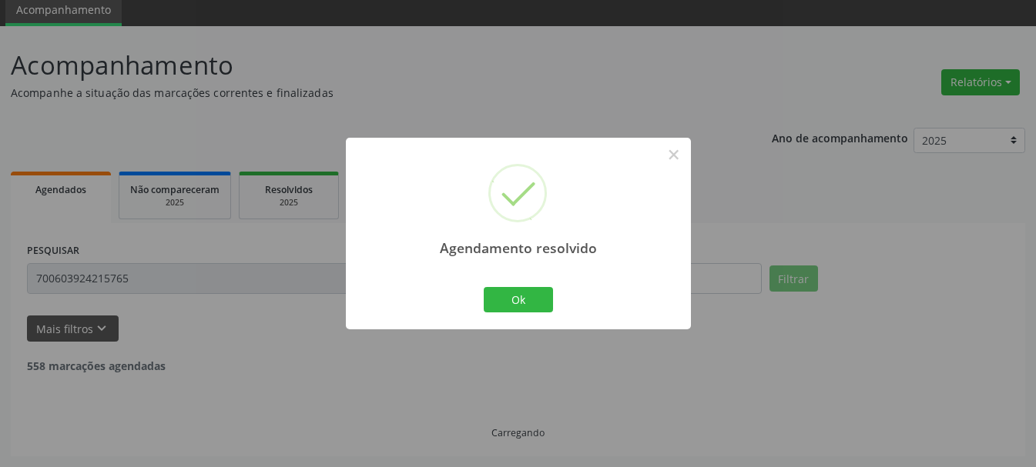
scroll to position [8, 0]
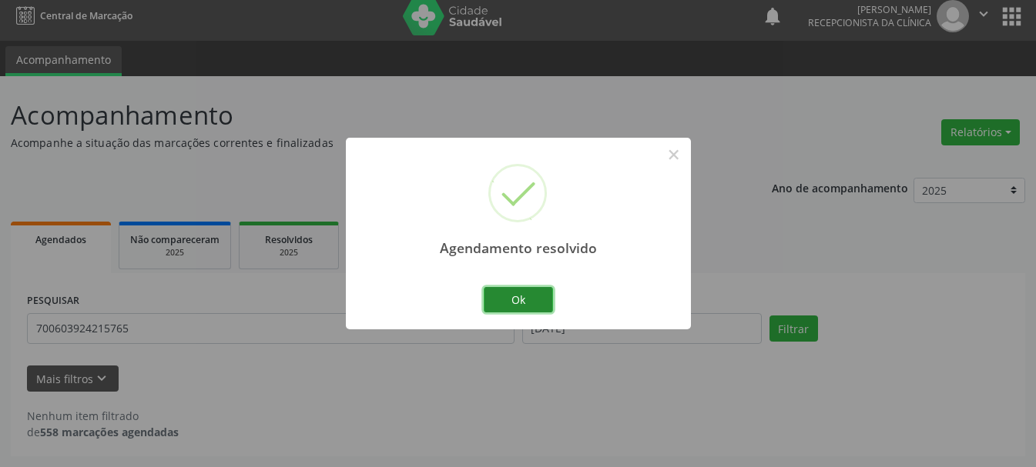
click at [520, 302] on button "Ok" at bounding box center [518, 300] width 69 height 26
